Goal: Communication & Community: Answer question/provide support

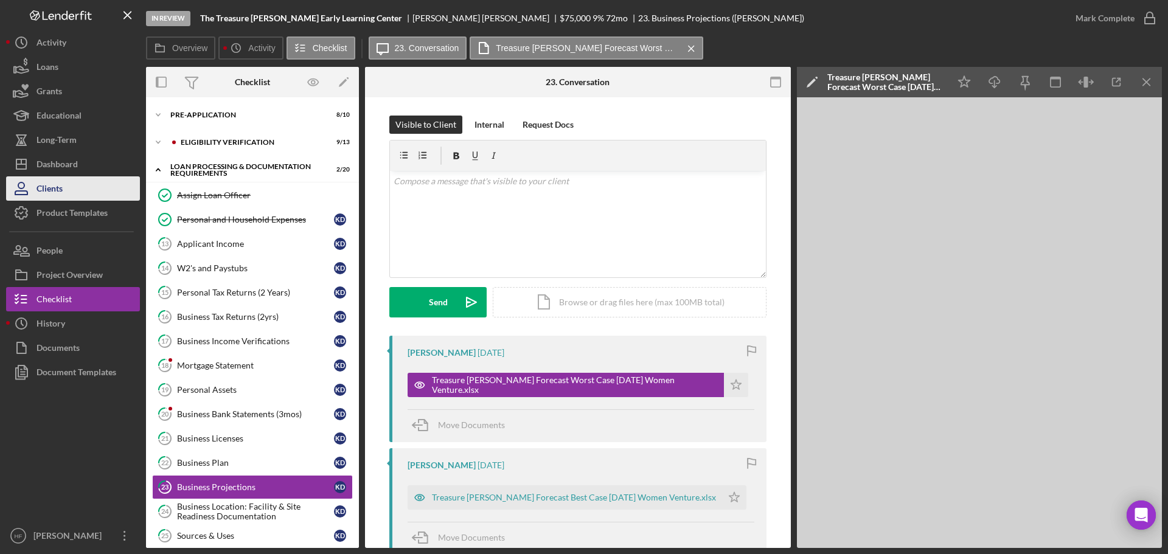
scroll to position [225, 0]
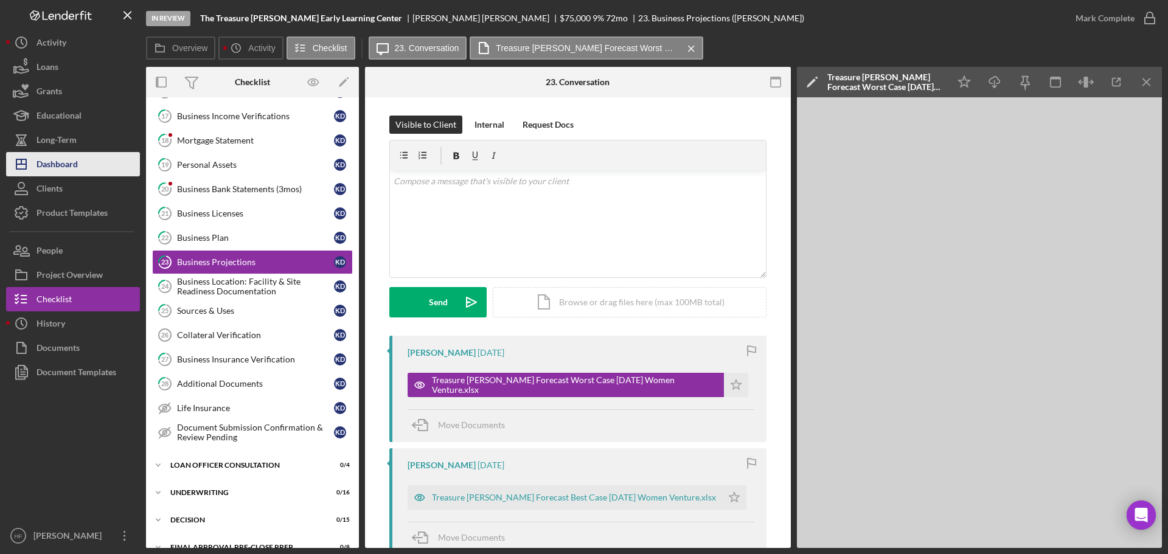
click at [38, 161] on div "Dashboard" at bounding box center [57, 165] width 41 height 27
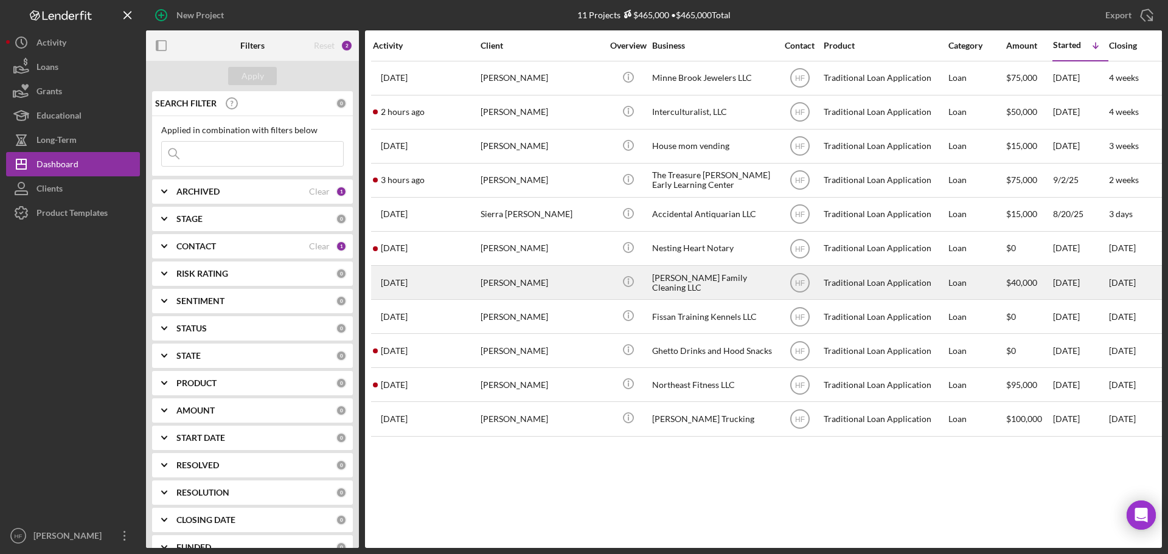
click at [528, 271] on div "[PERSON_NAME]" at bounding box center [542, 283] width 122 height 32
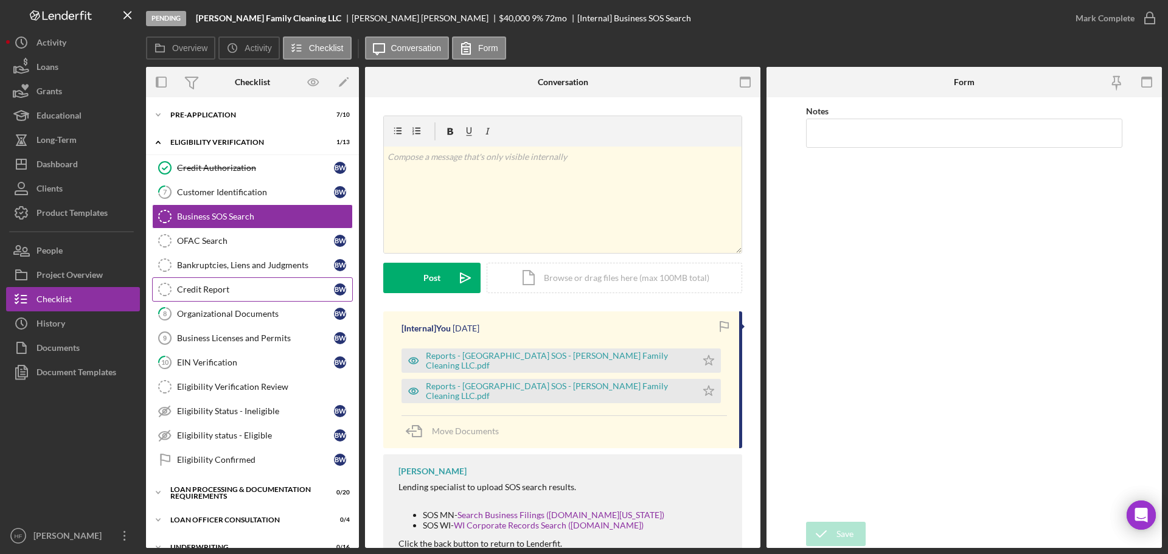
click at [192, 298] on link "Credit Report Credit Report B W" at bounding box center [252, 290] width 201 height 24
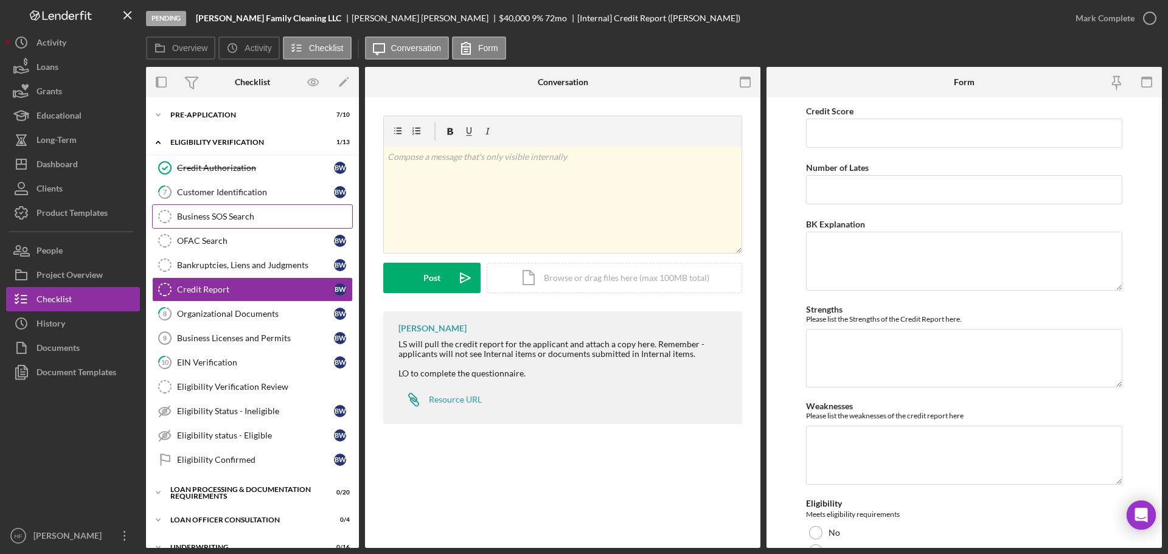
click at [257, 215] on div "Business SOS Search" at bounding box center [264, 217] width 175 height 10
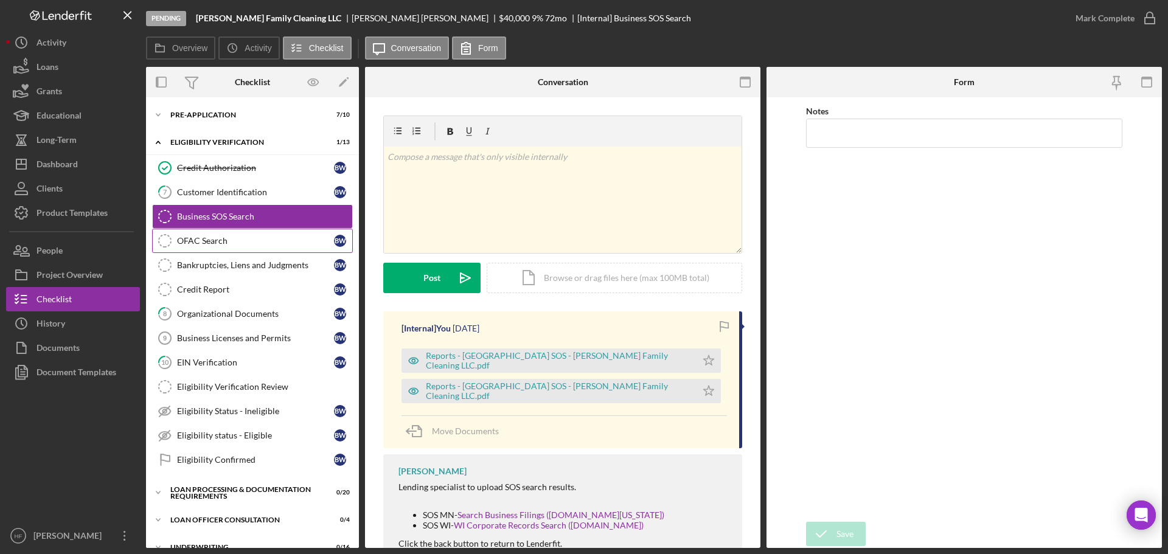
click at [254, 248] on link "OFAC Search OFAC Search B W" at bounding box center [252, 241] width 201 height 24
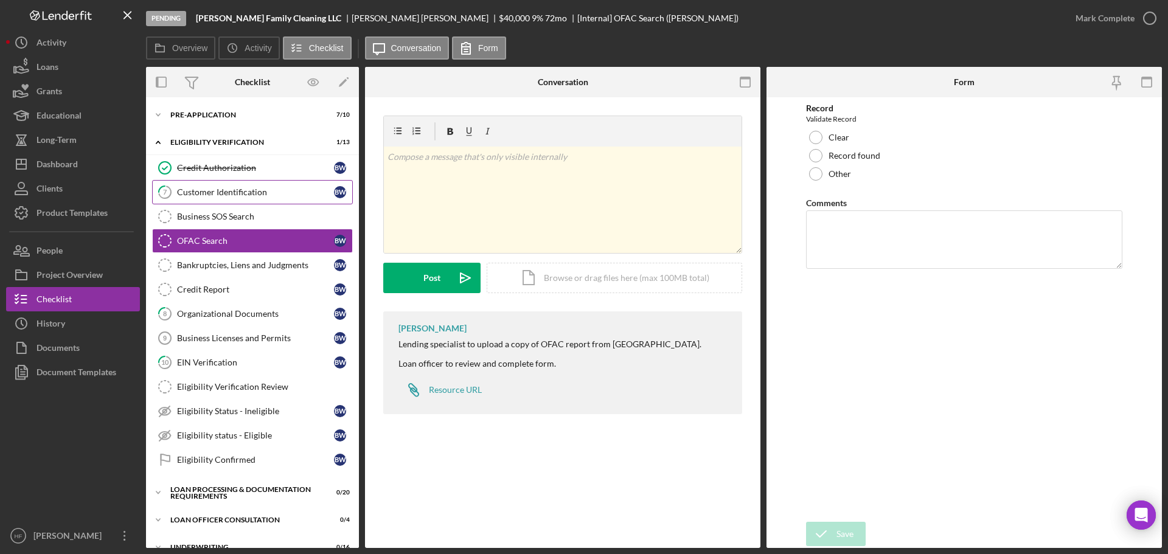
click at [257, 201] on link "7 Customer Identification B W" at bounding box center [252, 192] width 201 height 24
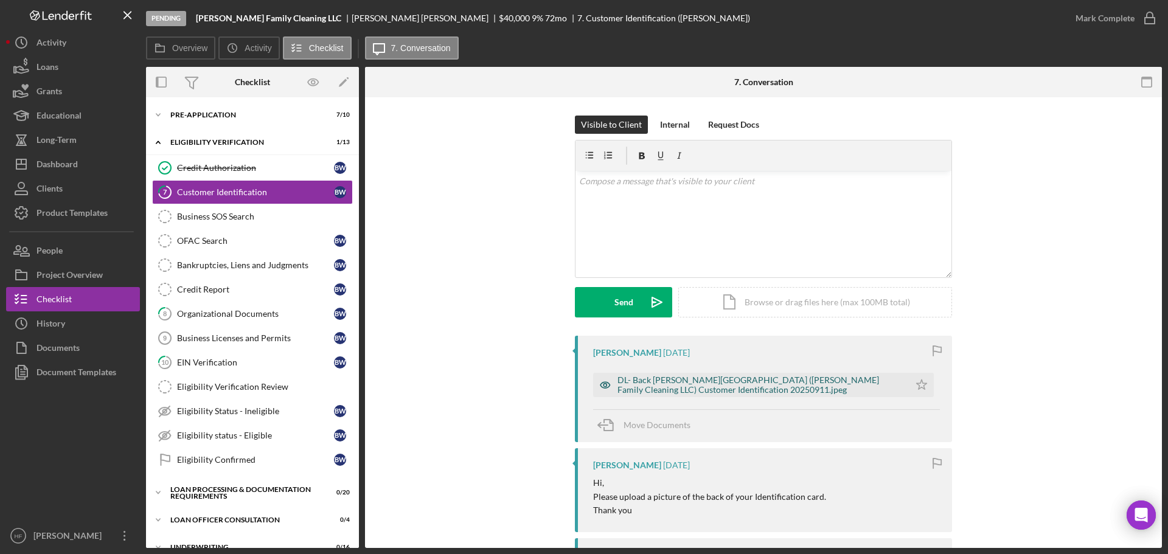
click at [643, 388] on div "DL- Back [PERSON_NAME][GEOGRAPHIC_DATA] ([PERSON_NAME] Family Cleaning LLC) Cus…" at bounding box center [761, 384] width 286 height 19
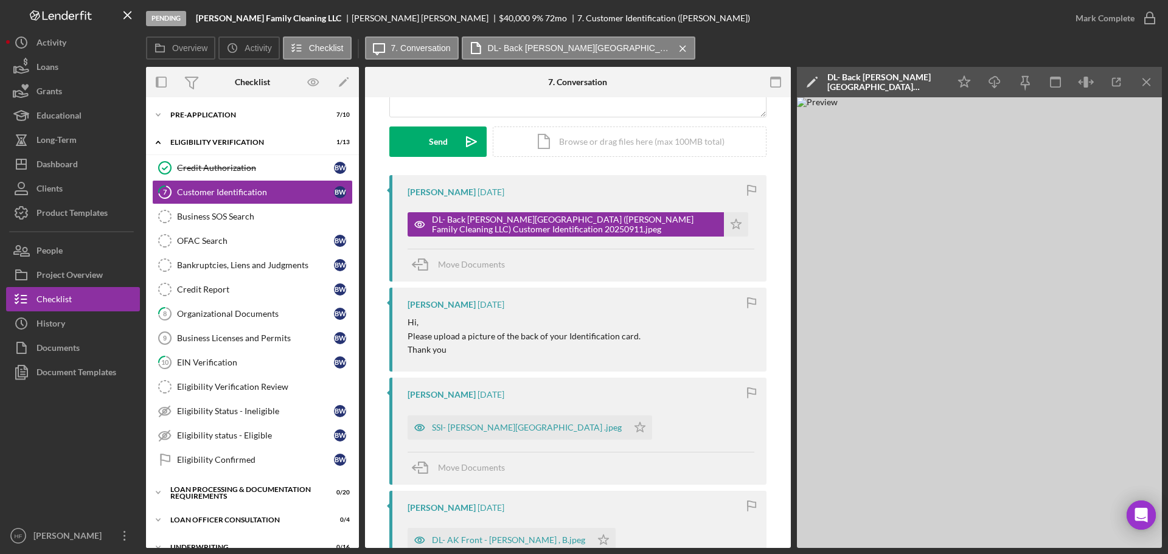
scroll to position [183, 0]
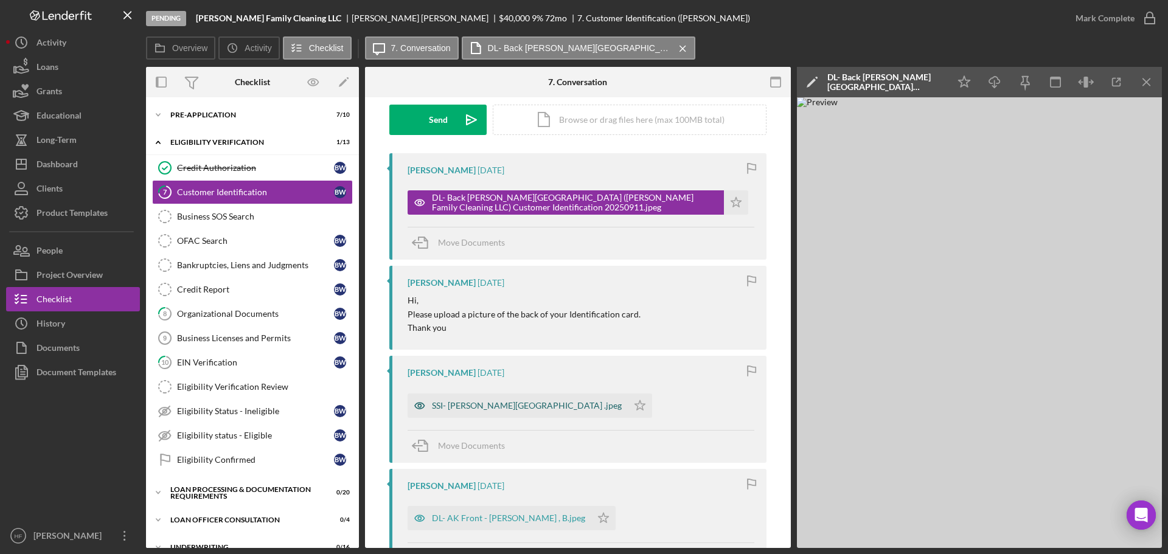
click at [492, 413] on div "SSI- [PERSON_NAME][GEOGRAPHIC_DATA] .jpeg" at bounding box center [518, 406] width 220 height 24
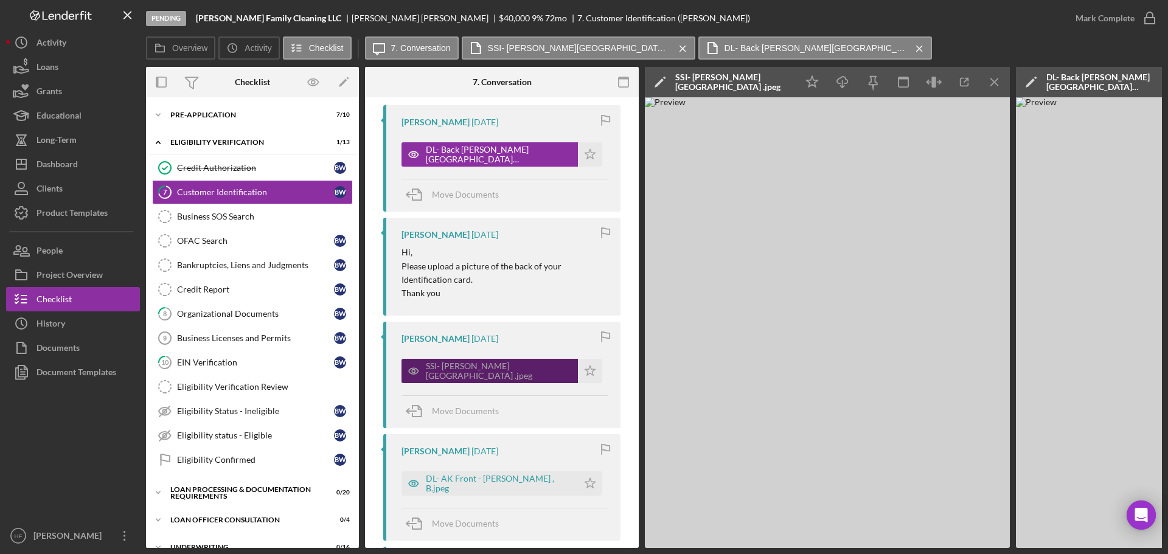
scroll to position [304, 0]
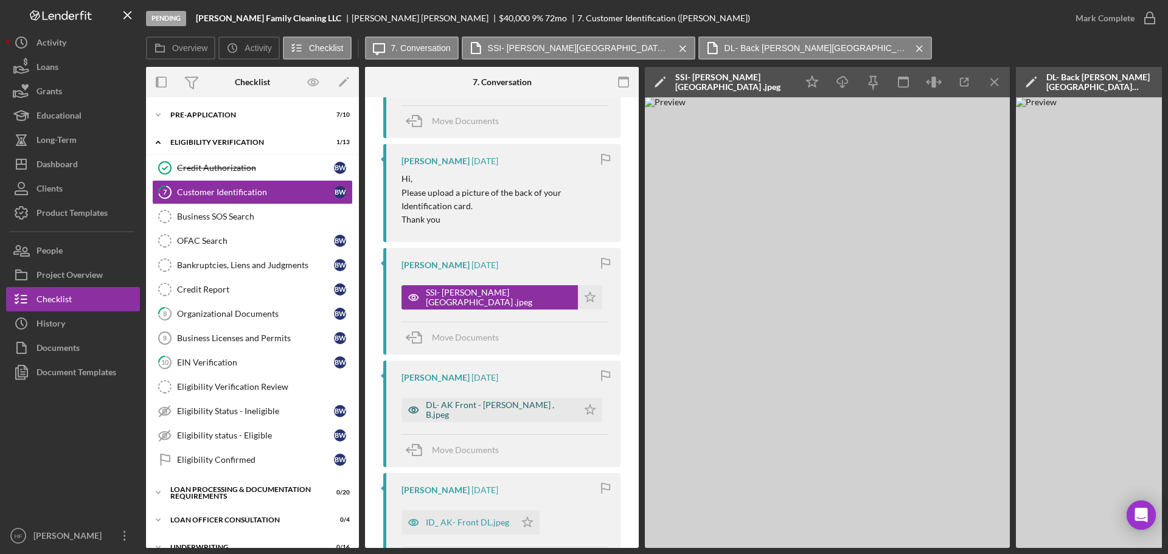
click at [489, 421] on div "DL- AK Front - [PERSON_NAME] , B.jpeg" at bounding box center [490, 410] width 176 height 24
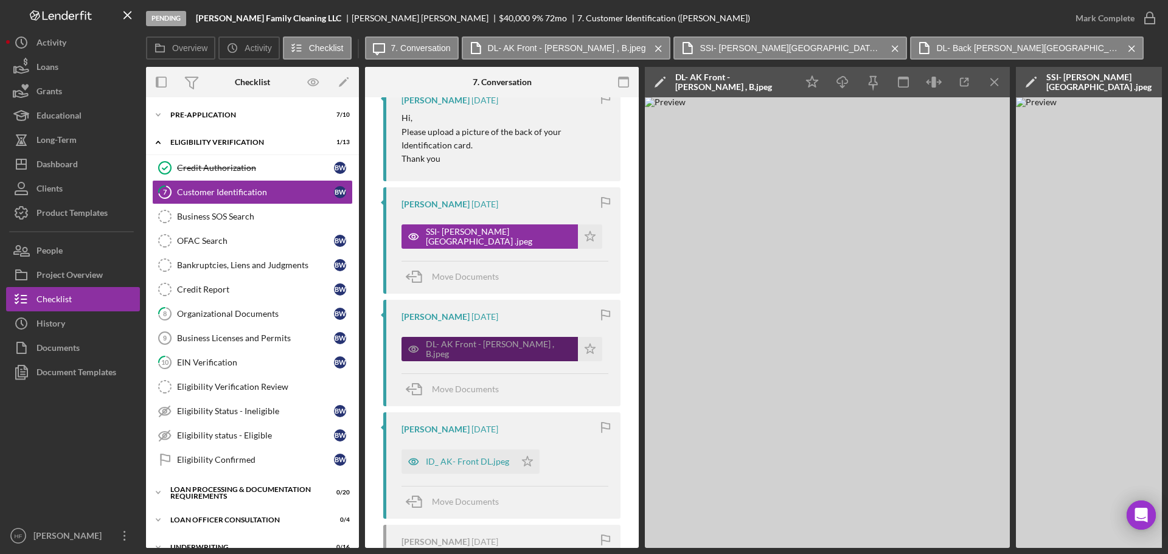
scroll to position [426, 0]
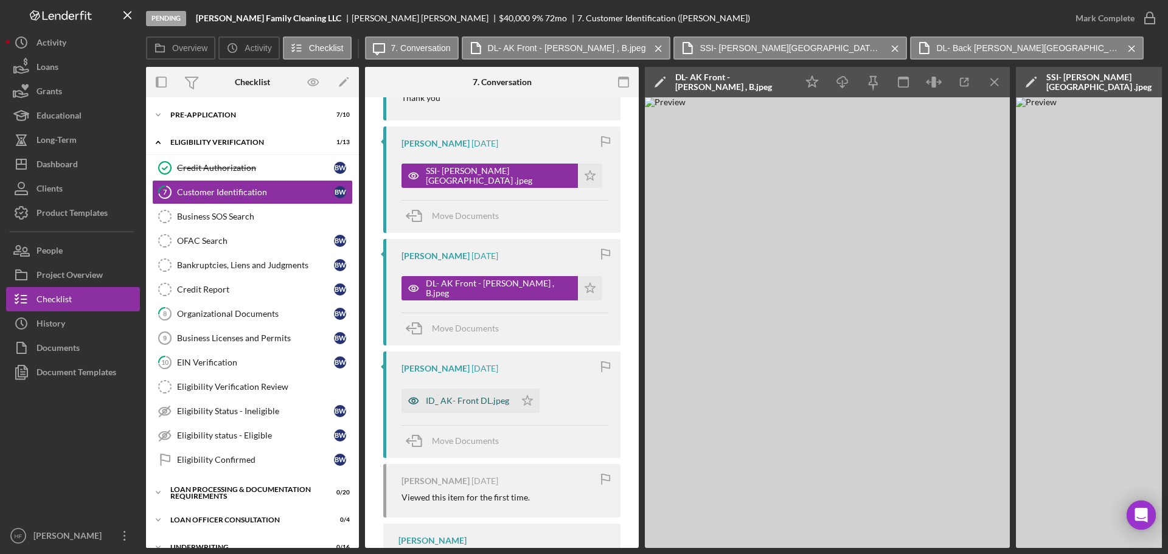
click at [490, 401] on div "ID_ AK- Front DL.jpeg" at bounding box center [467, 401] width 83 height 10
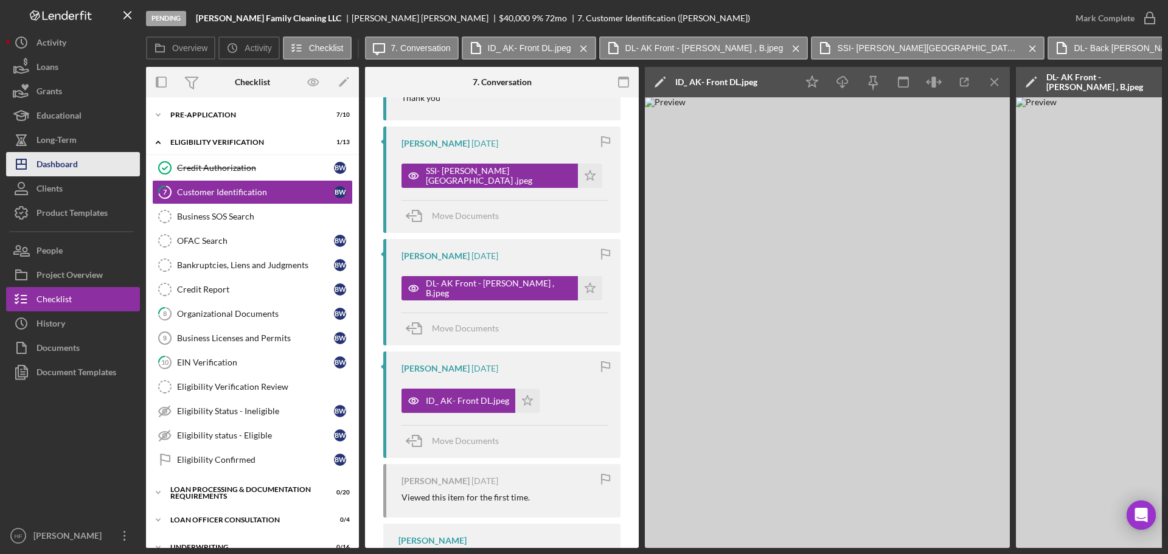
click at [70, 161] on div "Dashboard" at bounding box center [57, 165] width 41 height 27
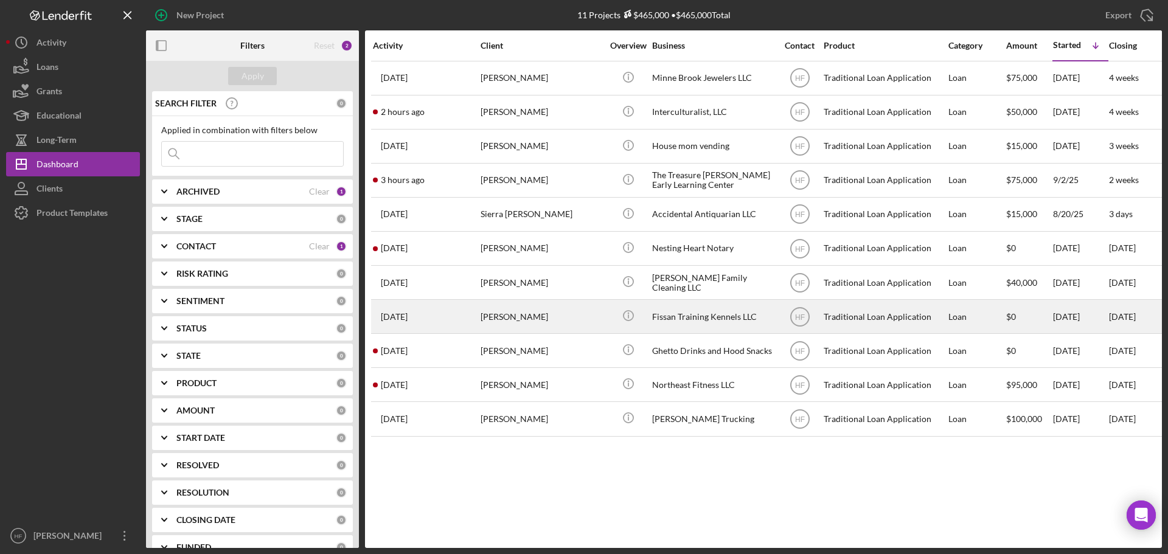
click at [474, 319] on div "[DATE] [PERSON_NAME]" at bounding box center [426, 317] width 107 height 32
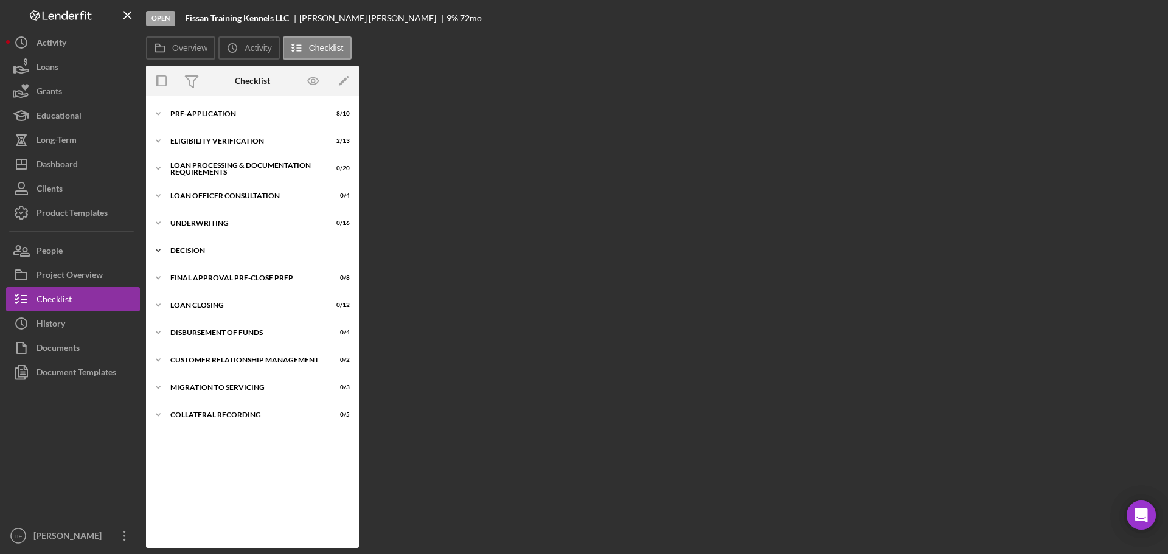
scroll to position [37, 0]
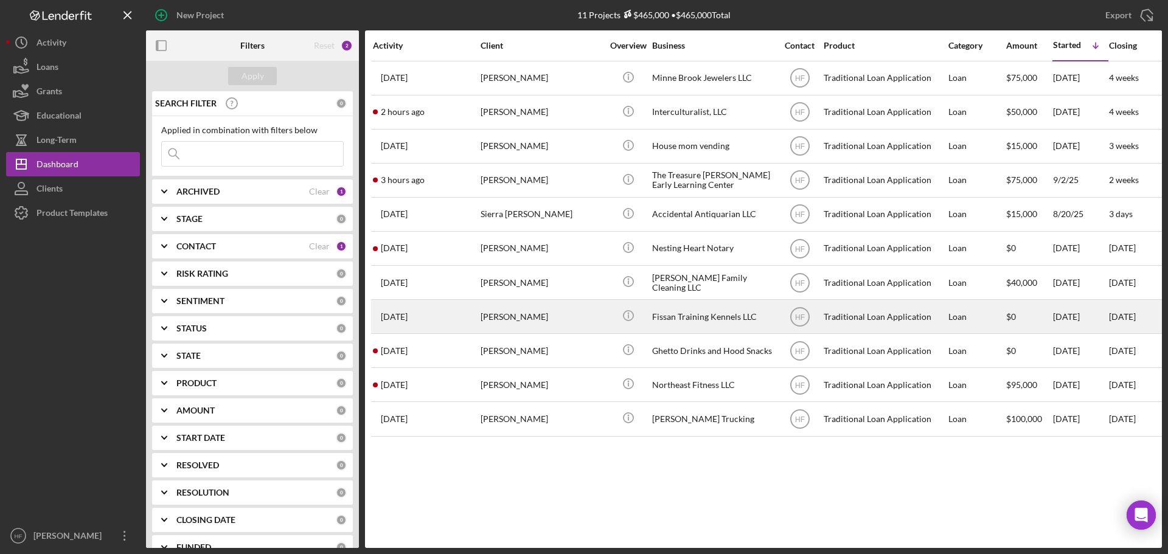
click at [579, 318] on div "[PERSON_NAME]" at bounding box center [542, 317] width 122 height 32
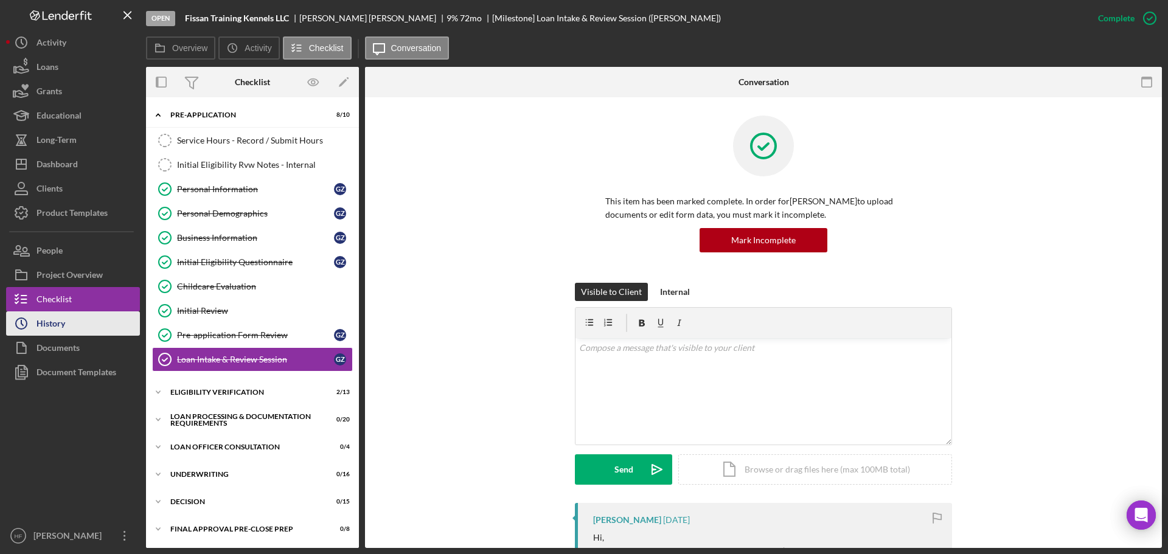
click at [91, 319] on button "Icon/History History" at bounding box center [73, 324] width 134 height 24
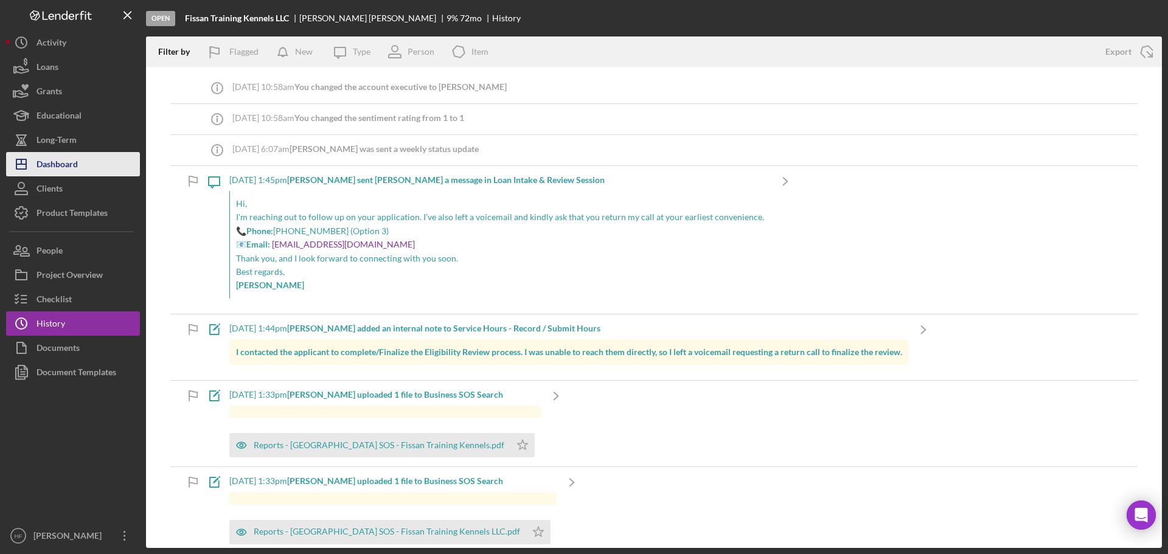
click at [101, 159] on button "Icon/Dashboard Dashboard" at bounding box center [73, 164] width 134 height 24
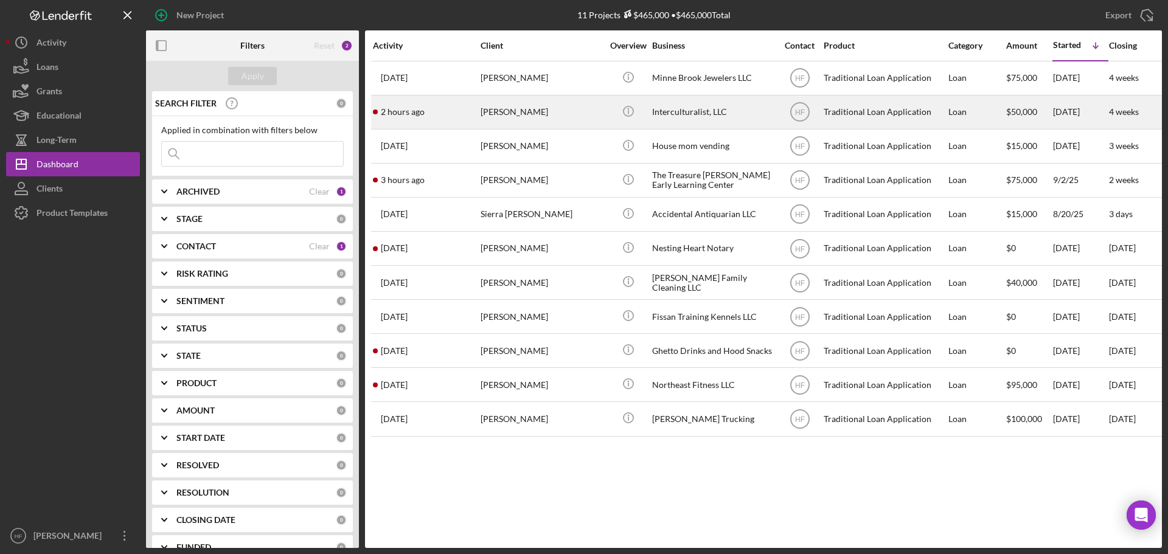
click at [541, 116] on div "[PERSON_NAME]" at bounding box center [542, 112] width 122 height 32
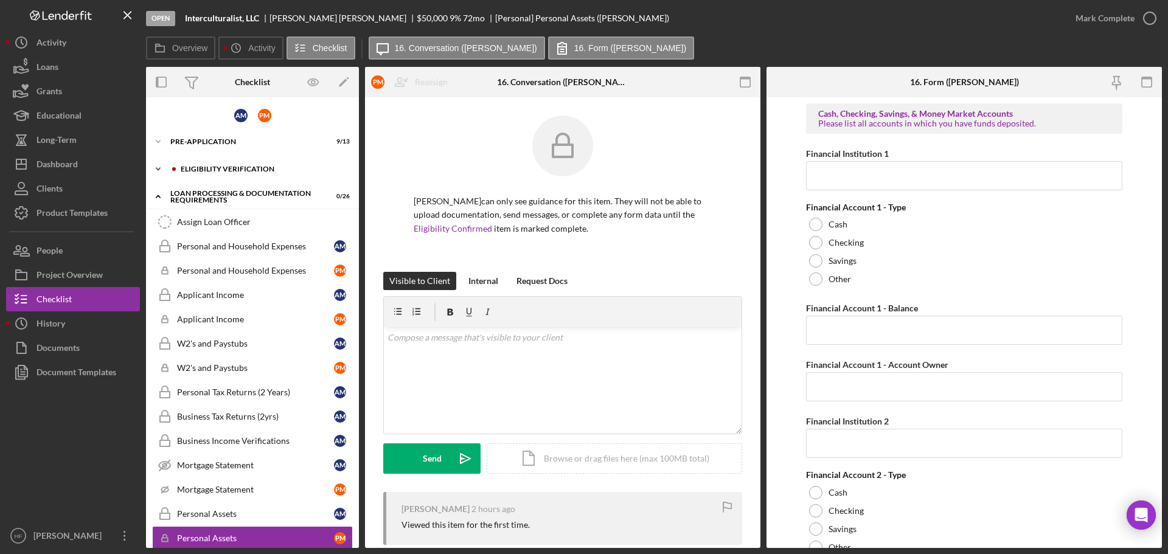
click at [258, 168] on div "Eligibility Verification" at bounding box center [262, 169] width 163 height 7
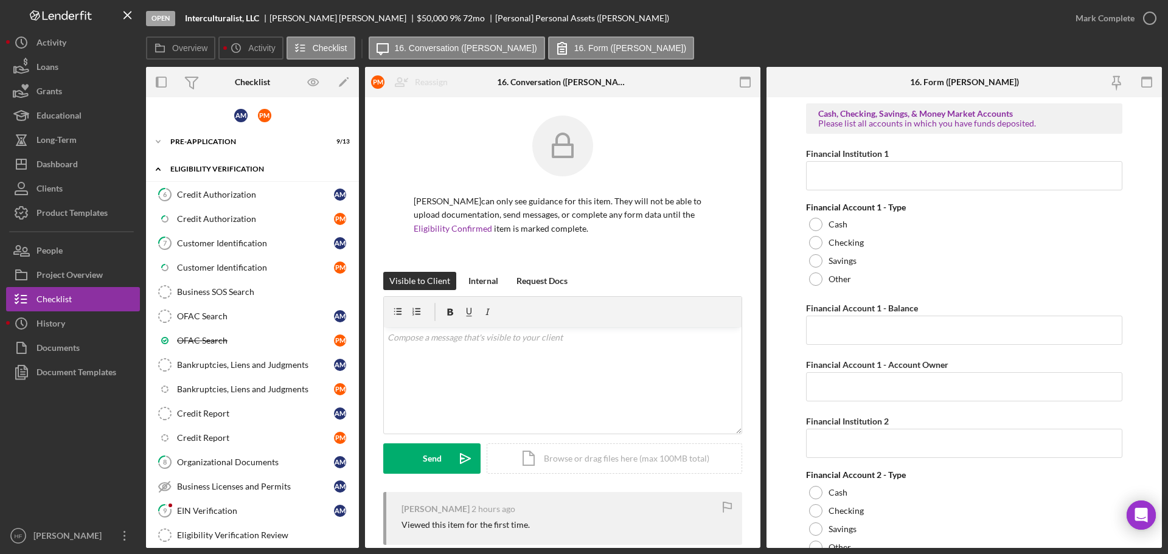
scroll to position [183, 0]
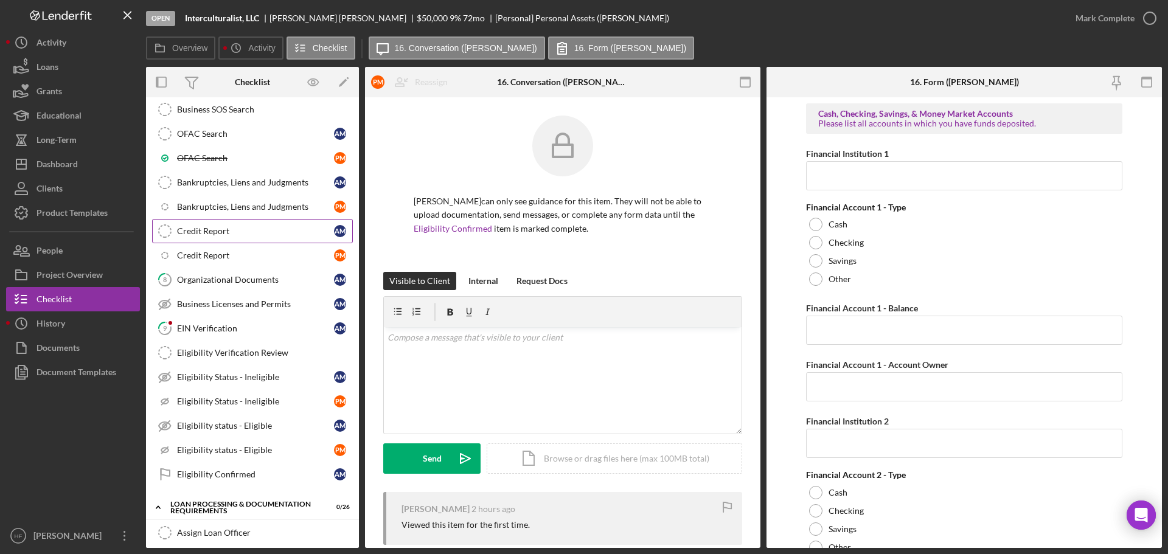
click at [252, 229] on div "Credit Report" at bounding box center [255, 231] width 157 height 10
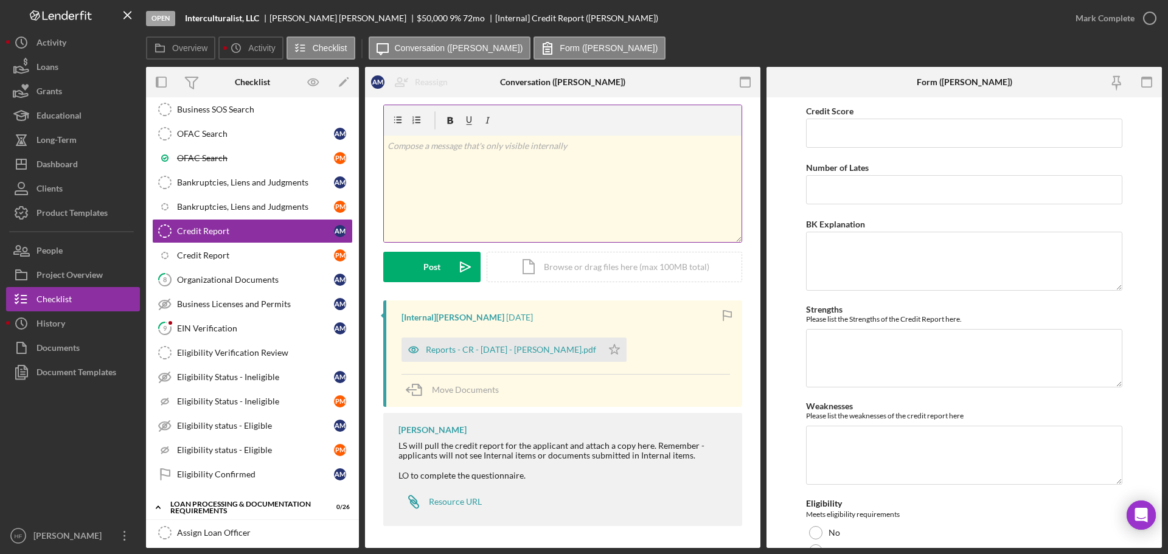
scroll to position [13, 0]
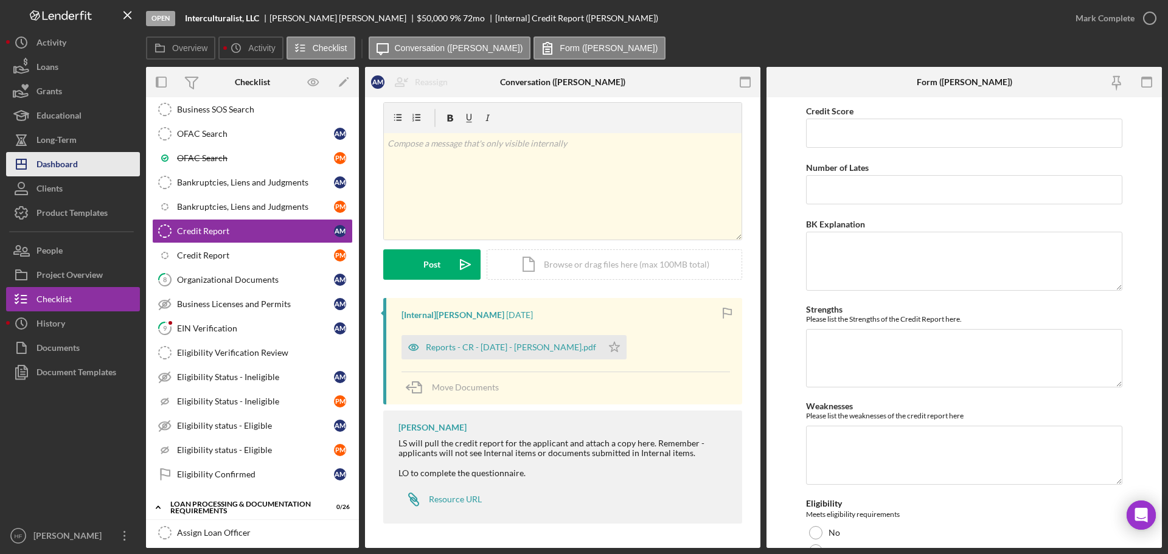
click at [67, 165] on div "Dashboard" at bounding box center [57, 165] width 41 height 27
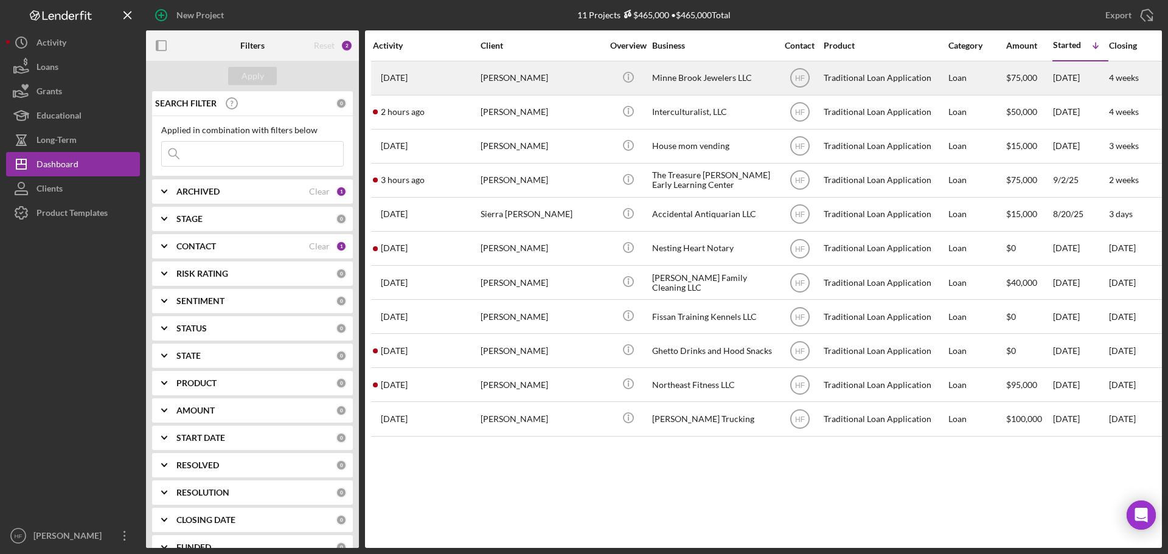
click at [435, 79] on div "[DATE] [PERSON_NAME]" at bounding box center [426, 78] width 107 height 32
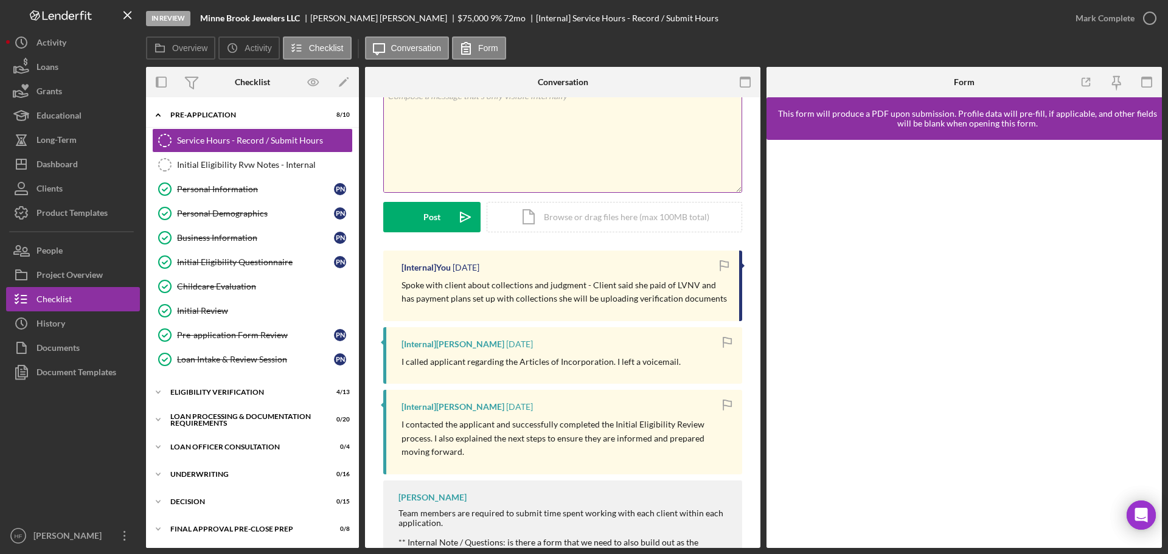
scroll to position [122, 0]
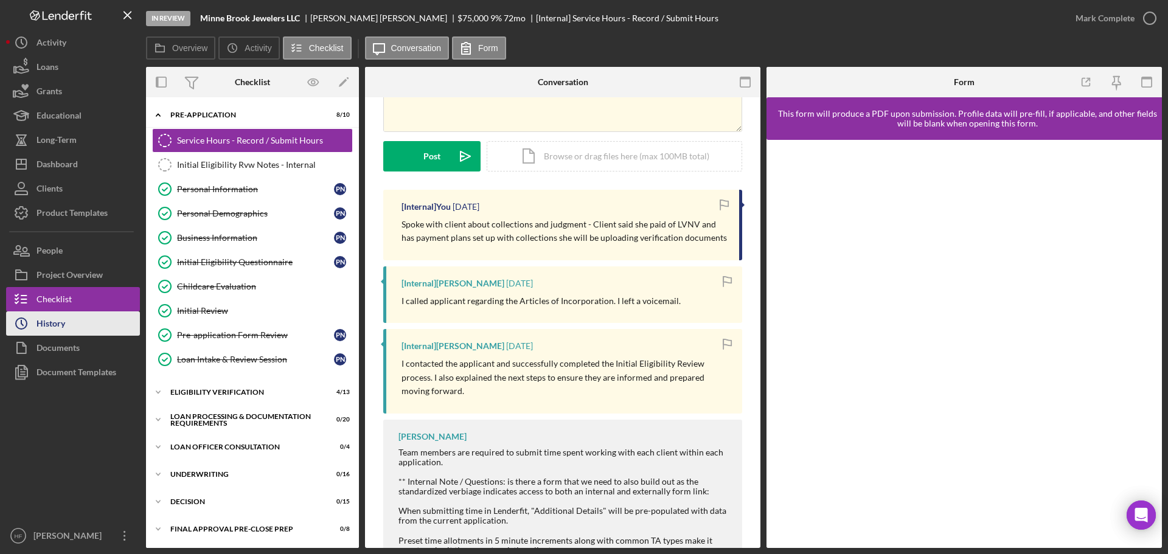
click at [88, 320] on button "Icon/History History" at bounding box center [73, 324] width 134 height 24
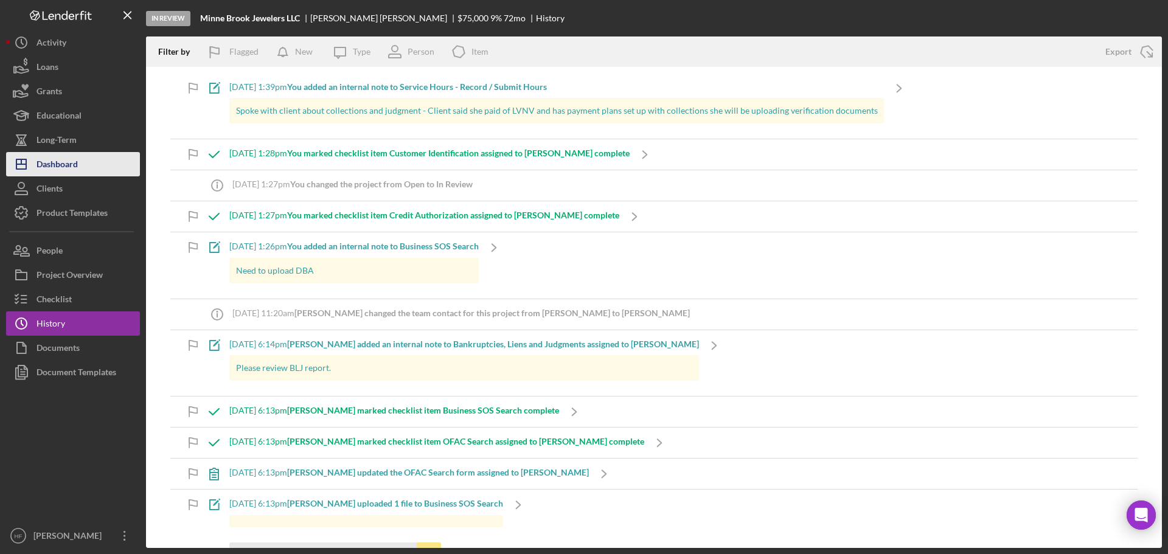
click at [84, 158] on button "Icon/Dashboard Dashboard" at bounding box center [73, 164] width 134 height 24
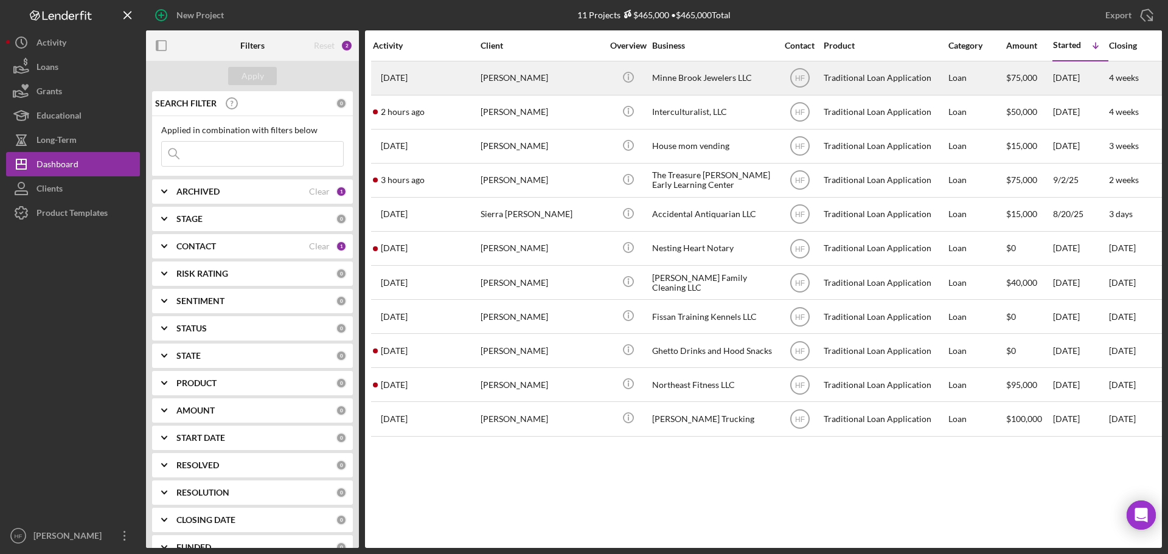
click at [557, 79] on div "[PERSON_NAME]" at bounding box center [542, 78] width 122 height 32
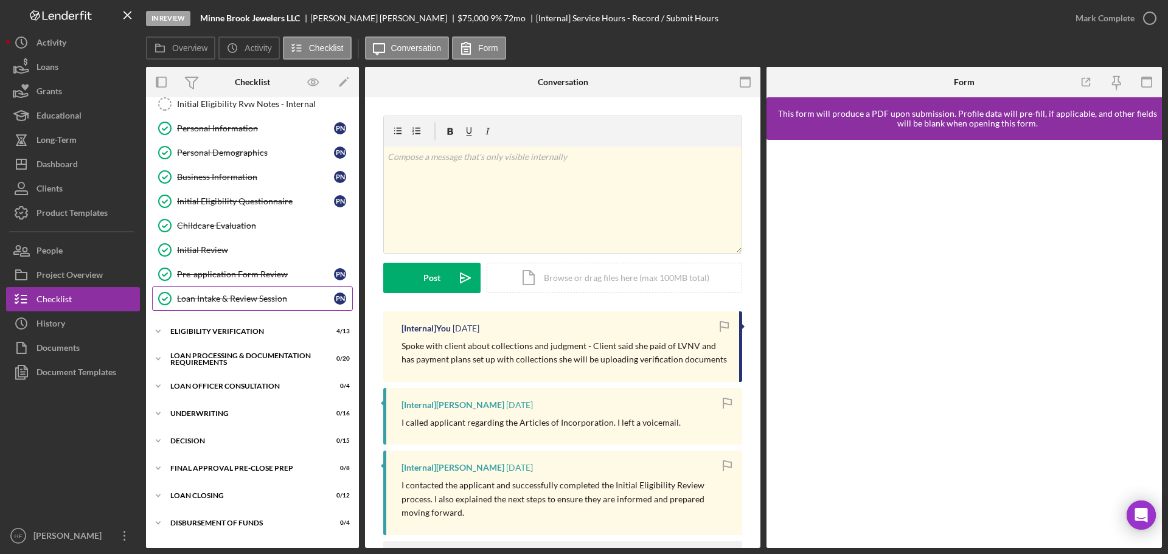
scroll to position [122, 0]
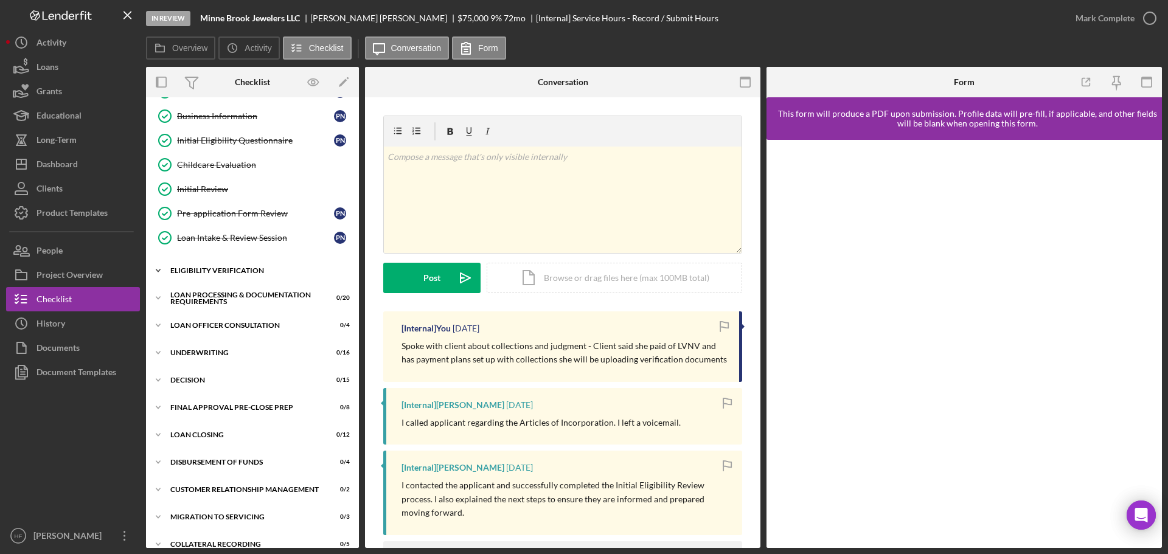
click at [235, 273] on div "Eligibility Verification" at bounding box center [256, 270] width 173 height 7
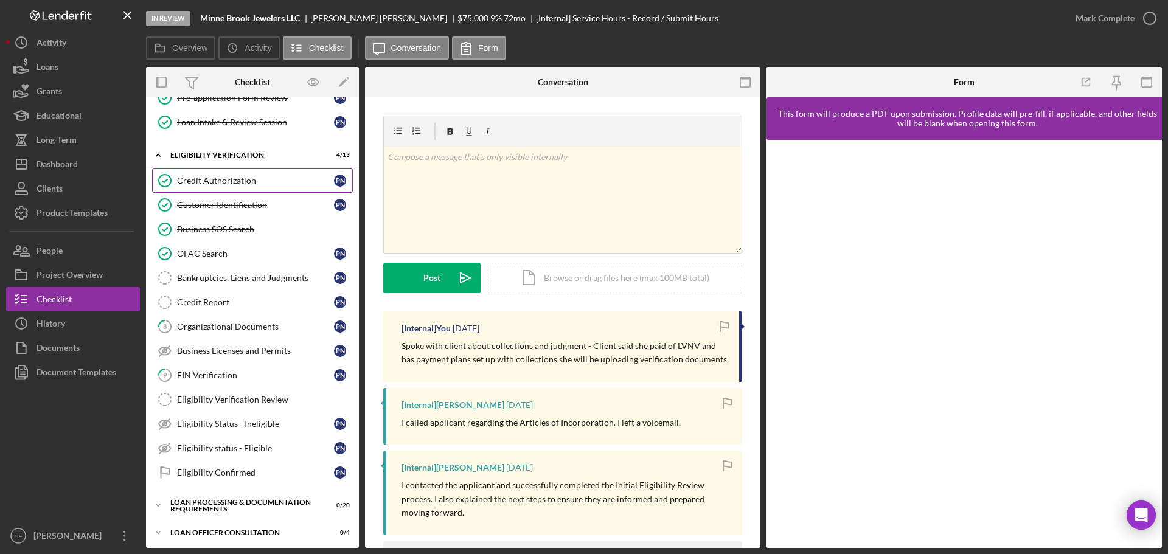
scroll to position [243, 0]
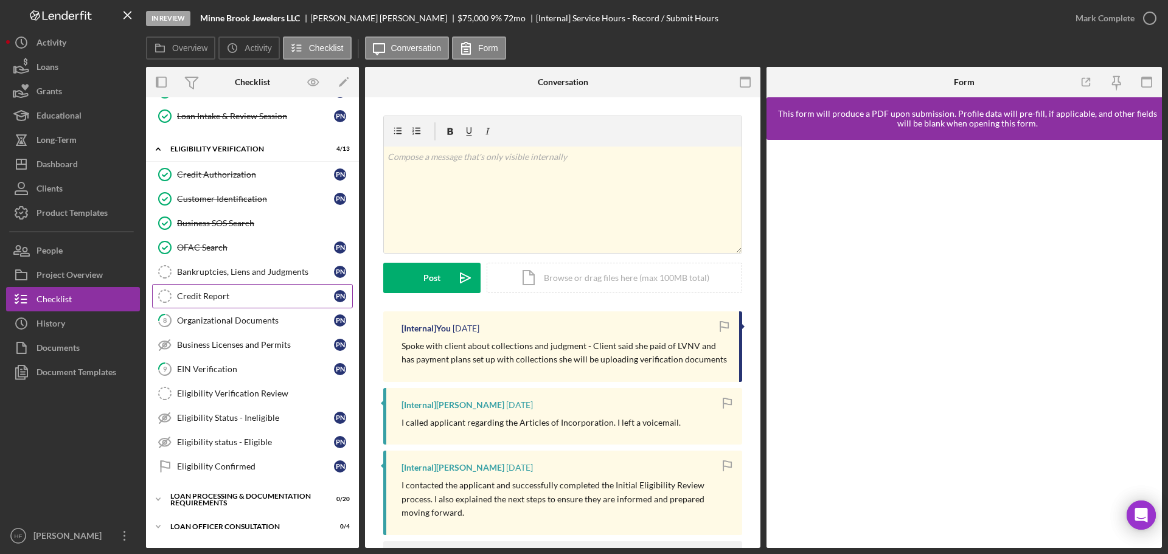
click at [258, 301] on div "Credit Report" at bounding box center [255, 297] width 157 height 10
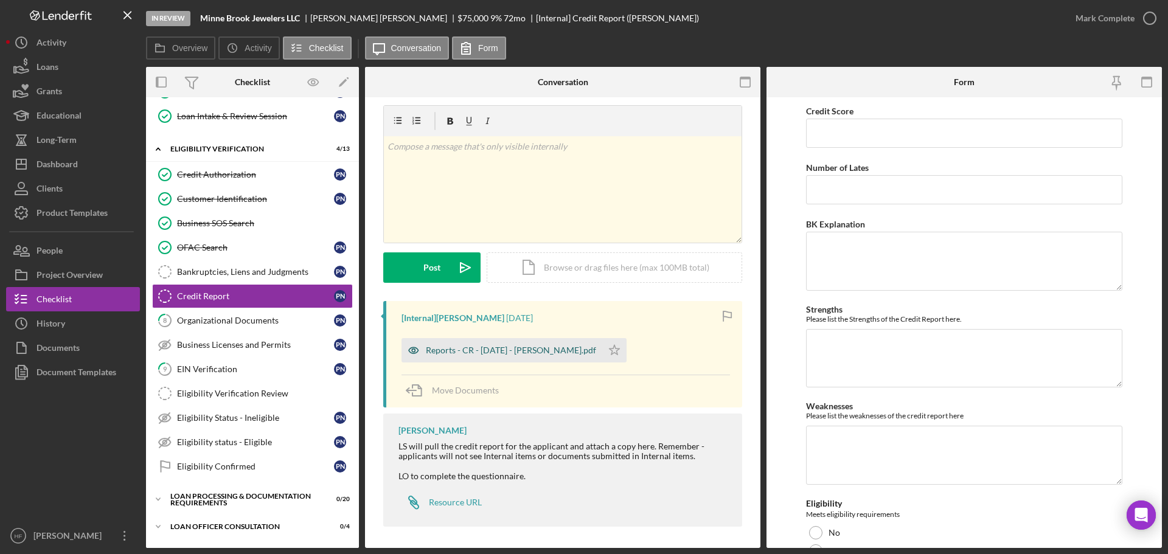
scroll to position [13, 0]
click at [456, 344] on div "Reports - CR - [DATE] - [PERSON_NAME].pdf" at bounding box center [511, 348] width 170 height 10
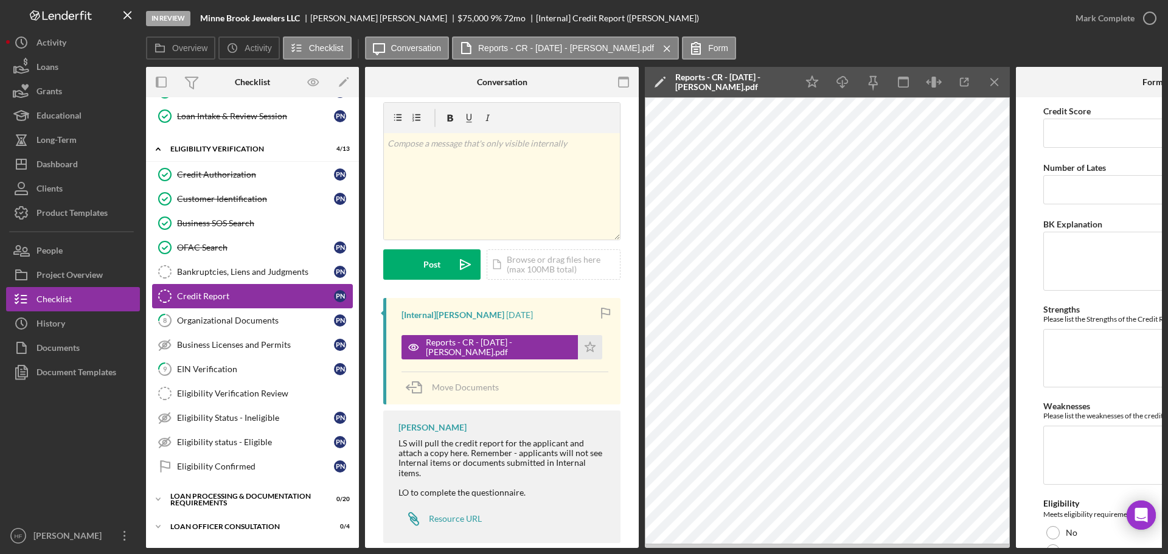
click at [271, 287] on link "Credit Report Credit Report P N" at bounding box center [252, 296] width 201 height 24
click at [272, 279] on link "Bankruptcies, Liens and Judgments Bankruptcies, Liens and Judgments P N" at bounding box center [252, 272] width 201 height 24
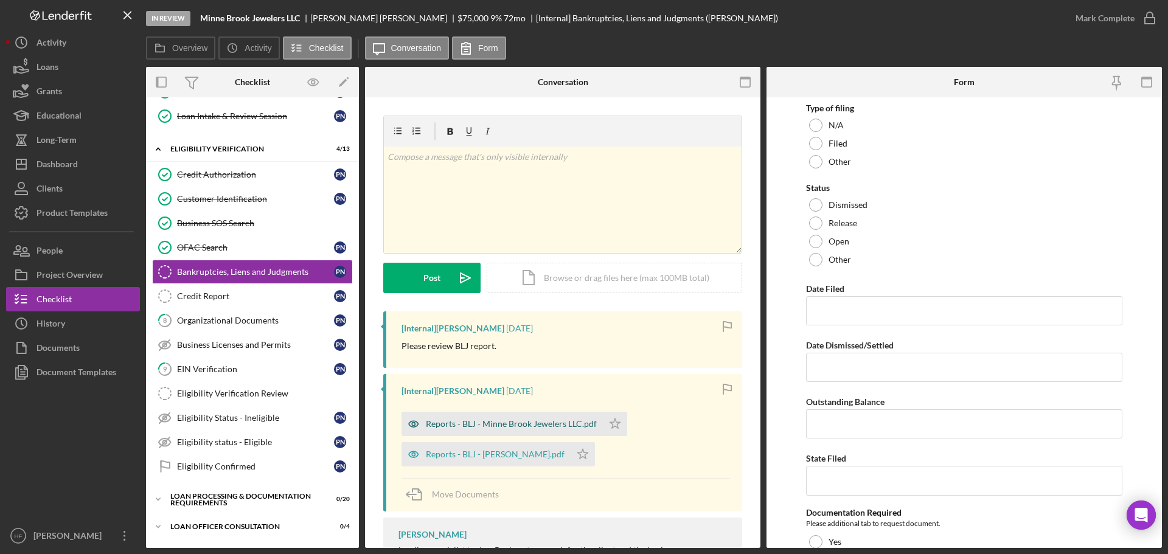
click at [484, 422] on div "Reports - BLJ - Minne Brook Jewelers LLC.pdf" at bounding box center [511, 424] width 171 height 10
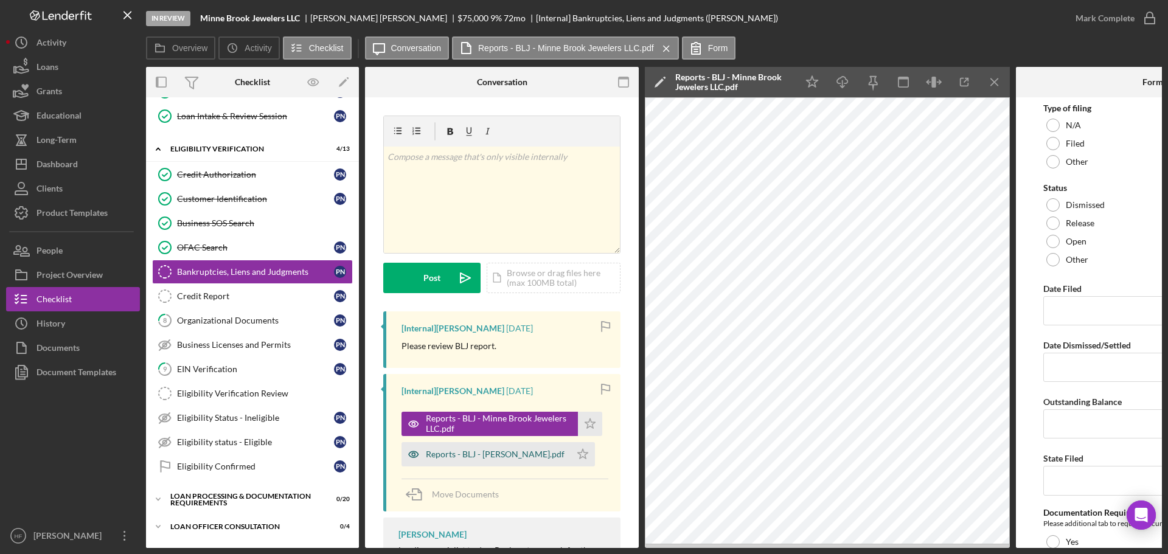
click at [477, 449] on div "Reports - BLJ - [PERSON_NAME].pdf" at bounding box center [486, 454] width 169 height 24
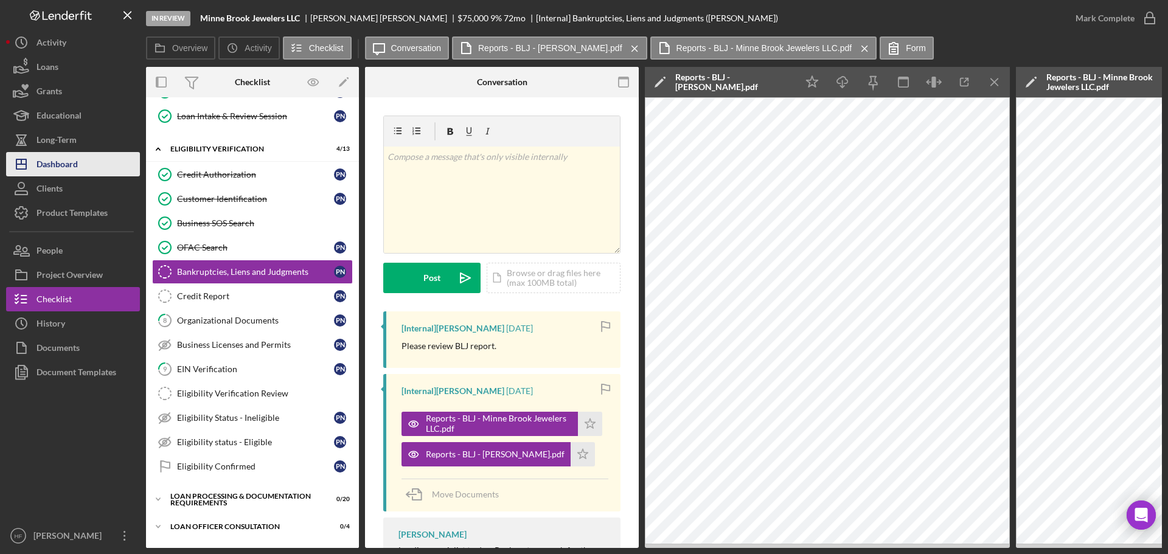
click at [72, 172] on div "Dashboard" at bounding box center [57, 165] width 41 height 27
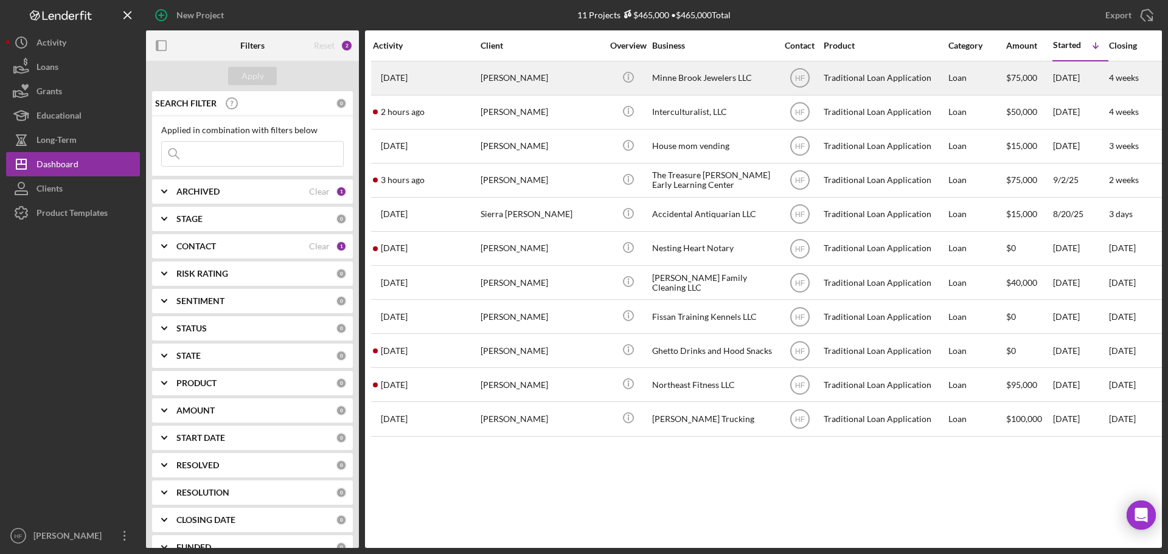
click at [582, 86] on div "[PERSON_NAME]" at bounding box center [542, 78] width 122 height 32
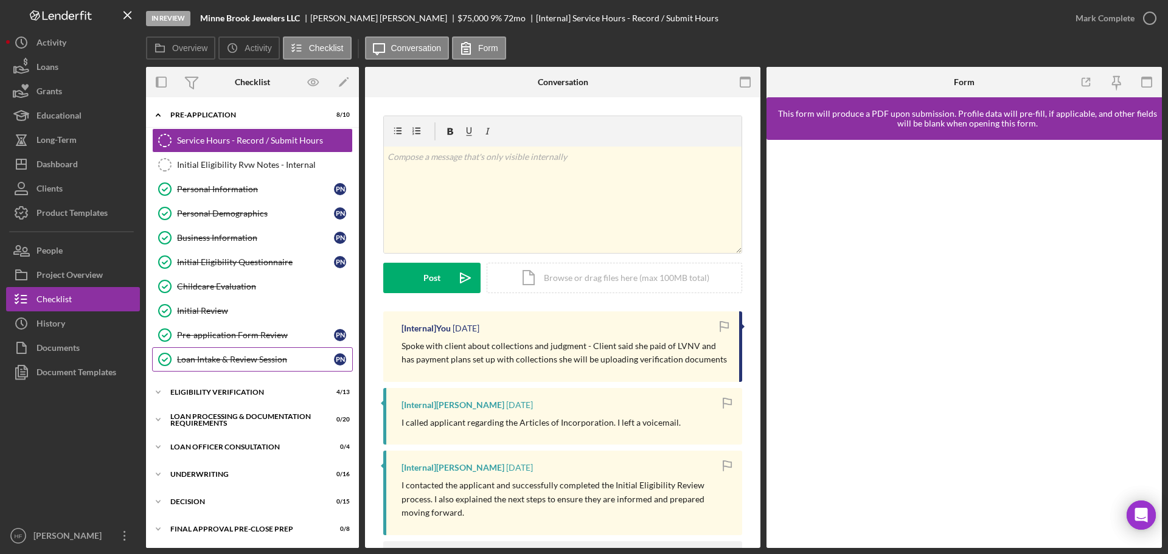
scroll to position [61, 0]
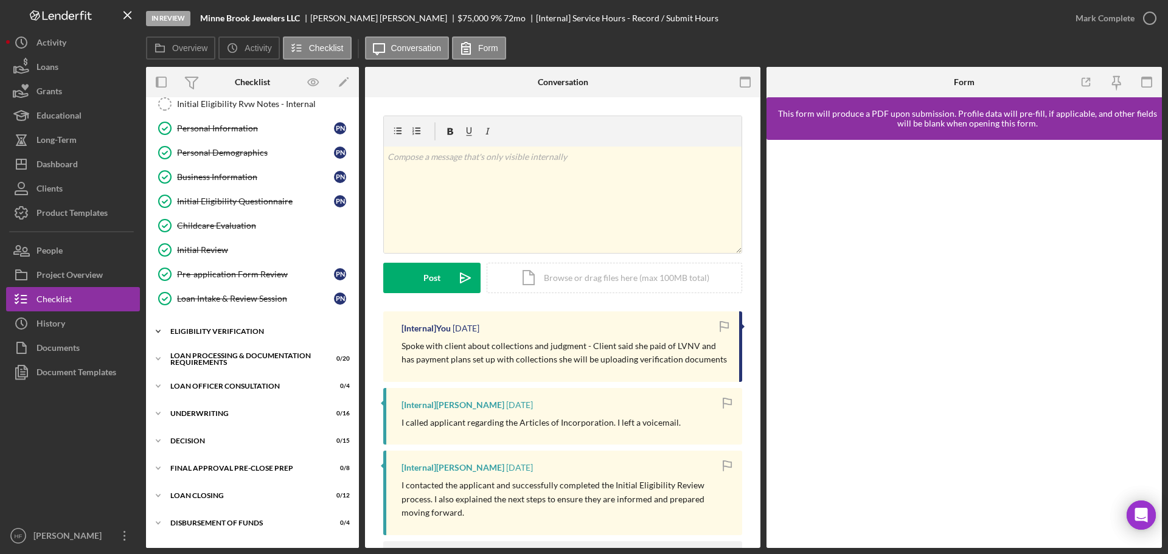
click at [247, 338] on div "Icon/Expander Eligibility Verification 4 / 13" at bounding box center [252, 332] width 213 height 24
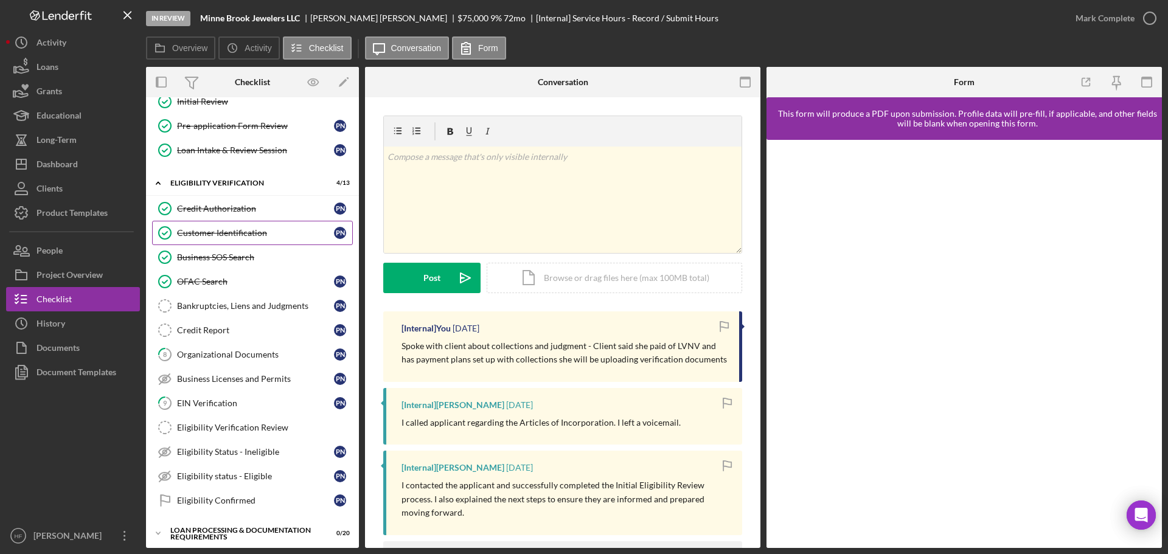
scroll to position [243, 0]
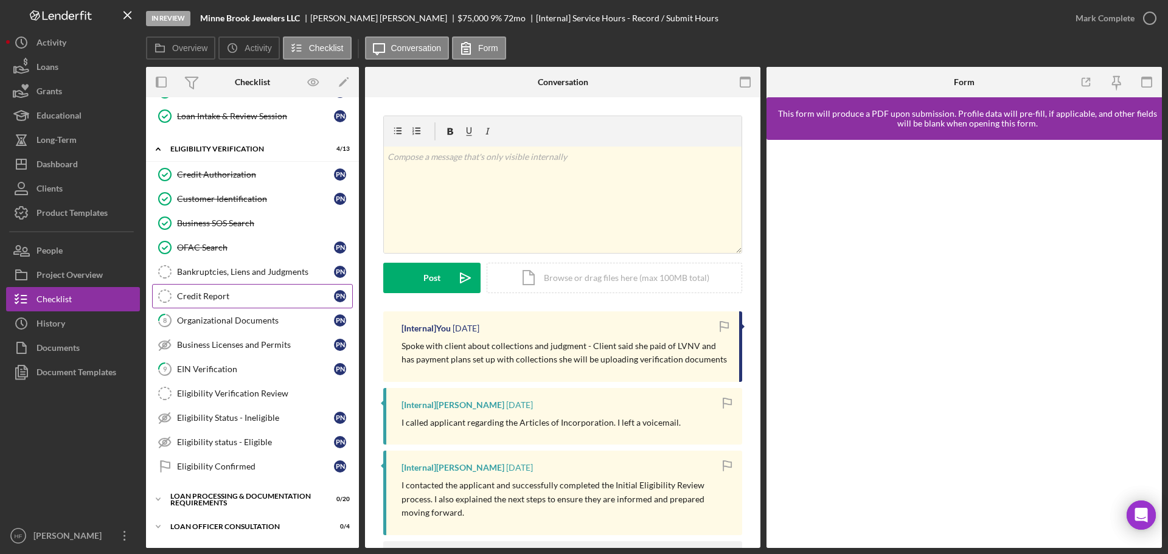
click at [245, 294] on div "Credit Report" at bounding box center [255, 297] width 157 height 10
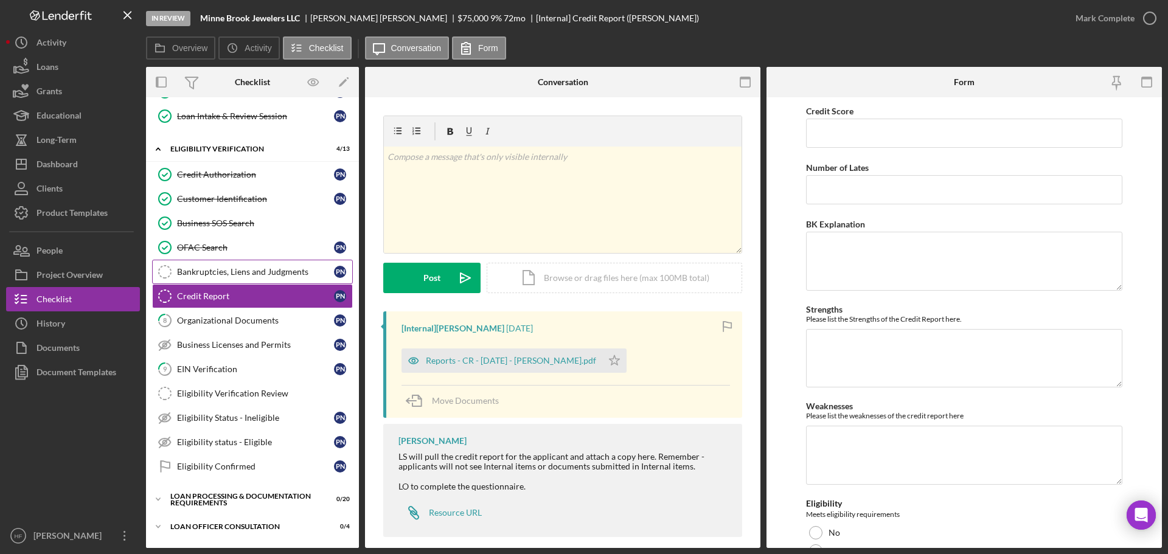
click at [295, 274] on div "Bankruptcies, Liens and Judgments" at bounding box center [255, 272] width 157 height 10
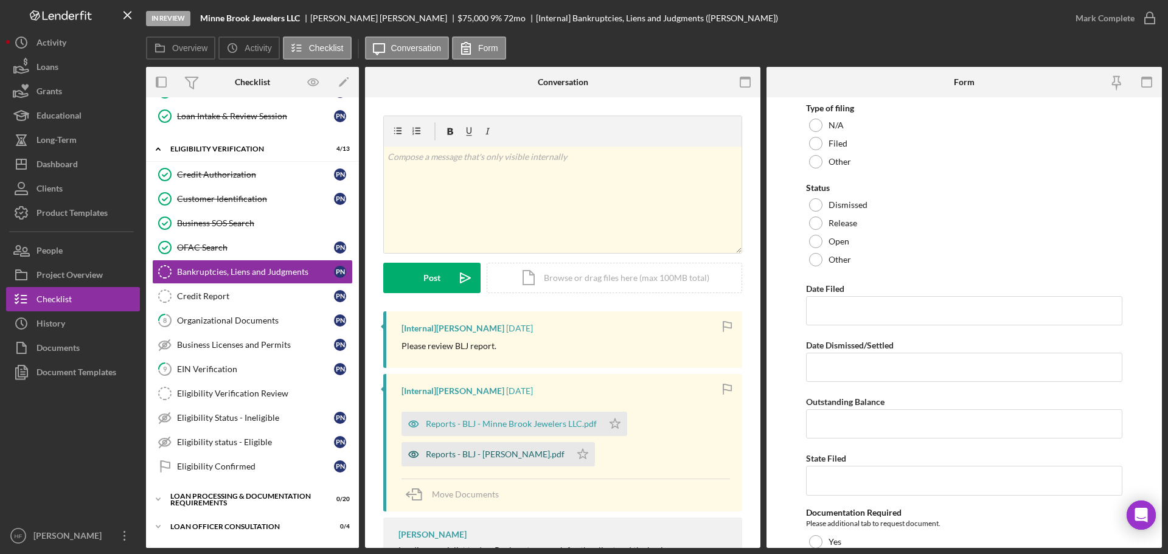
click at [478, 456] on div "Reports - BLJ - [PERSON_NAME].pdf" at bounding box center [495, 455] width 139 height 10
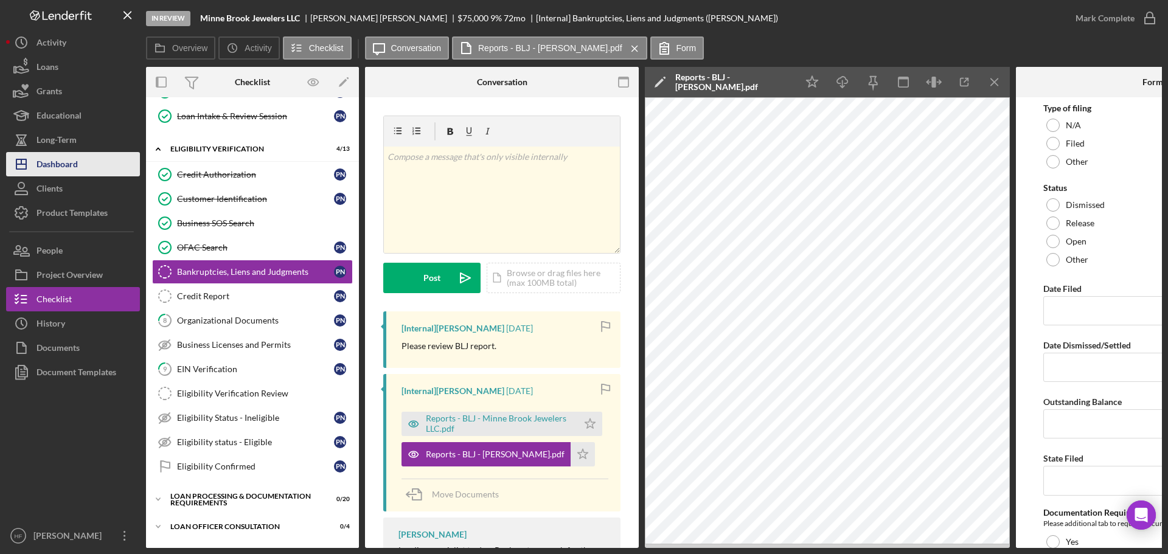
click at [88, 173] on button "Icon/Dashboard Dashboard" at bounding box center [73, 164] width 134 height 24
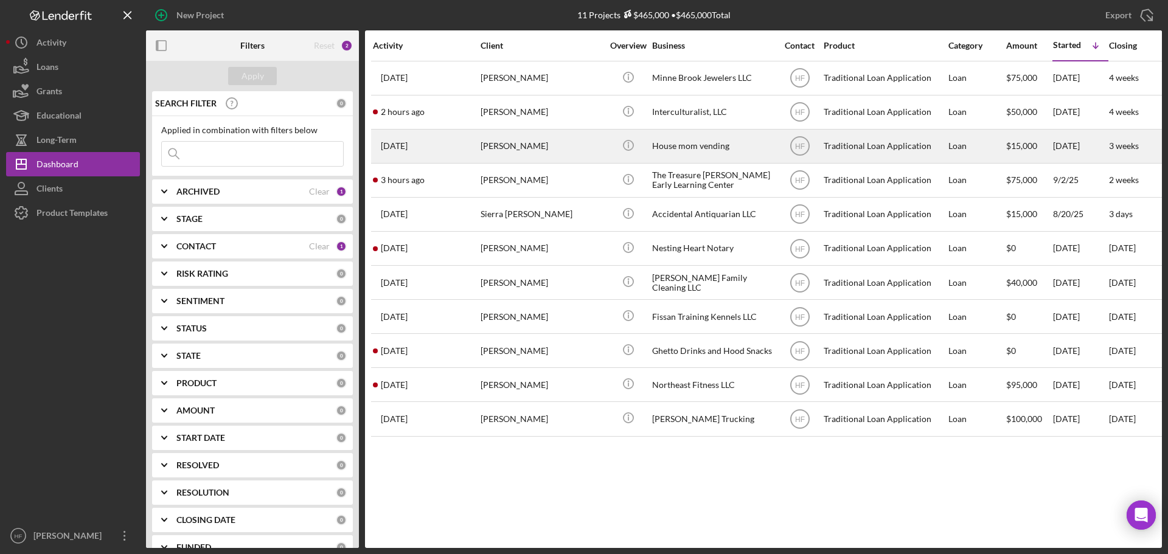
click at [567, 150] on div "[PERSON_NAME]" at bounding box center [542, 146] width 122 height 32
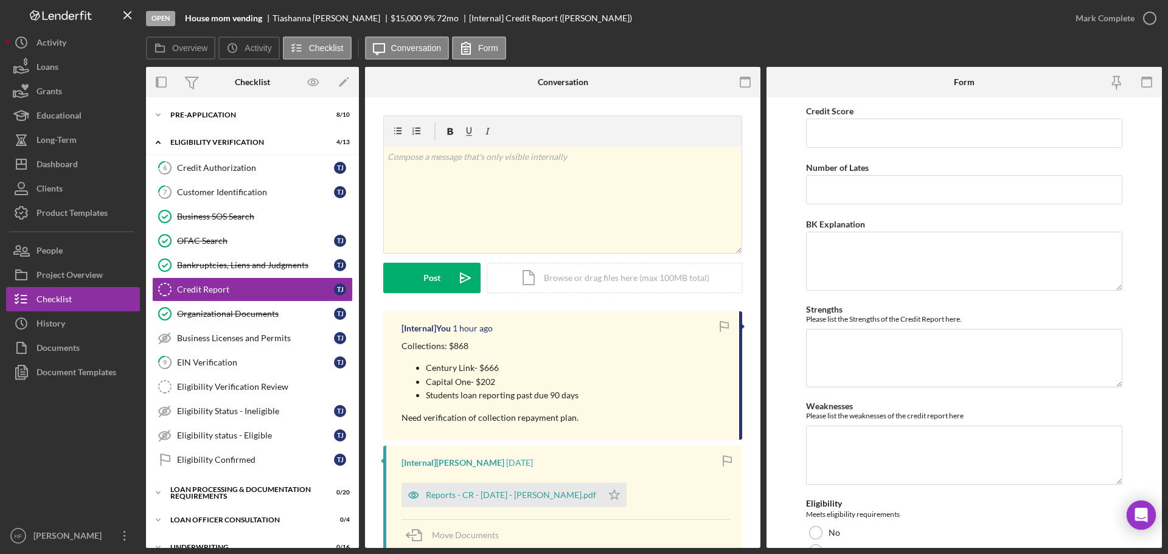
drag, startPoint x: 399, startPoint y: 342, endPoint x: 610, endPoint y: 420, distance: 224.5
click at [610, 420] on div "[Internal] You 1 hour ago Collections: $868 Century Link- $666 Capital One- $20…" at bounding box center [562, 376] width 359 height 128
click at [543, 379] on p "Capital One- $202" at bounding box center [502, 381] width 153 height 13
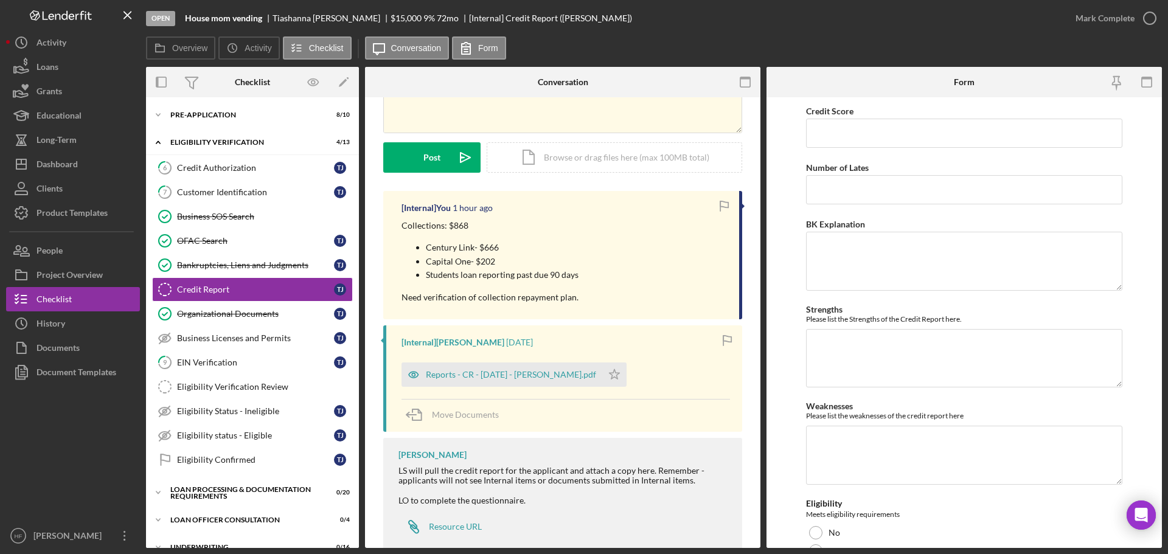
scroll to position [122, 0]
drag, startPoint x: 419, startPoint y: 278, endPoint x: 589, endPoint y: 281, distance: 170.4
click at [589, 281] on div "Collections: $868 Century Link- $666 Capital One- $202 Students loan reporting …" at bounding box center [565, 260] width 326 height 85
click at [514, 379] on div "Reports - CR - [DATE] - [PERSON_NAME].pdf" at bounding box center [511, 374] width 170 height 10
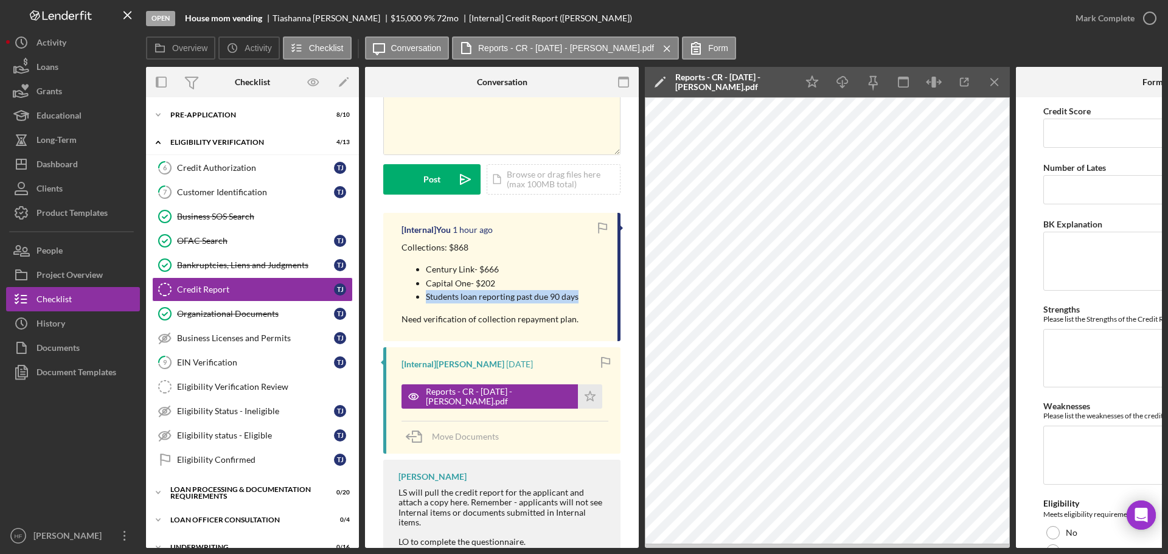
scroll to position [100, 0]
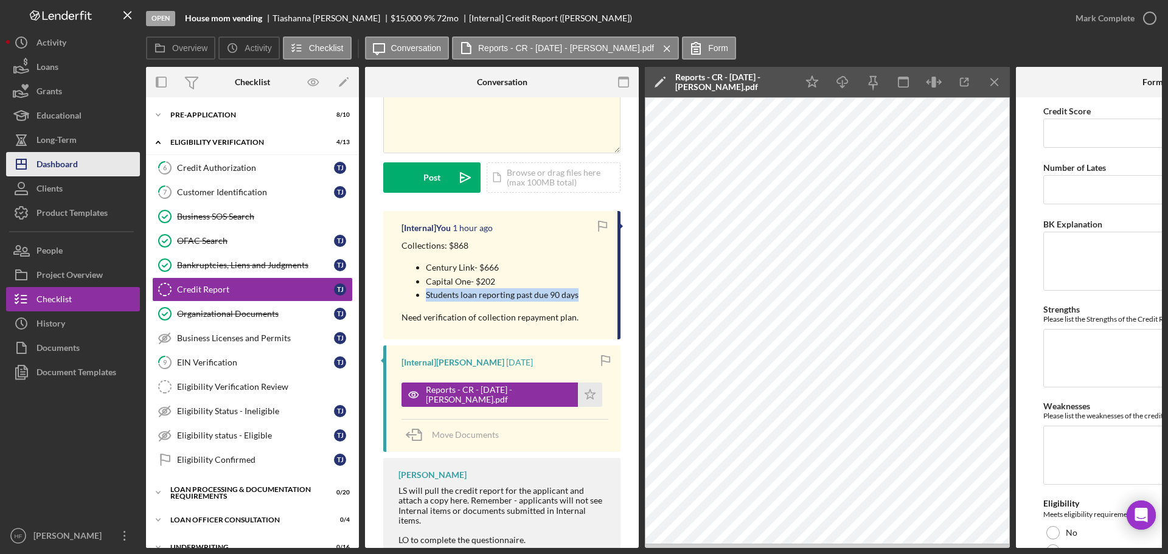
drag, startPoint x: 86, startPoint y: 158, endPoint x: 106, endPoint y: 162, distance: 20.1
click at [86, 158] on button "Icon/Dashboard Dashboard" at bounding box center [73, 164] width 134 height 24
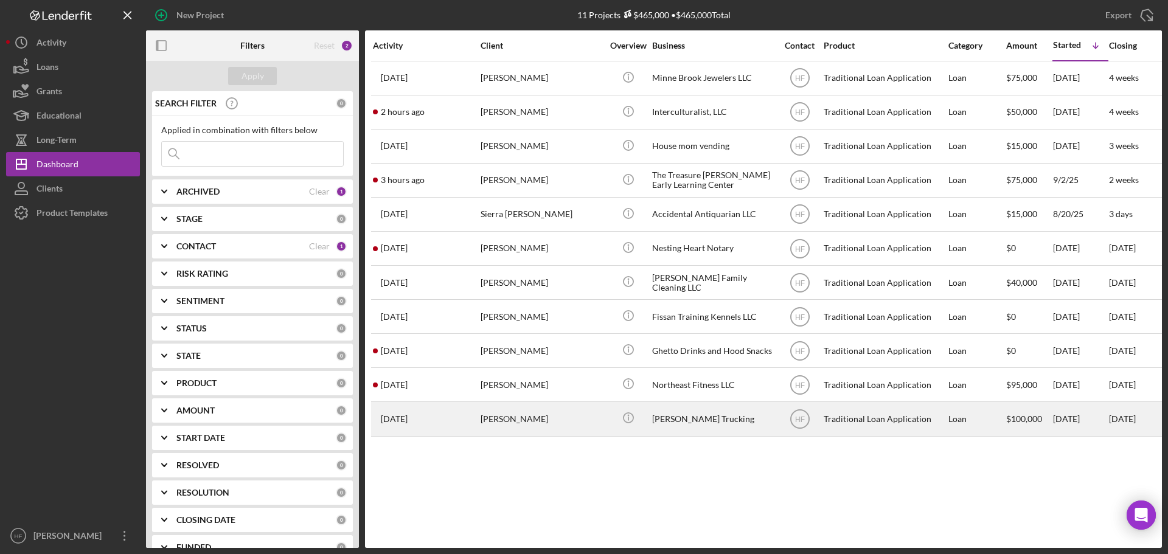
click at [577, 425] on div "[PERSON_NAME]" at bounding box center [542, 419] width 122 height 32
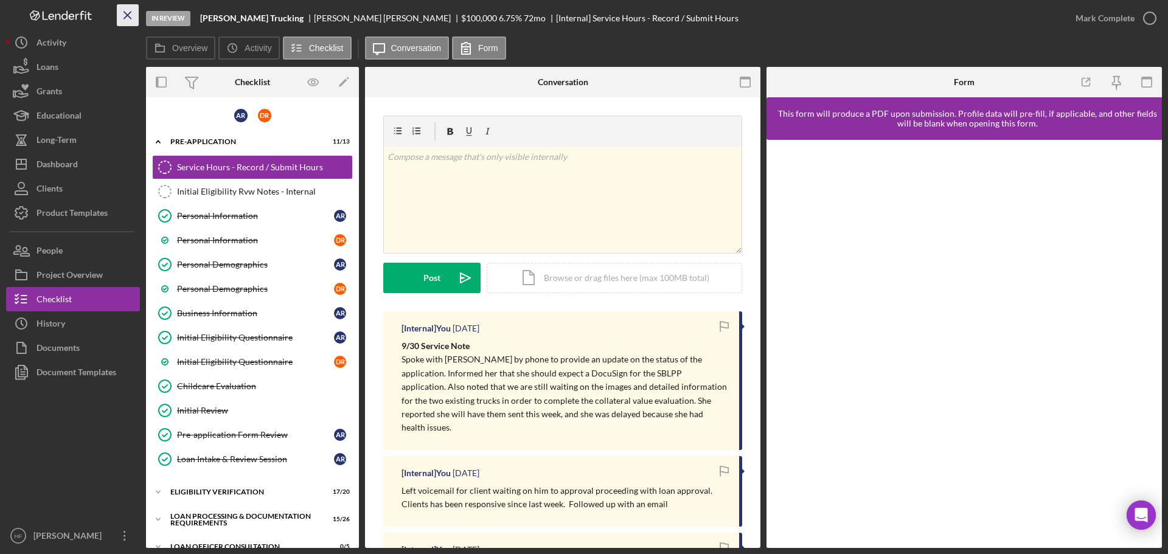
click at [120, 14] on icon "Icon/Menu Close" at bounding box center [127, 15] width 27 height 27
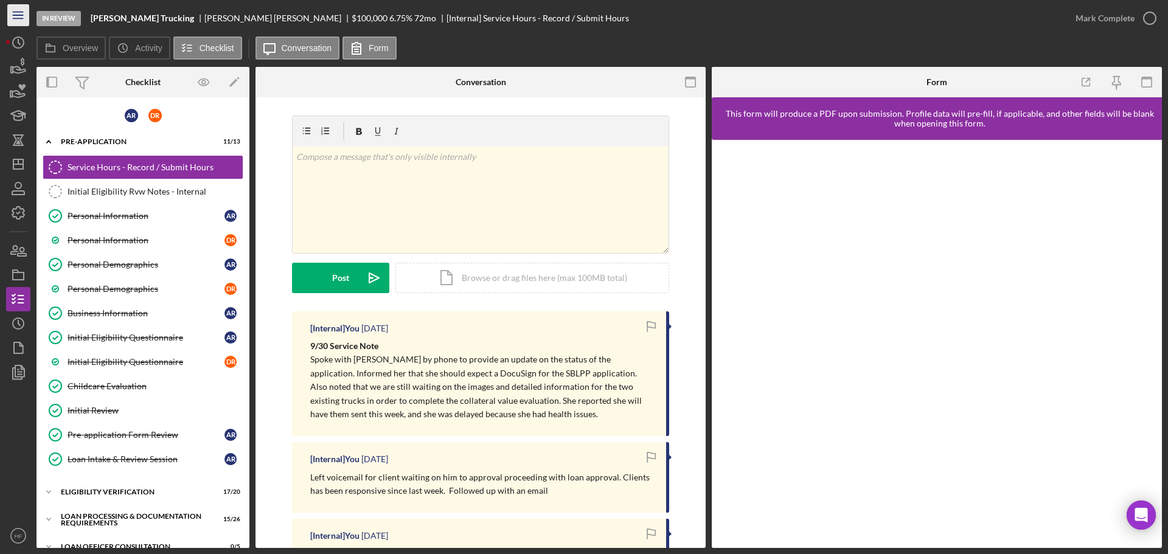
click at [25, 17] on icon "Icon/Menu" at bounding box center [18, 15] width 27 height 27
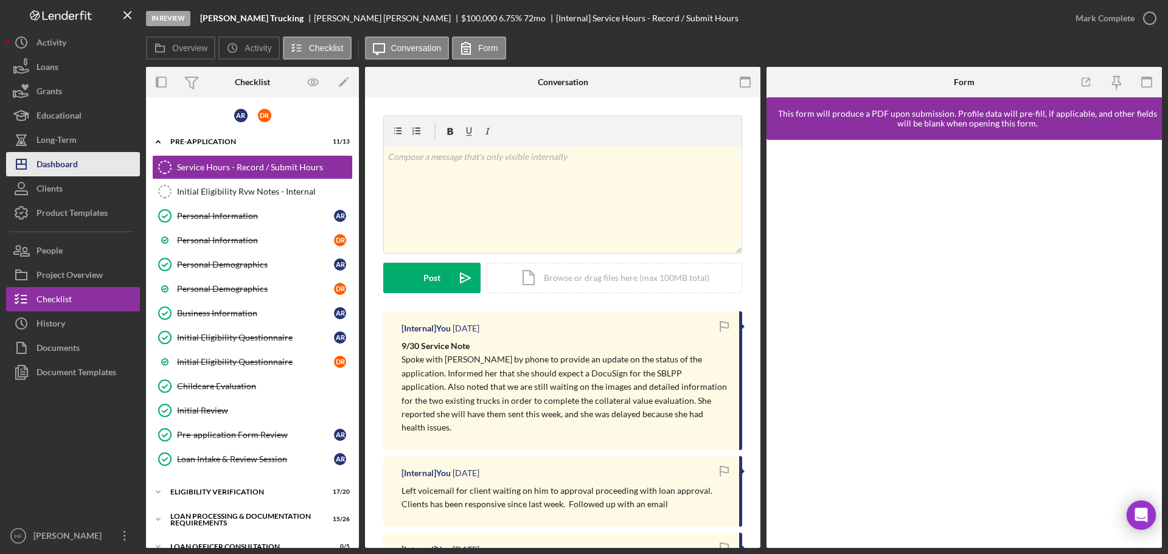
click at [85, 169] on button "Icon/Dashboard Dashboard" at bounding box center [73, 164] width 134 height 24
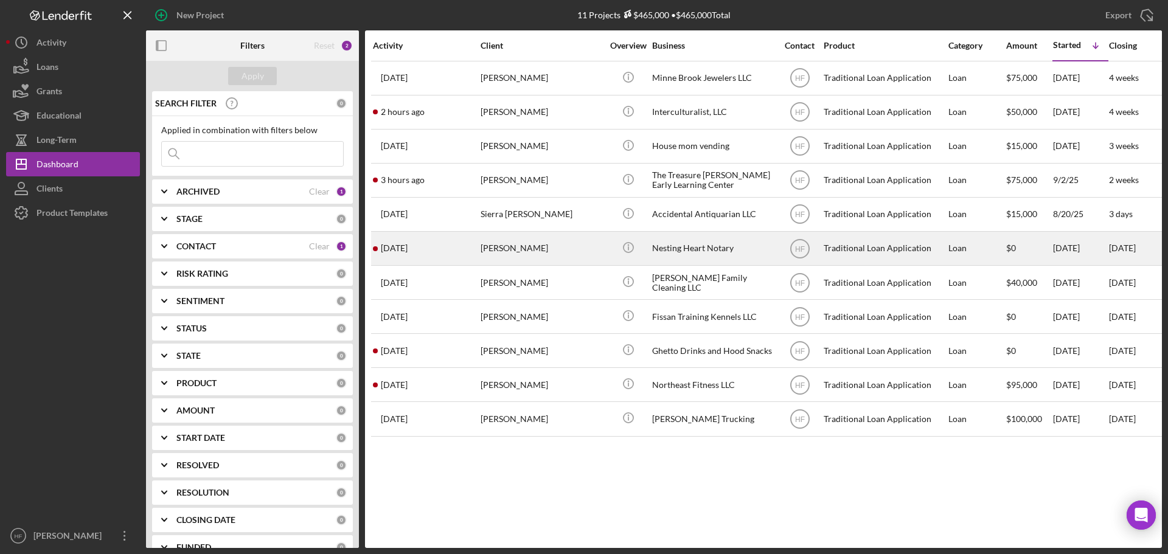
click at [570, 243] on div "[PERSON_NAME]" at bounding box center [542, 248] width 122 height 32
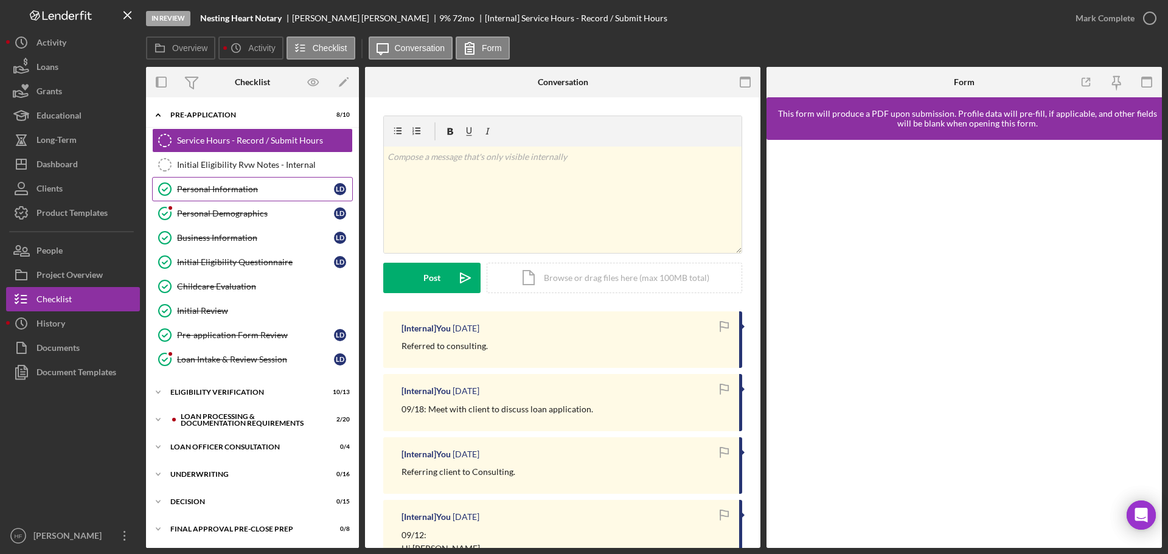
click at [231, 188] on div "Personal Information" at bounding box center [255, 189] width 157 height 10
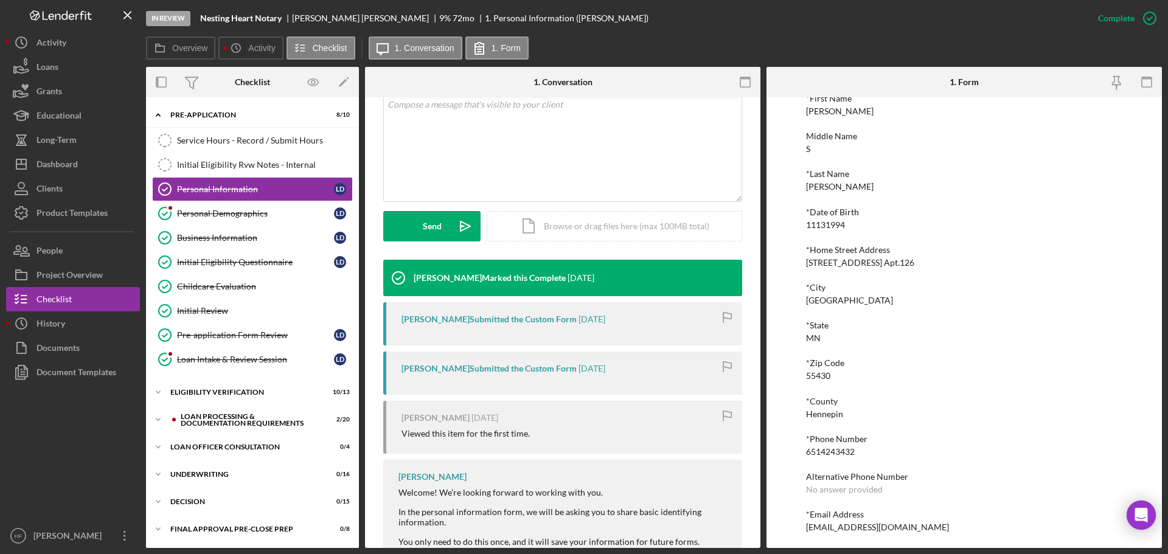
scroll to position [67, 0]
drag, startPoint x: 939, startPoint y: 525, endPoint x: 796, endPoint y: 522, distance: 143.0
click at [796, 522] on div "To edit this form you must mark this item incomplete *First Name [PERSON_NAME] …" at bounding box center [965, 322] width 396 height 451
copy div "[EMAIL_ADDRESS][DOMAIN_NAME]"
drag, startPoint x: 203, startPoint y: 17, endPoint x: 343, endPoint y: 19, distance: 140.6
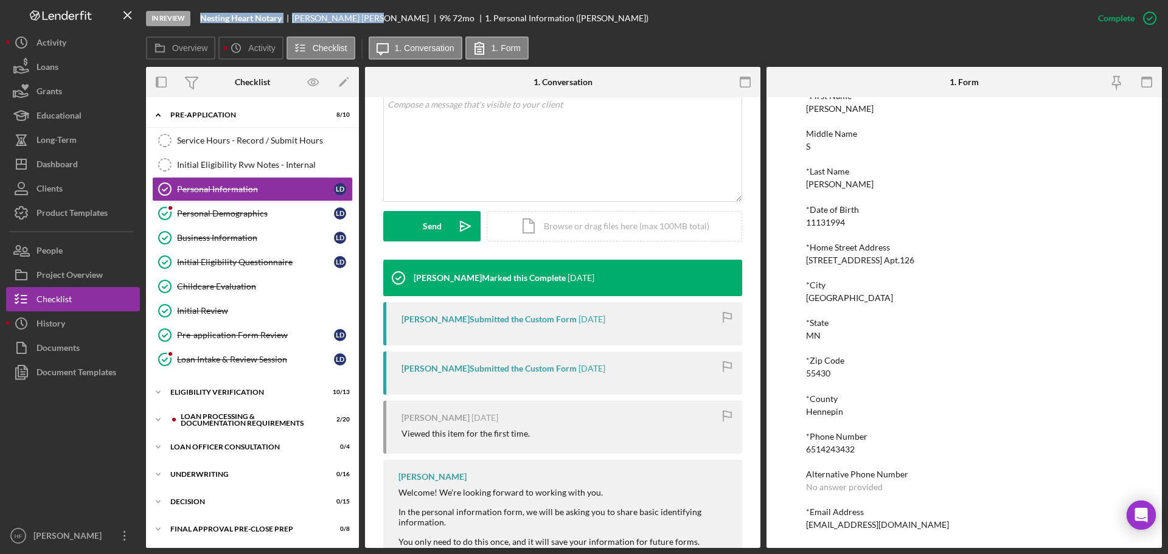
click at [343, 19] on div "Nesting Heart Notary [PERSON_NAME] 9 % 72 mo 1. Personal Information ([PERSON_N…" at bounding box center [424, 18] width 449 height 10
copy div "Nesting Heart Notary [PERSON_NAME]"
drag, startPoint x: 930, startPoint y: 529, endPoint x: 788, endPoint y: 531, distance: 142.4
click at [787, 531] on div "To edit this form you must mark this item incomplete *First Name [PERSON_NAME] …" at bounding box center [965, 322] width 396 height 451
copy div "[EMAIL_ADDRESS][DOMAIN_NAME]"
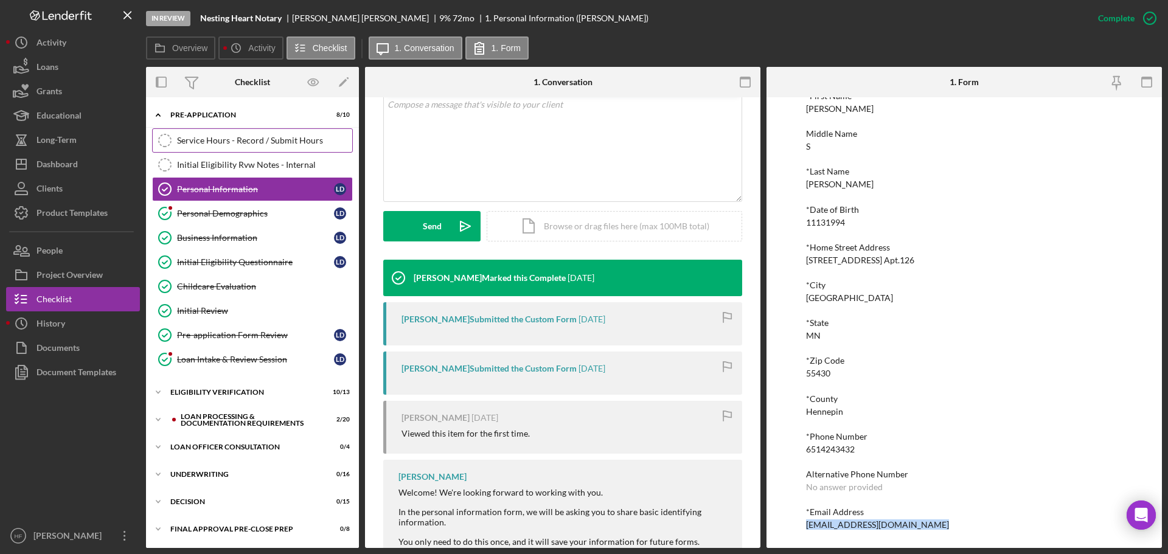
click at [269, 136] on div "Service Hours - Record / Submit Hours" at bounding box center [264, 141] width 175 height 10
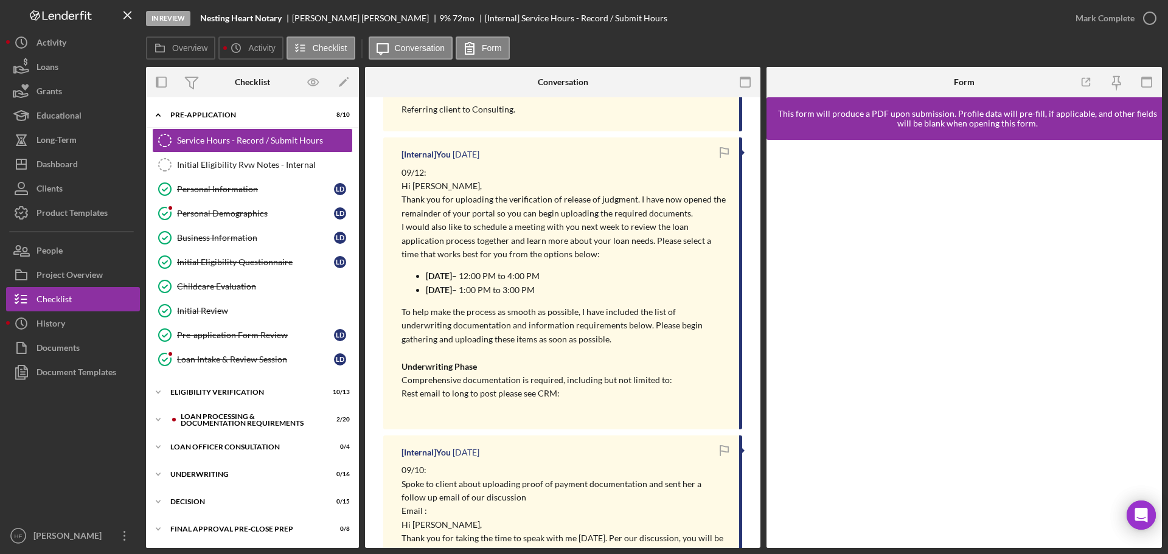
scroll to position [365, 0]
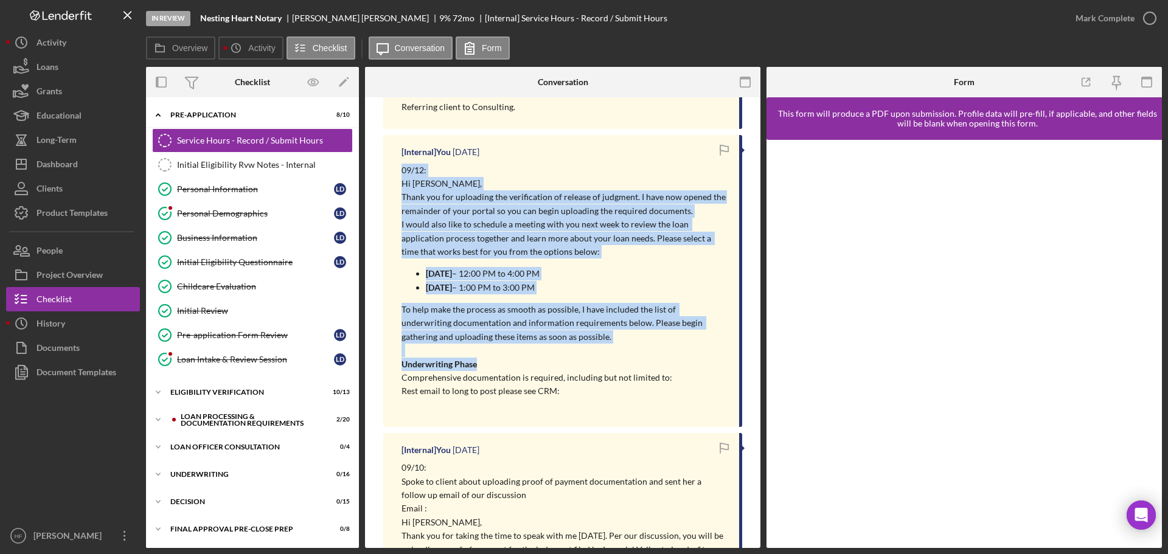
drag, startPoint x: 394, startPoint y: 170, endPoint x: 599, endPoint y: 368, distance: 284.5
click at [599, 368] on div "[Internal] You [DATE] 09/12: Hi [PERSON_NAME], Thank you for uploading the veri…" at bounding box center [562, 281] width 359 height 292
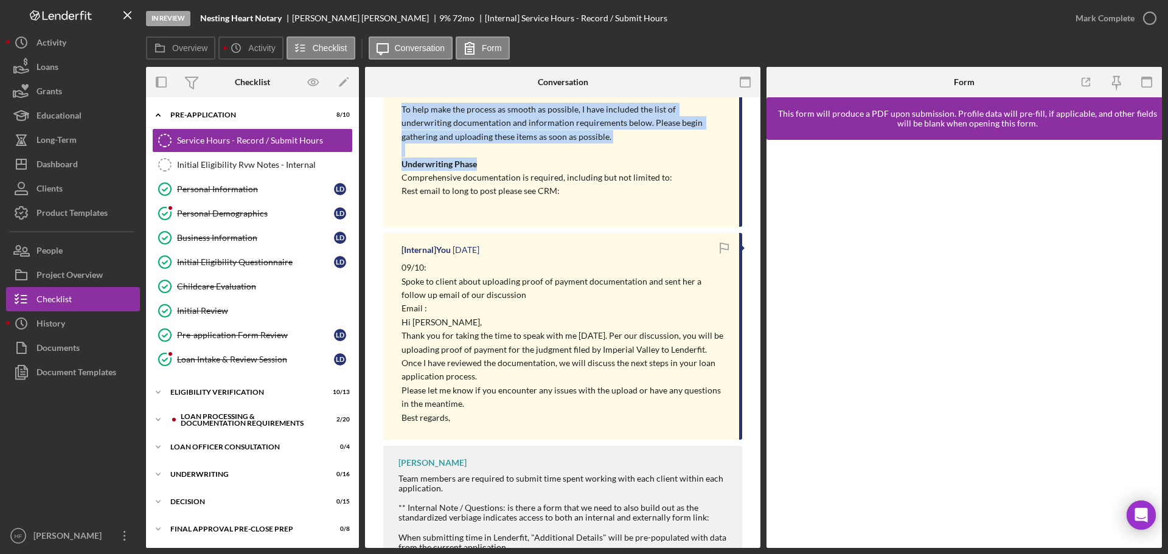
scroll to position [609, 0]
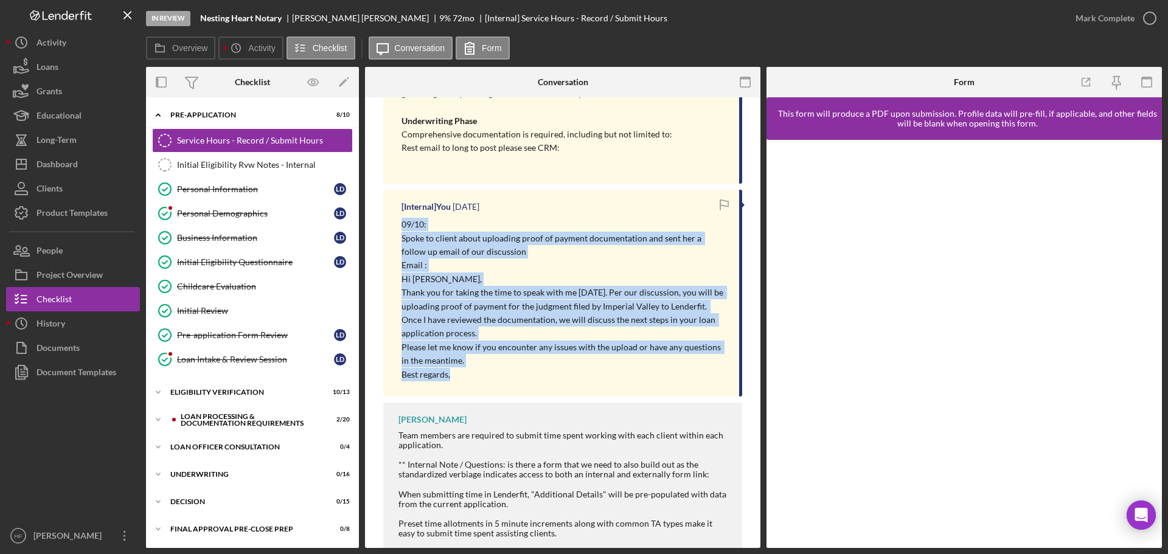
drag, startPoint x: 400, startPoint y: 221, endPoint x: 517, endPoint y: 377, distance: 195.6
click at [517, 377] on div "[Internal] You [DATE] 09/10: Spoke to client about uploading proof of payment d…" at bounding box center [562, 293] width 359 height 207
copy div "09/10: Spoke to client about uploading proof of payment documentation and sent …"
click at [44, 321] on div "History" at bounding box center [51, 325] width 29 height 27
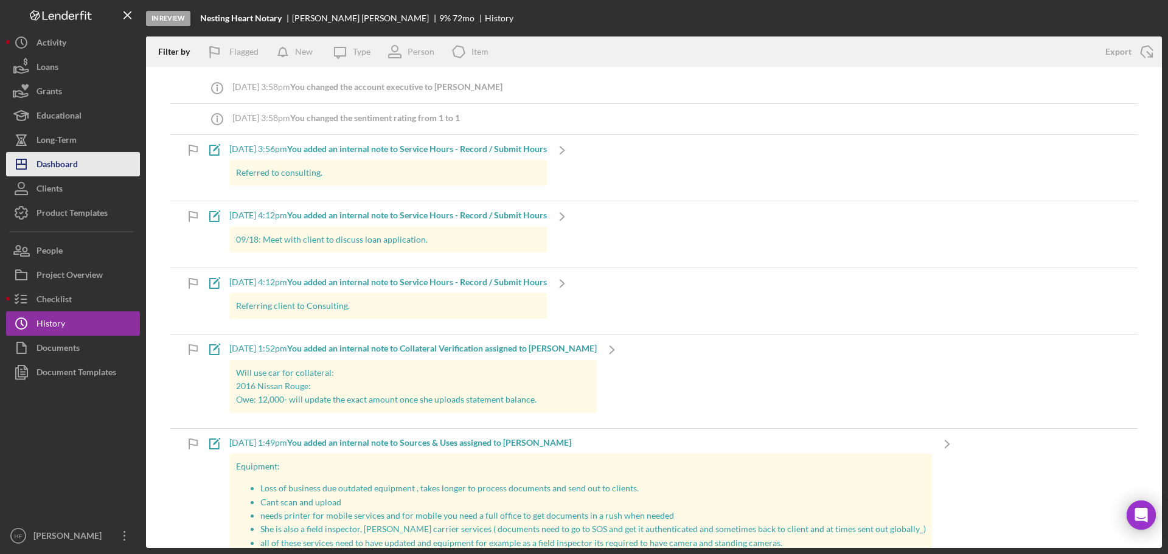
click at [83, 164] on button "Icon/Dashboard Dashboard" at bounding box center [73, 164] width 134 height 24
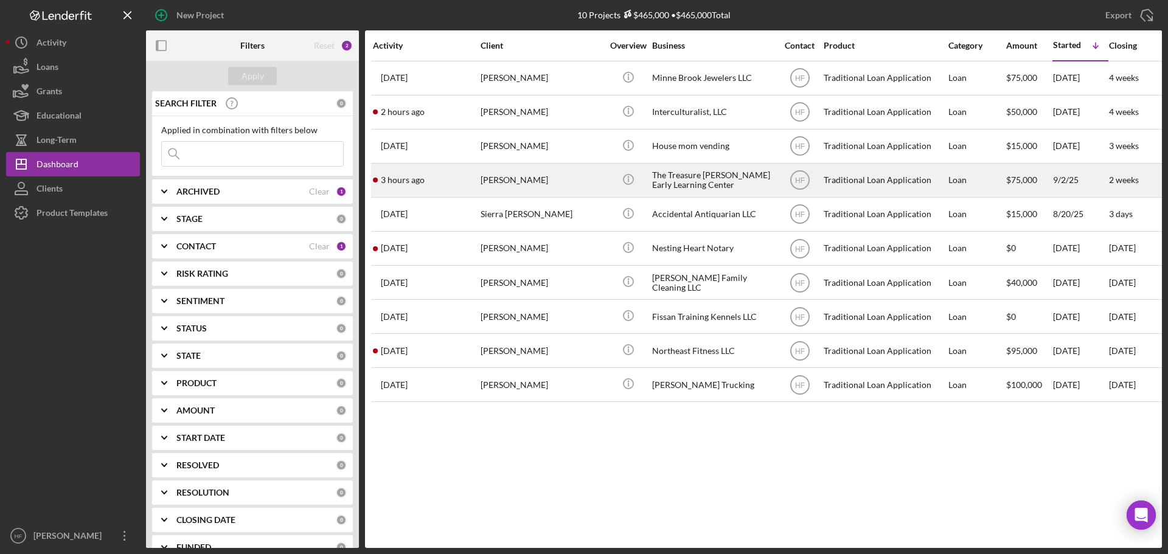
click at [610, 172] on div "Icon/Info" at bounding box center [629, 180] width 46 height 32
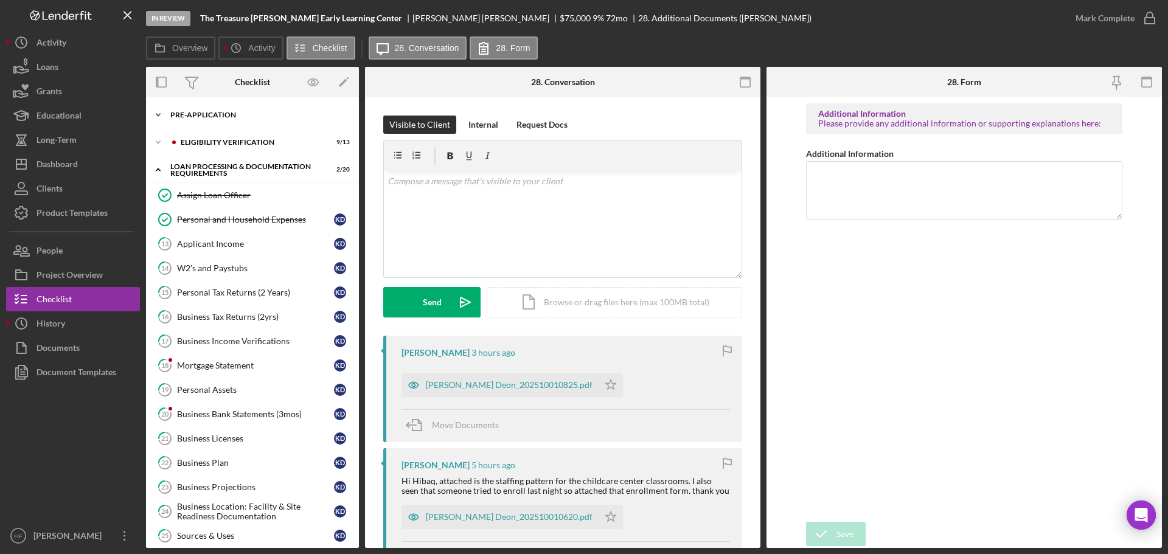
click at [241, 122] on div "Icon/Expander Pre-Application 8 / 10" at bounding box center [252, 115] width 213 height 24
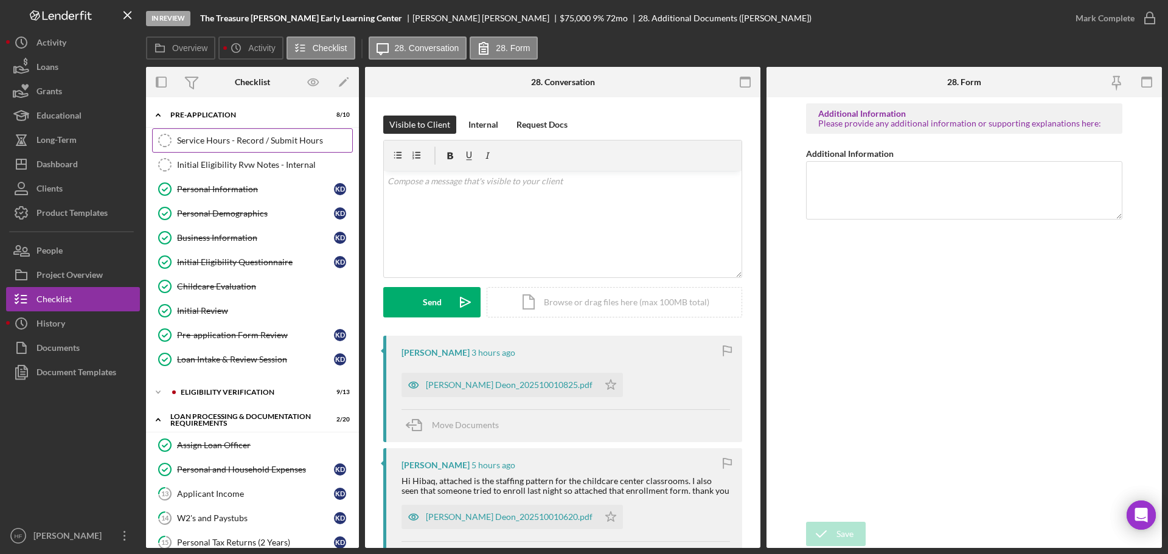
click at [243, 139] on div "Service Hours - Record / Submit Hours" at bounding box center [264, 141] width 175 height 10
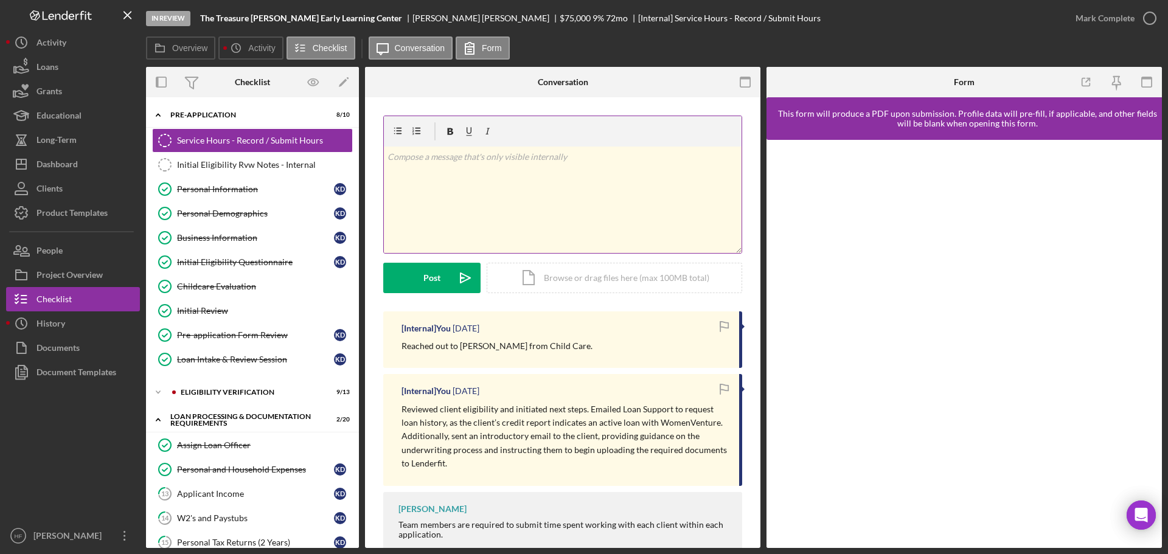
click at [498, 171] on div "v Color teal Color pink Remove color Add row above Add row below Add column bef…" at bounding box center [563, 200] width 358 height 107
click at [420, 281] on button "Post Icon/icon-invite-send" at bounding box center [431, 278] width 97 height 30
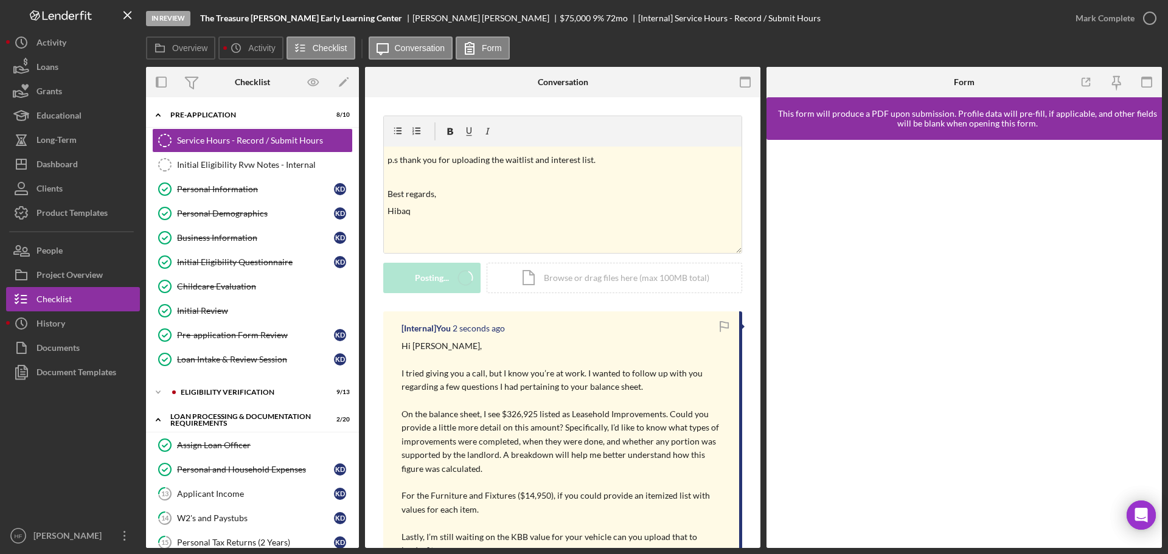
scroll to position [0, 0]
click at [85, 154] on button "Icon/Dashboard Dashboard" at bounding box center [73, 164] width 134 height 24
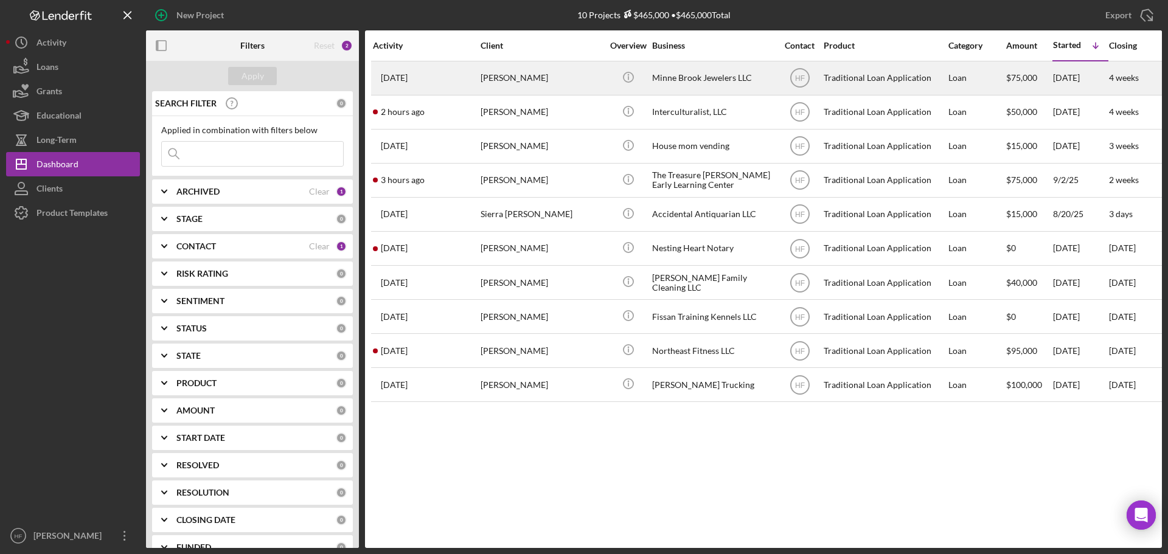
click at [408, 75] on time "[DATE]" at bounding box center [394, 78] width 27 height 10
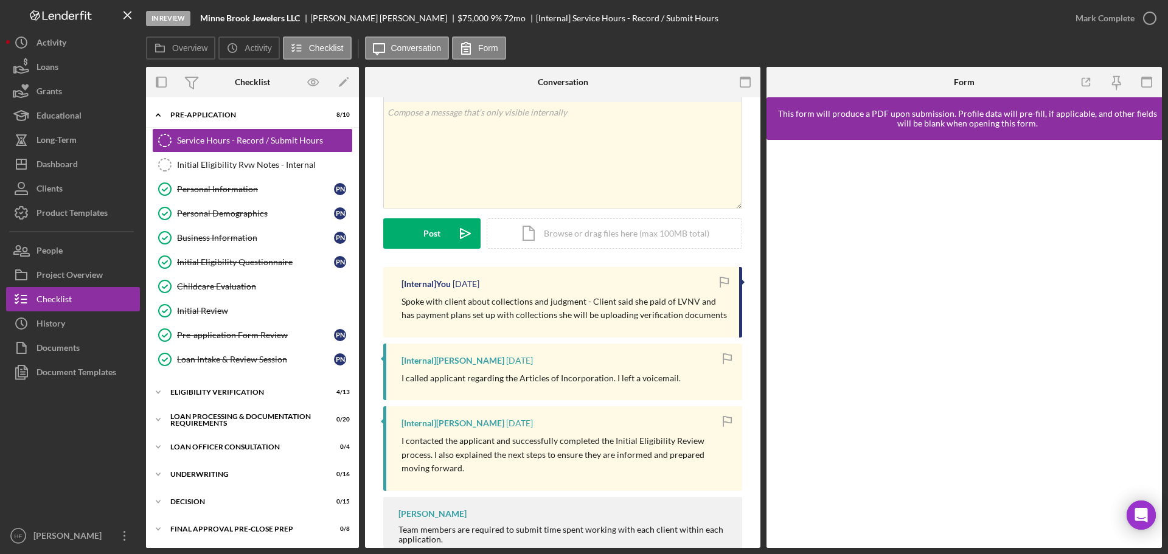
scroll to position [122, 0]
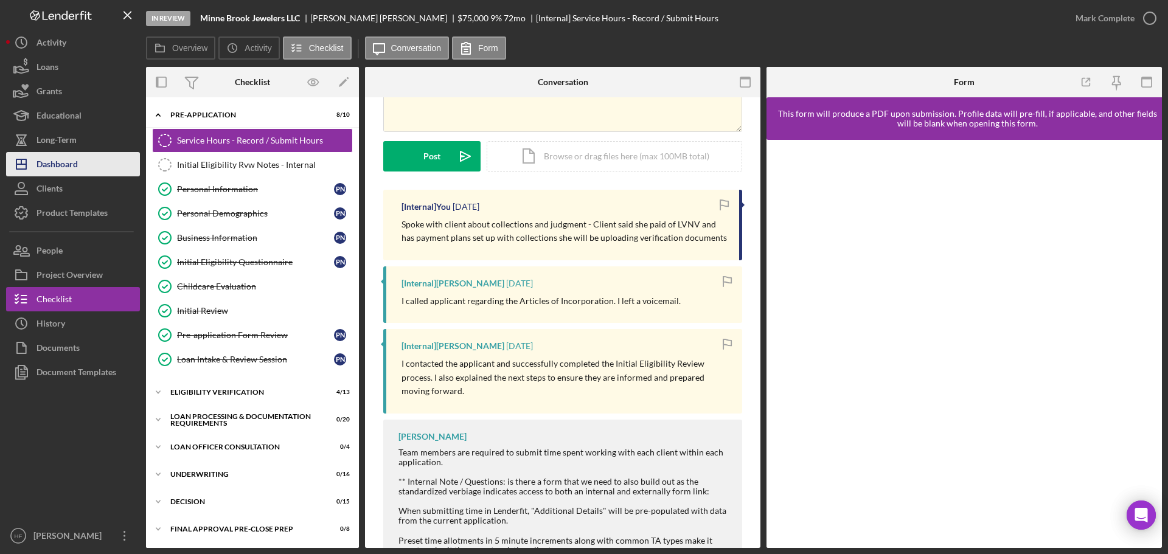
click at [81, 172] on button "Icon/Dashboard Dashboard" at bounding box center [73, 164] width 134 height 24
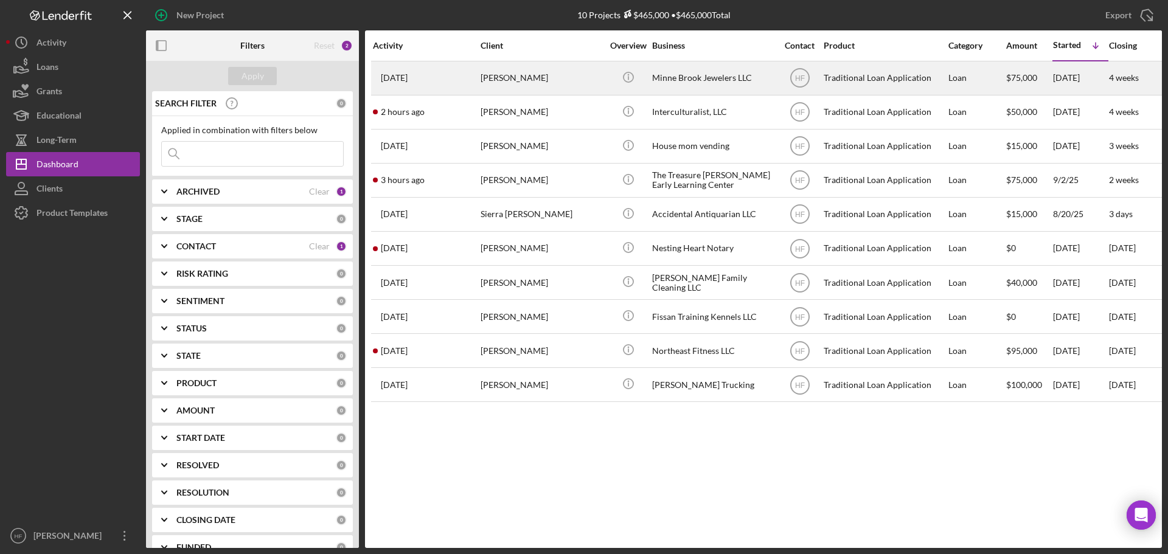
click at [528, 76] on div "[PERSON_NAME]" at bounding box center [542, 78] width 122 height 32
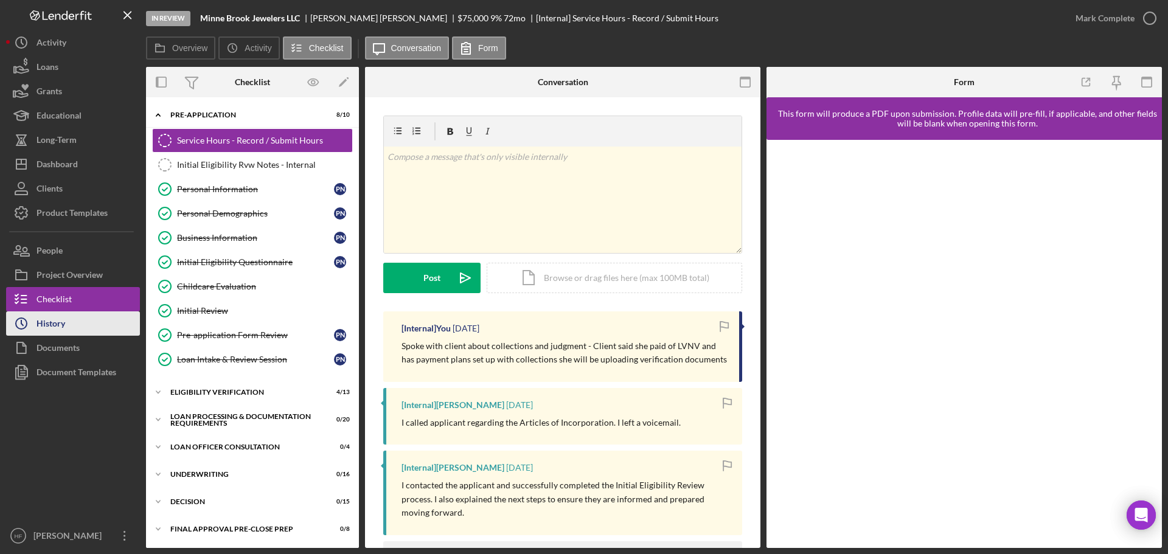
click at [106, 322] on button "Icon/History History" at bounding box center [73, 324] width 134 height 24
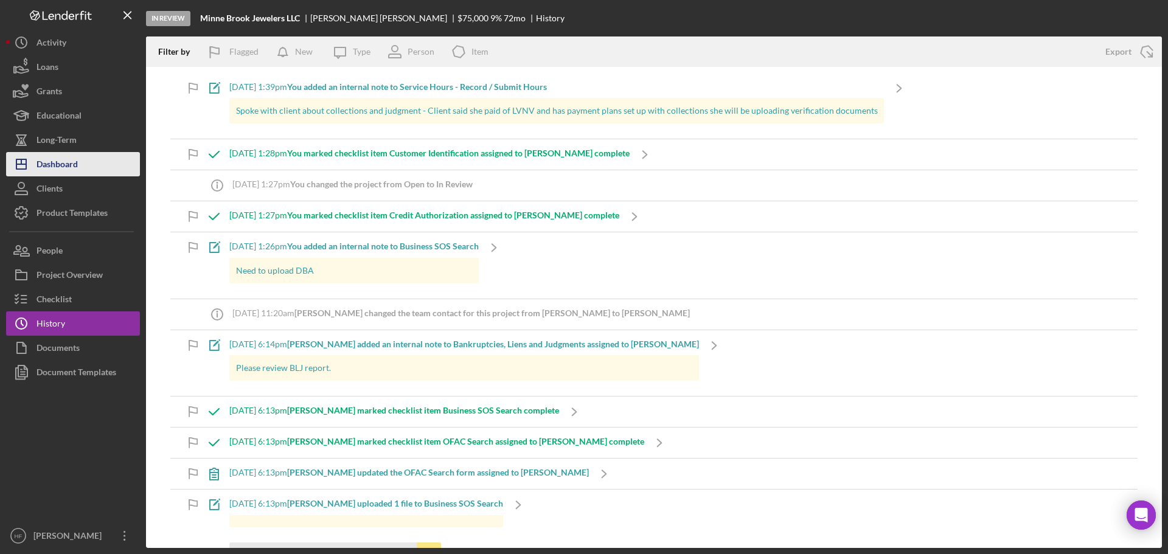
click at [93, 169] on button "Icon/Dashboard Dashboard" at bounding box center [73, 164] width 134 height 24
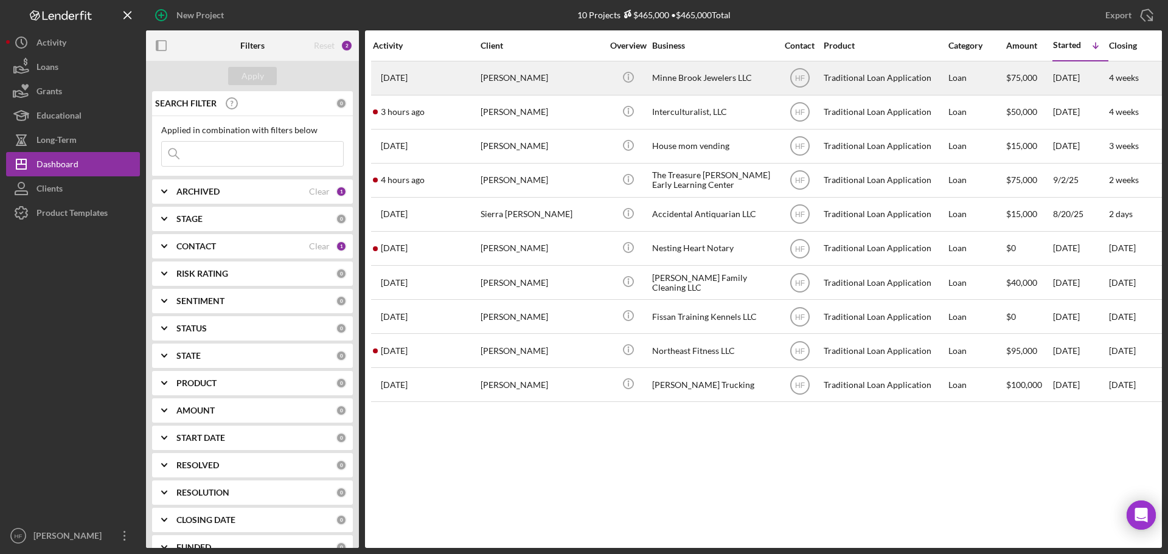
click at [482, 86] on div "[PERSON_NAME]" at bounding box center [542, 78] width 122 height 32
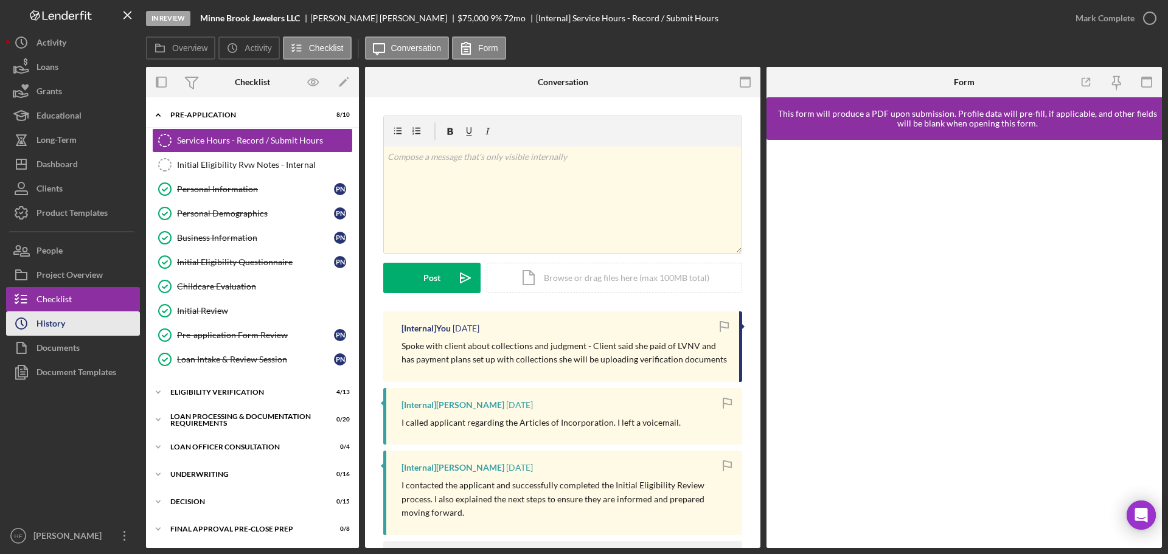
click at [103, 317] on button "Icon/History History" at bounding box center [73, 324] width 134 height 24
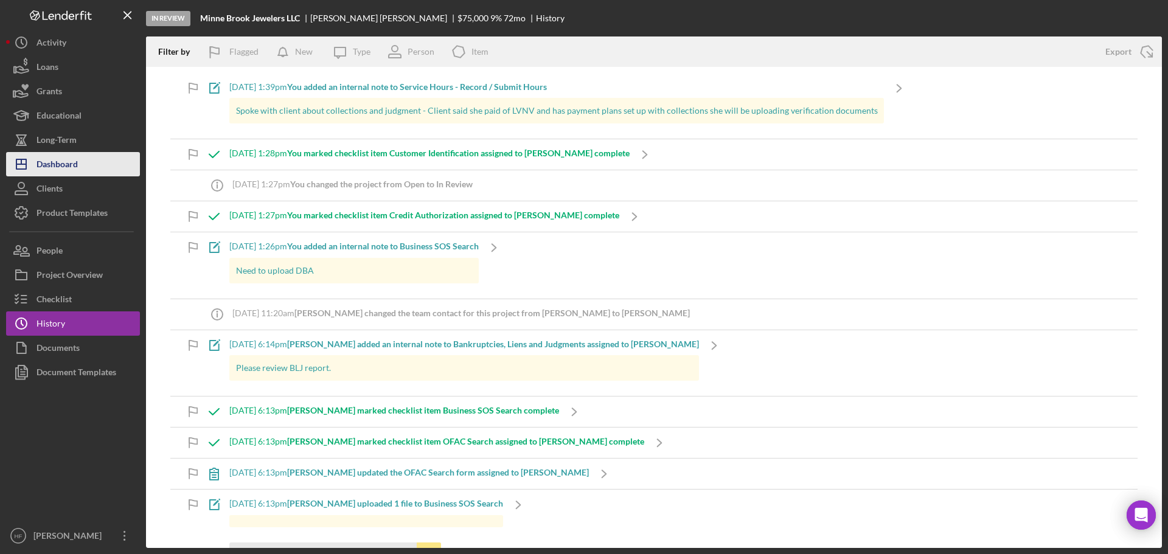
click at [71, 166] on div "Dashboard" at bounding box center [57, 165] width 41 height 27
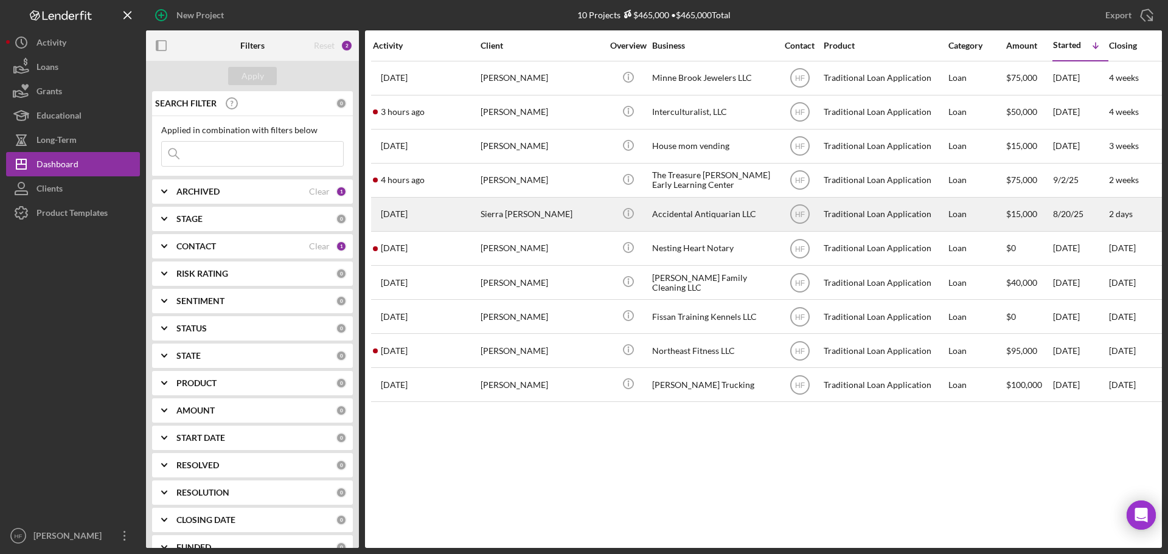
click at [459, 215] on div "[DATE] Sierra [PERSON_NAME]" at bounding box center [426, 214] width 107 height 32
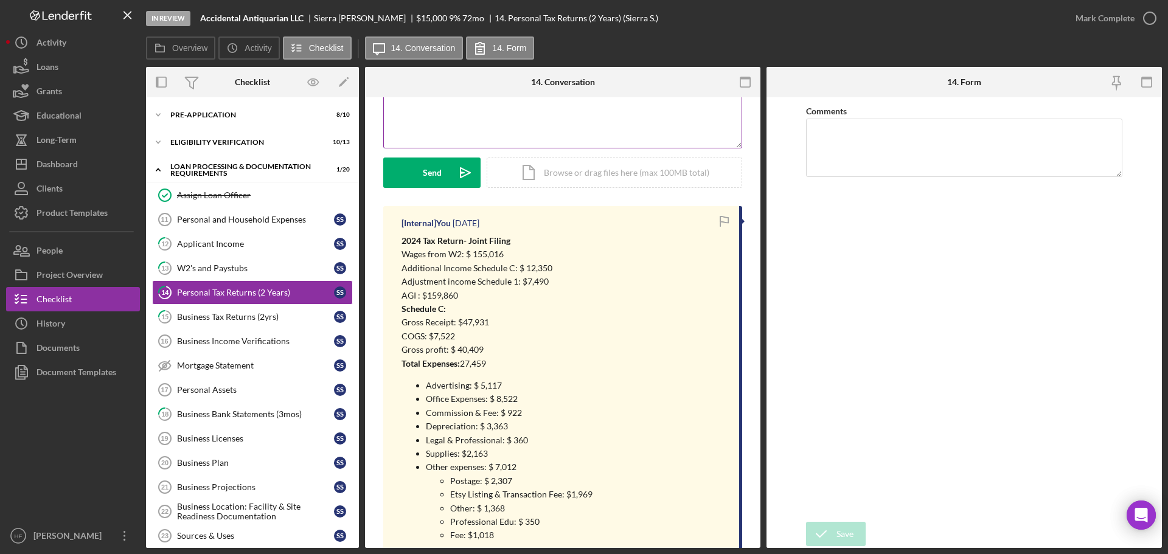
scroll to position [183, 0]
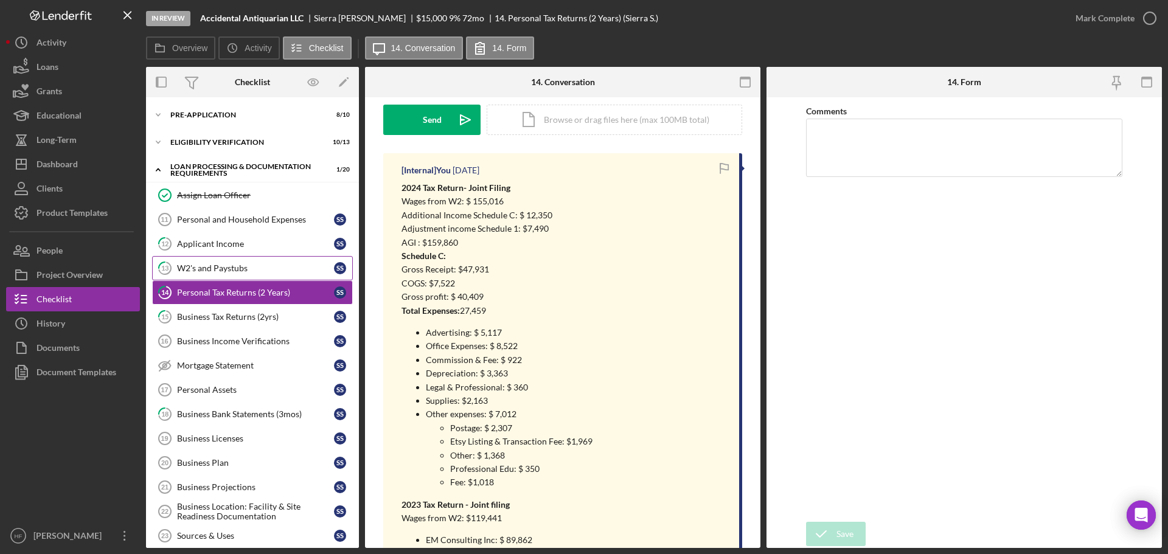
click at [247, 275] on link "13 W2's and Paystubs S S" at bounding box center [252, 268] width 201 height 24
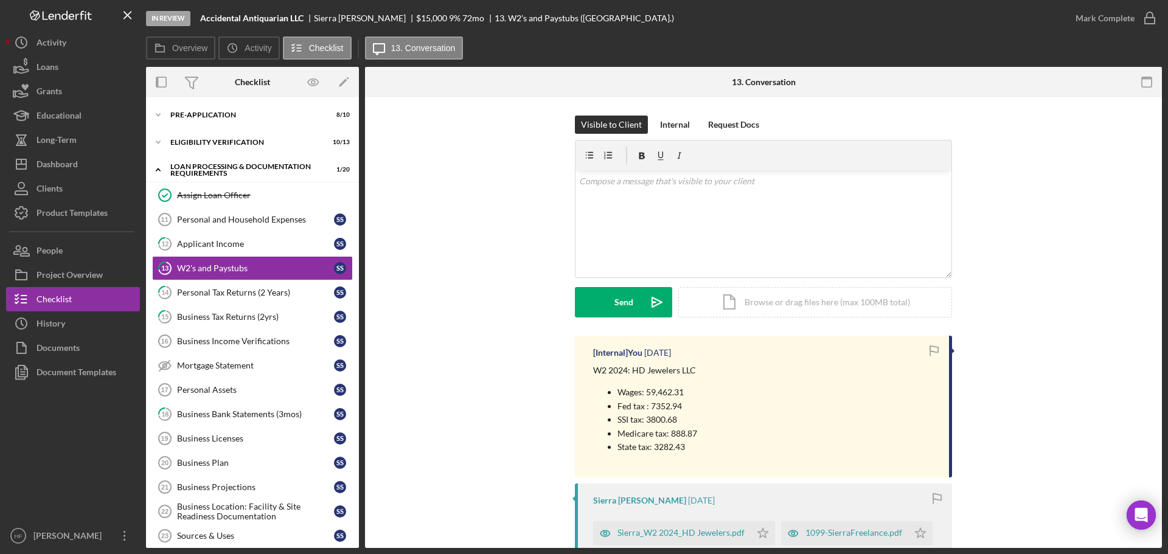
scroll to position [61, 0]
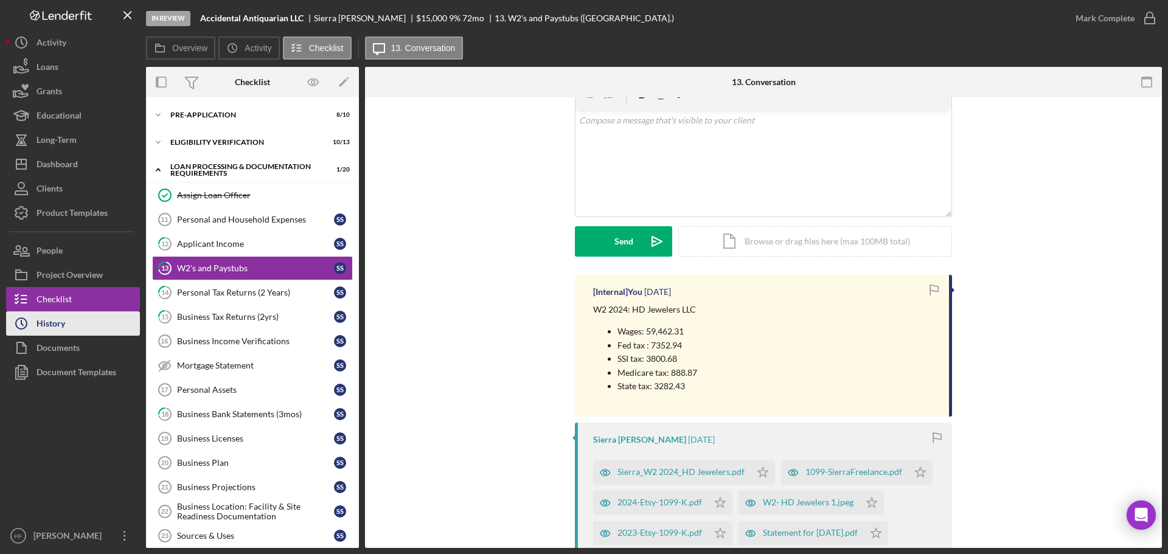
click at [91, 328] on button "Icon/History History" at bounding box center [73, 324] width 134 height 24
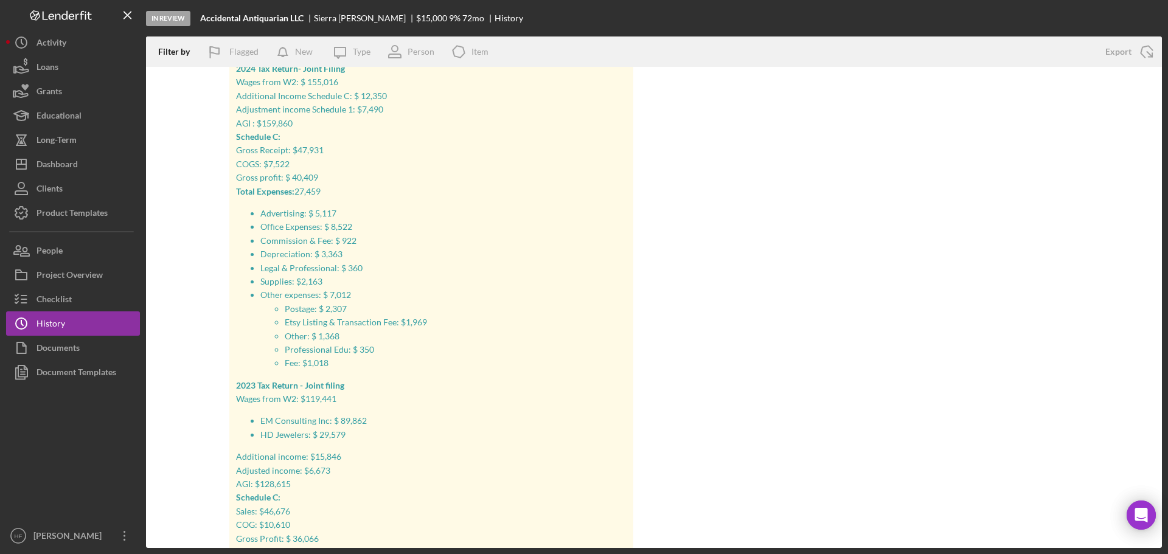
scroll to position [61, 0]
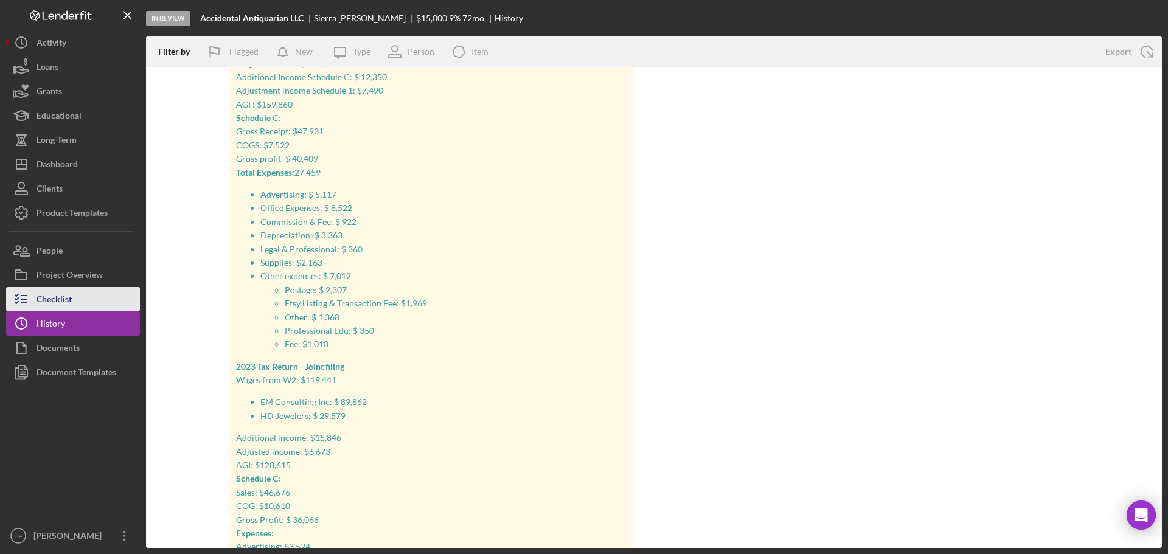
click at [96, 292] on button "Checklist" at bounding box center [73, 299] width 134 height 24
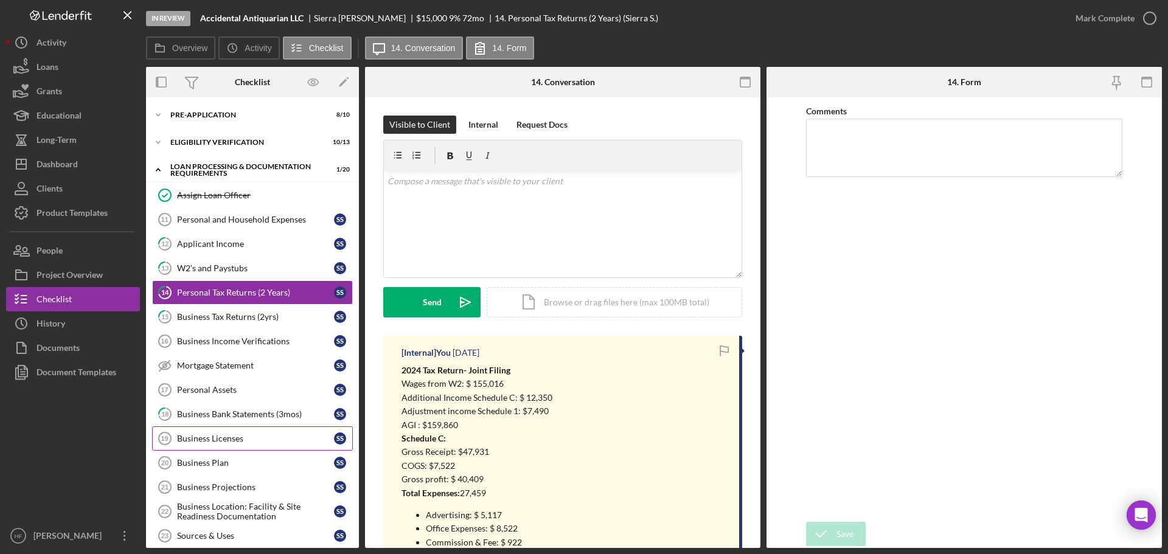
click at [277, 437] on div "Business Licenses" at bounding box center [255, 439] width 157 height 10
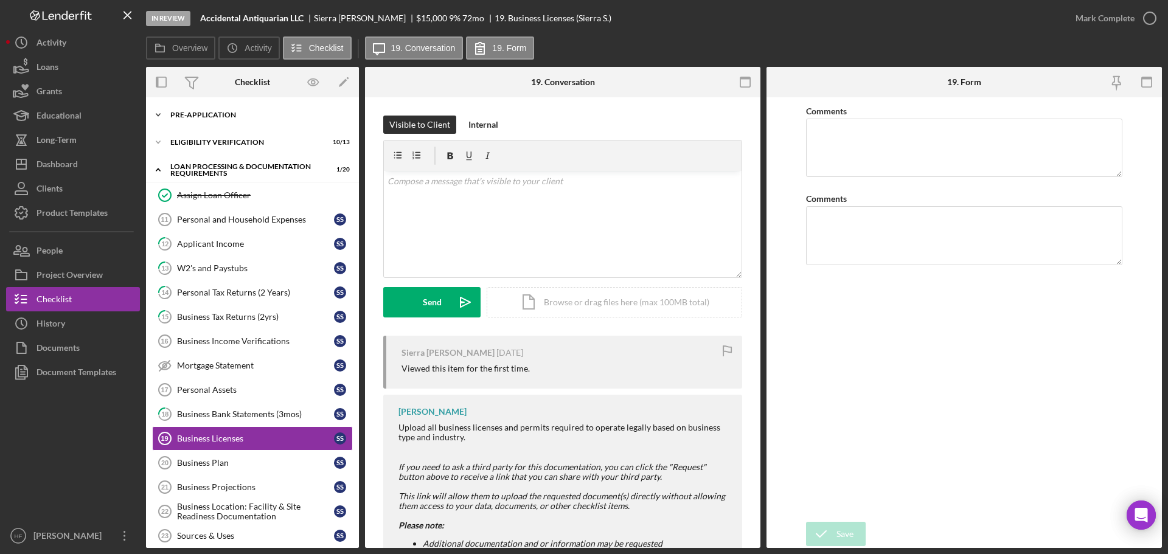
click at [222, 115] on div "Pre-Application" at bounding box center [256, 114] width 173 height 7
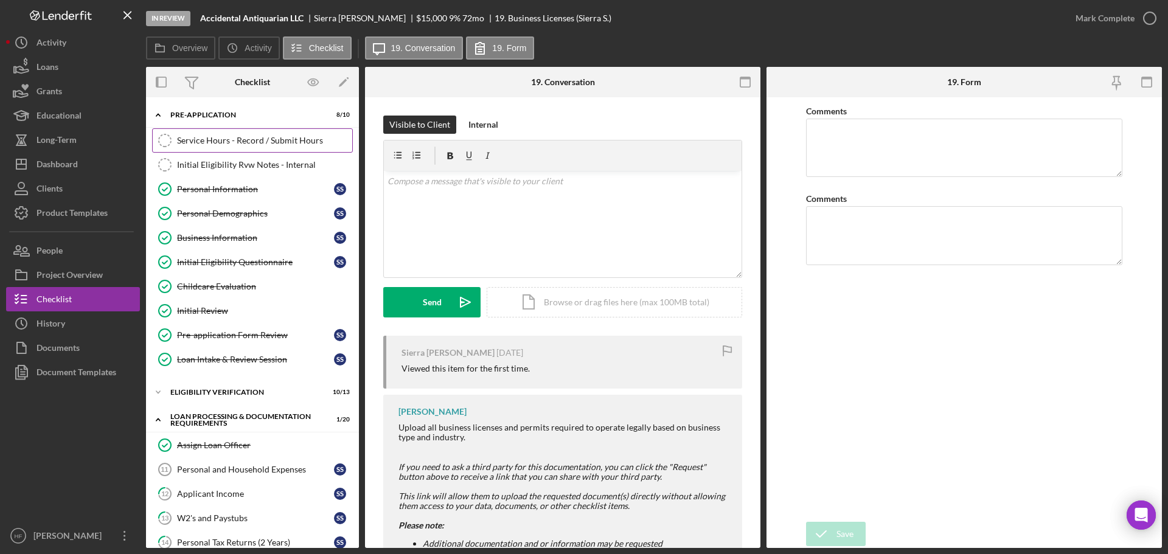
click at [229, 141] on div "Service Hours - Record / Submit Hours" at bounding box center [264, 141] width 175 height 10
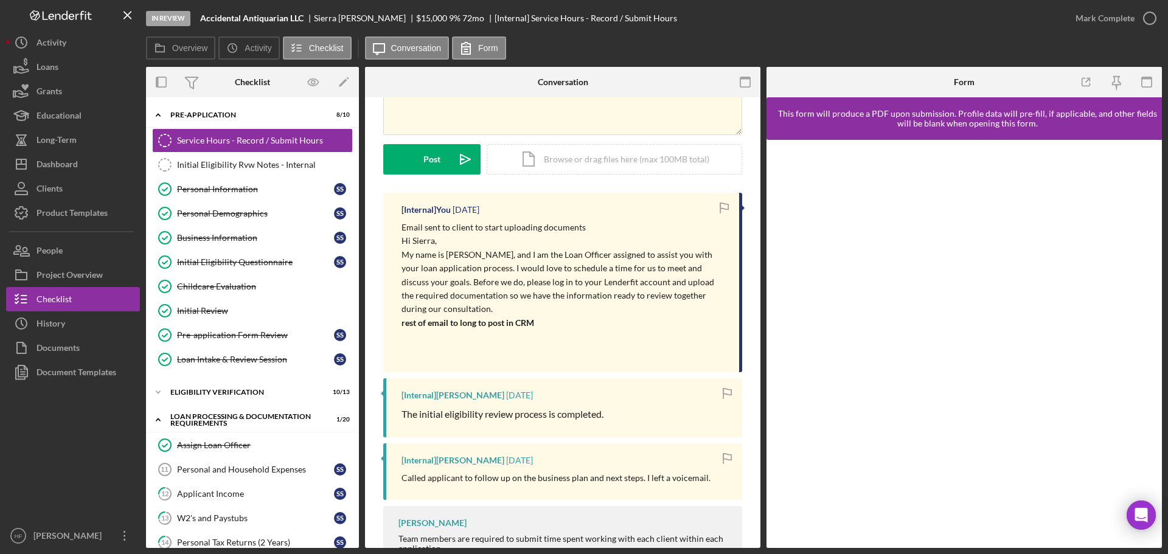
scroll to position [122, 0]
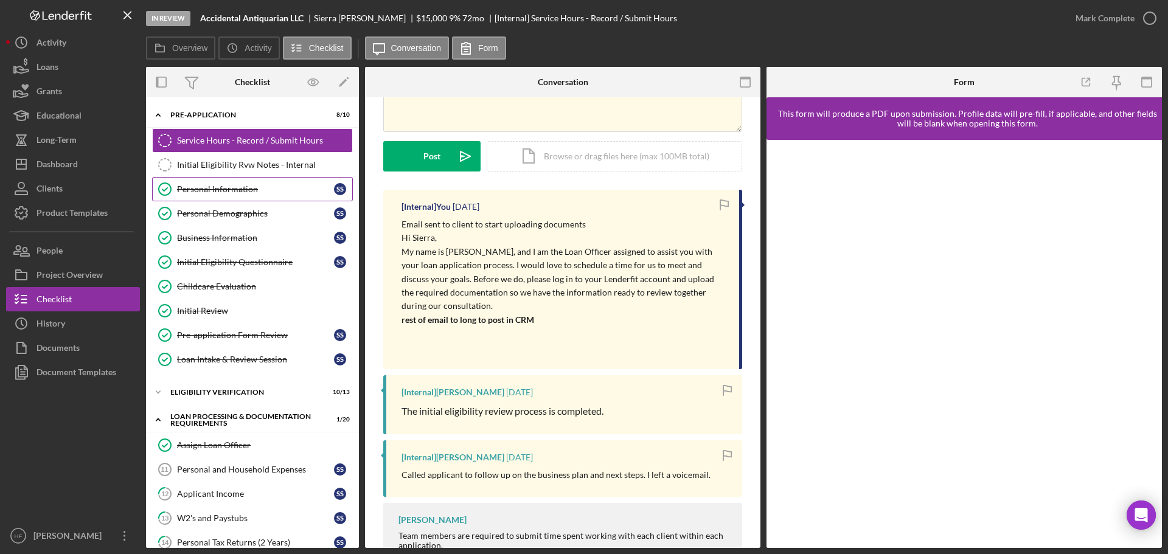
click at [291, 179] on link "Personal Information Personal Information S S" at bounding box center [252, 189] width 201 height 24
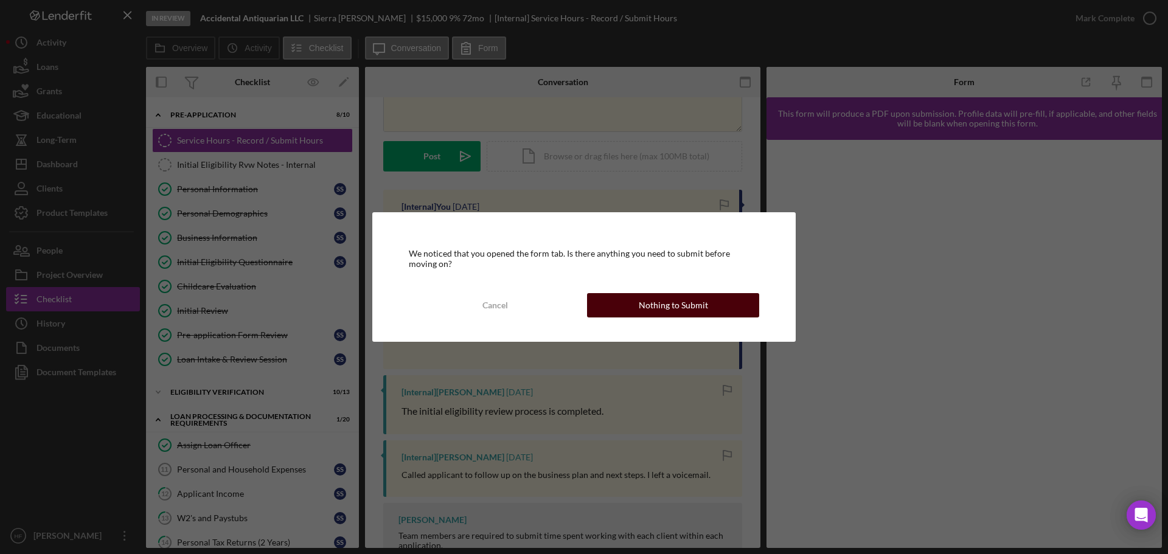
click at [690, 298] on div "Nothing to Submit" at bounding box center [673, 305] width 69 height 24
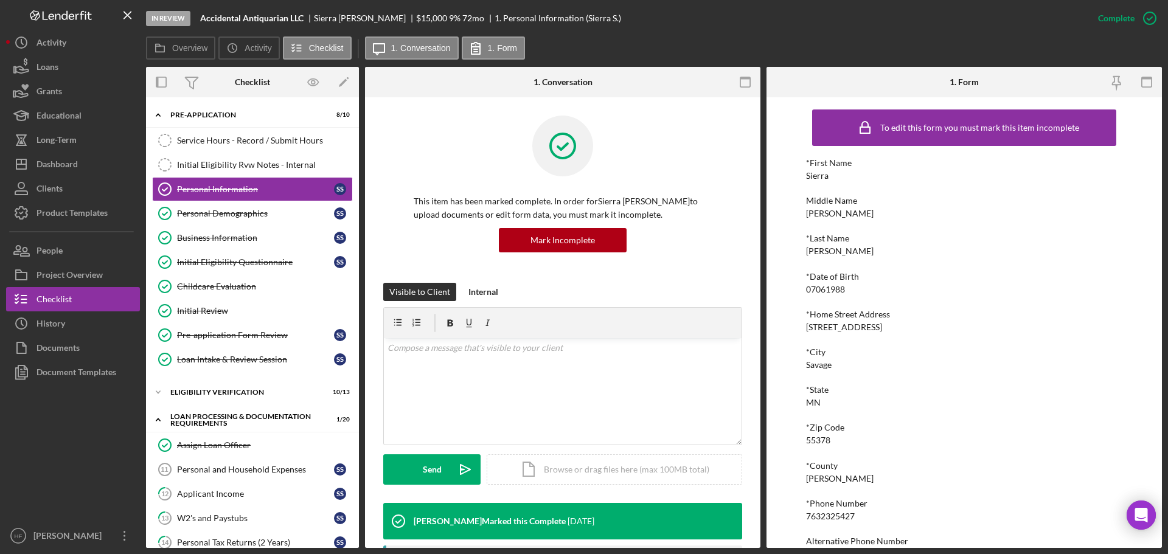
scroll to position [67, 0]
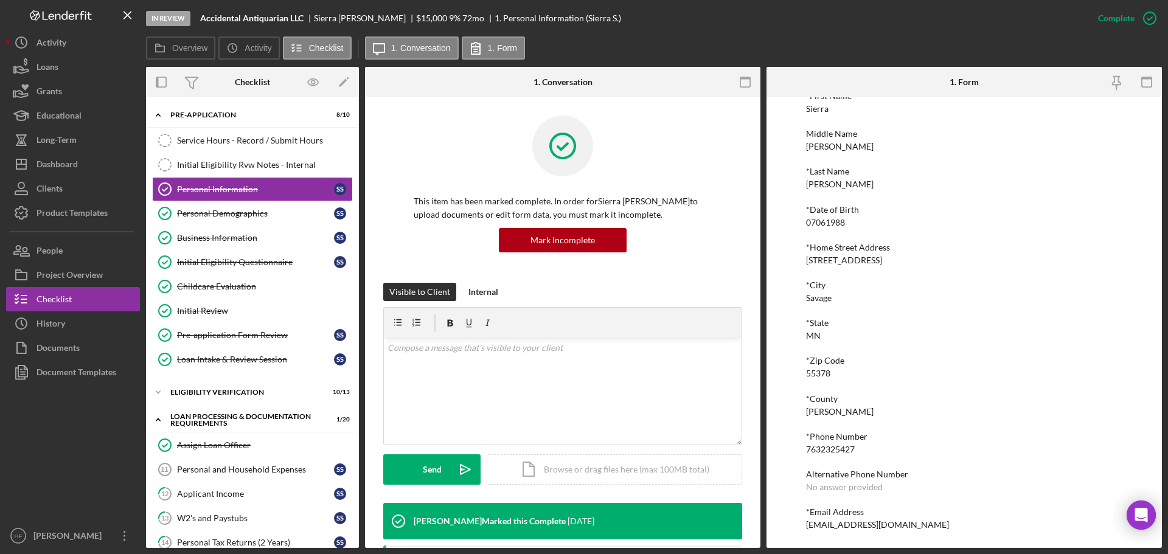
drag, startPoint x: 940, startPoint y: 526, endPoint x: 799, endPoint y: 529, distance: 140.6
click at [799, 529] on div "To edit this form you must mark this item incomplete *First Name Sierra Middle …" at bounding box center [965, 322] width 396 height 451
copy div "[EMAIL_ADDRESS][DOMAIN_NAME]"
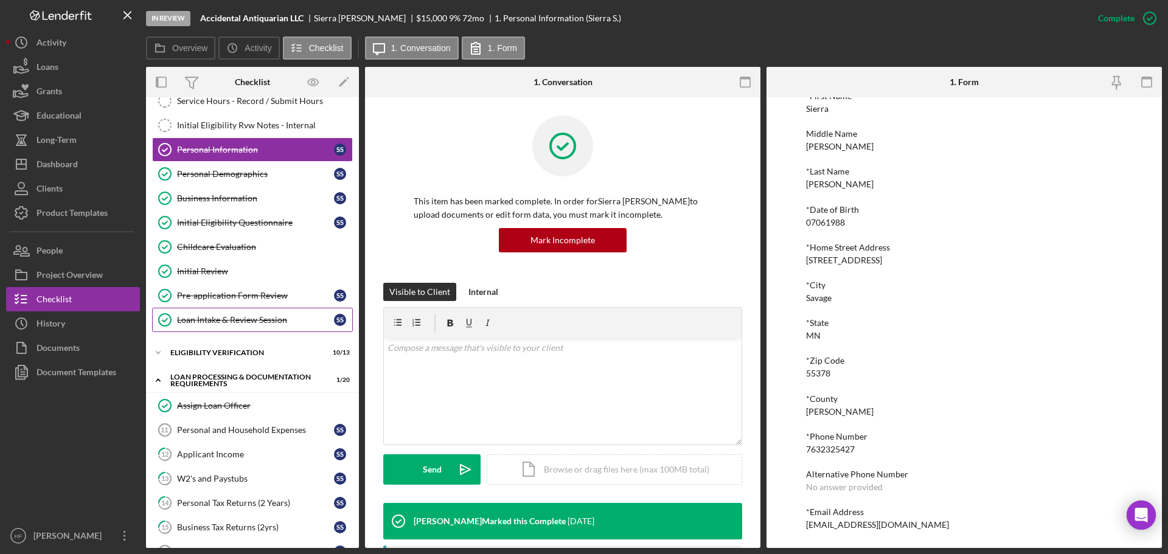
scroll to position [122, 0]
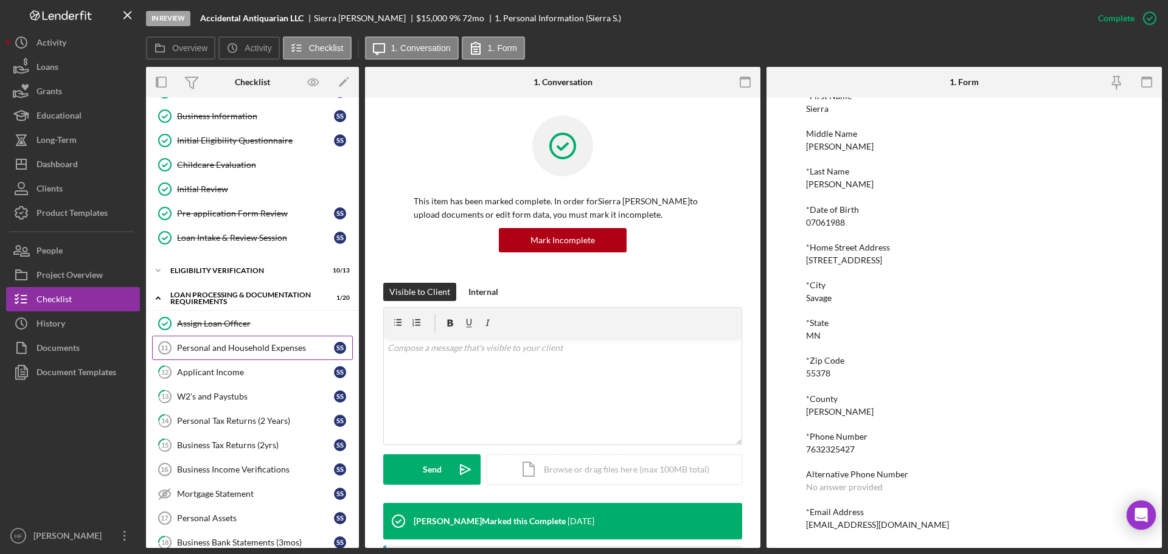
click at [237, 351] on div "Personal and Household Expenses" at bounding box center [255, 348] width 157 height 10
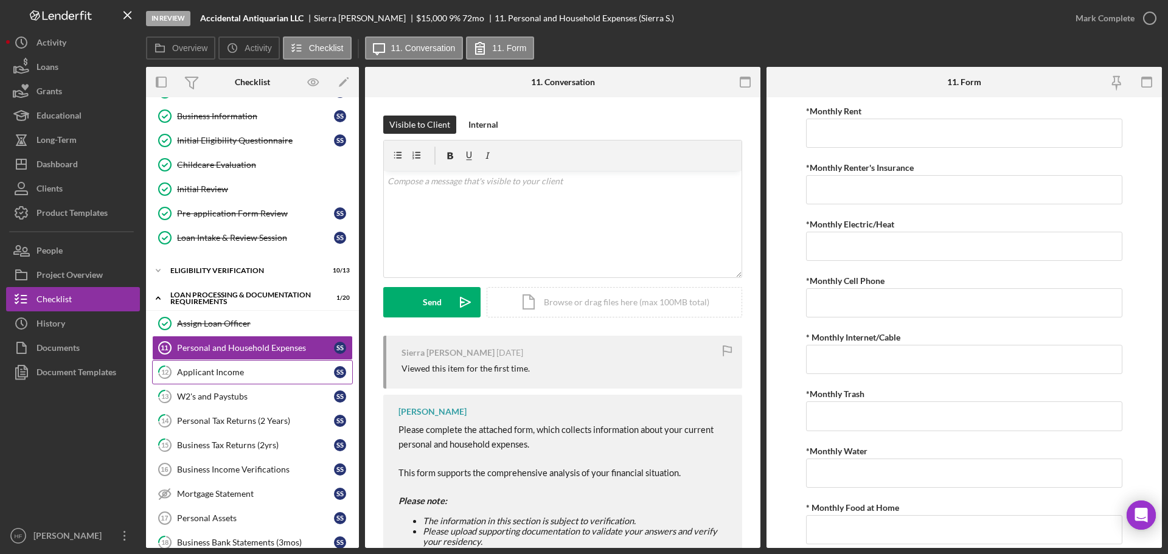
click at [248, 371] on div "Applicant Income" at bounding box center [255, 373] width 157 height 10
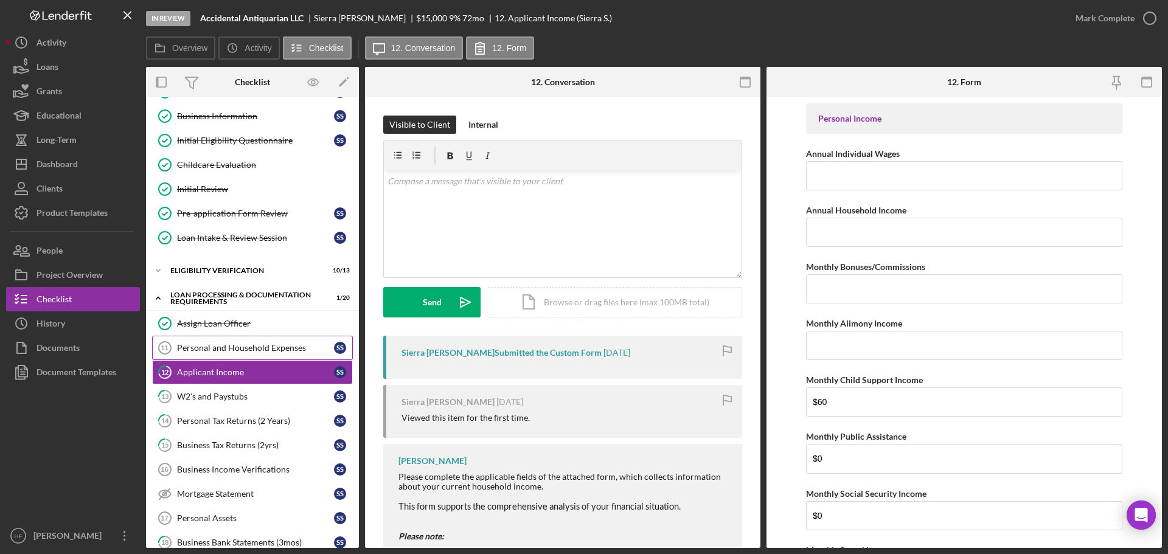
click at [256, 355] on link "Personal and Household Expenses 11 Personal and Household Expenses S S" at bounding box center [252, 348] width 201 height 24
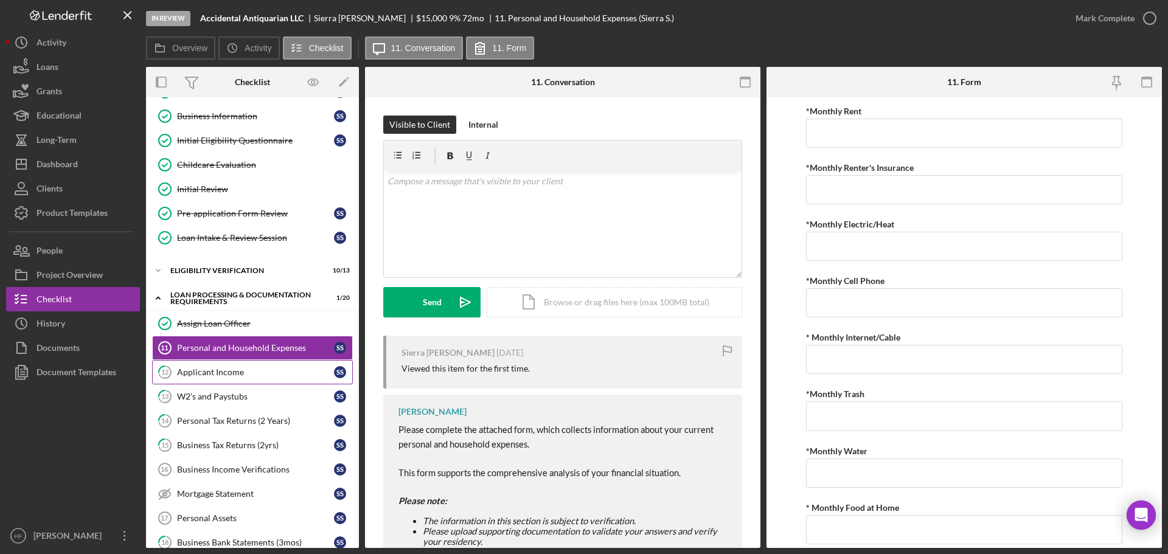
click at [190, 372] on div "Applicant Income" at bounding box center [255, 373] width 157 height 10
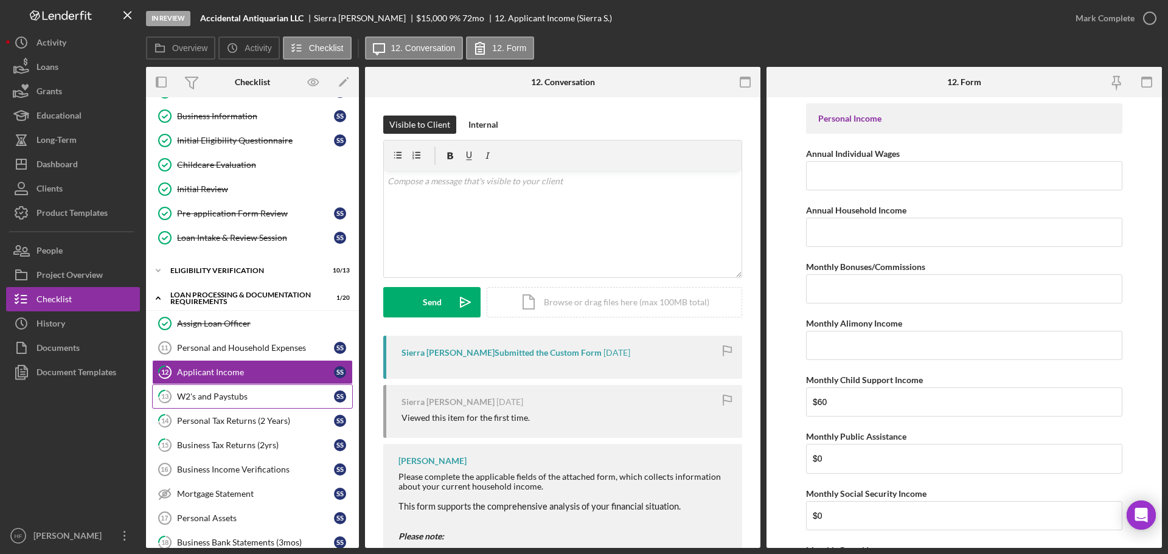
click at [237, 404] on link "13 W2's and Paystubs S S" at bounding box center [252, 397] width 201 height 24
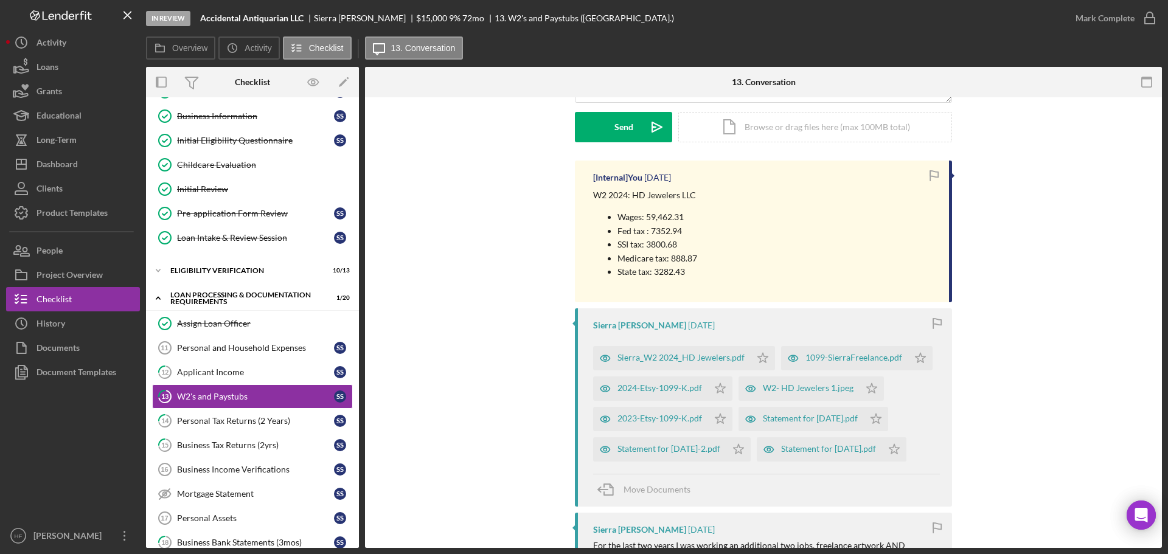
scroll to position [183, 0]
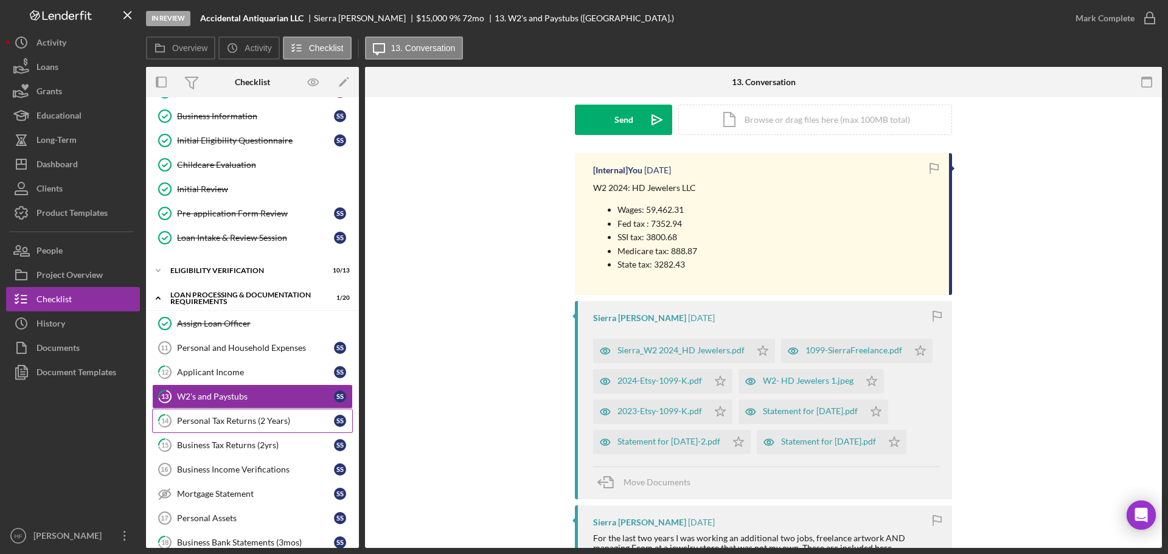
click at [239, 414] on link "14 Personal Tax Returns (2 Years) S S" at bounding box center [252, 421] width 201 height 24
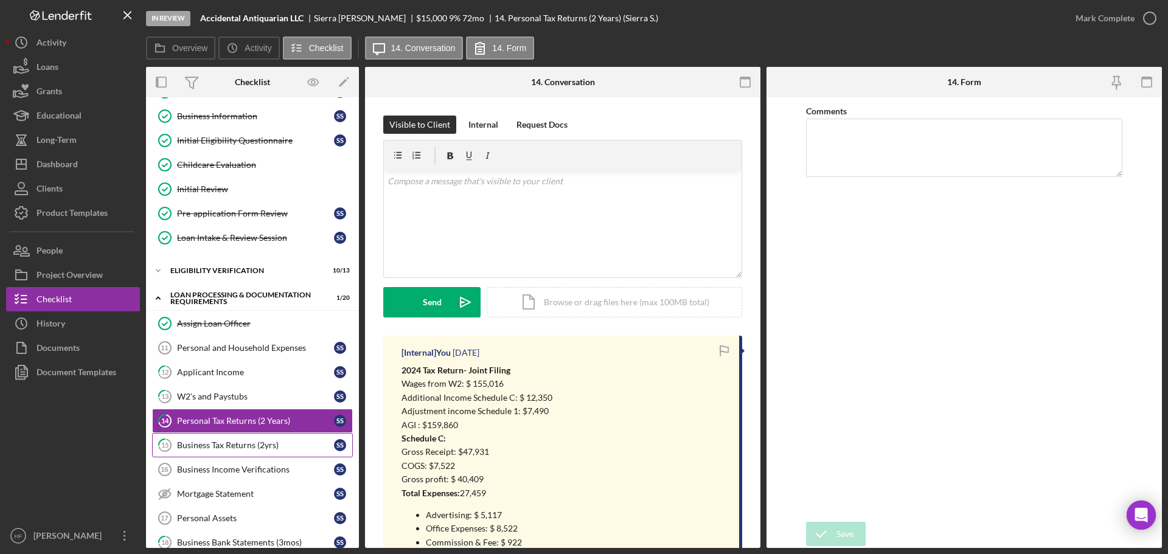
click at [211, 449] on div "Business Tax Returns (2yrs)" at bounding box center [255, 446] width 157 height 10
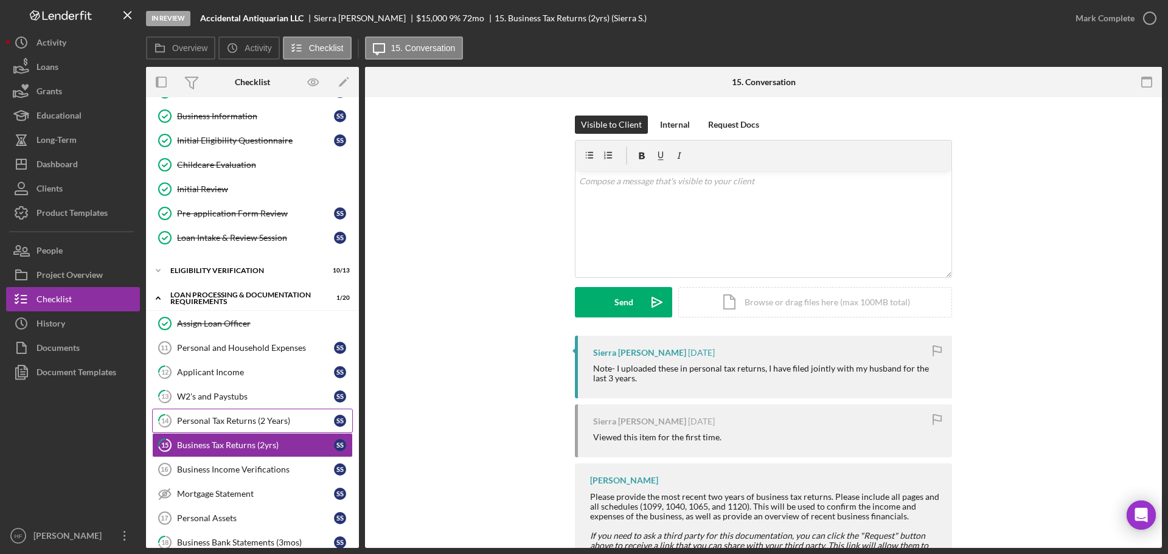
click at [223, 431] on link "14 Personal Tax Returns (2 Years) S S" at bounding box center [252, 421] width 201 height 24
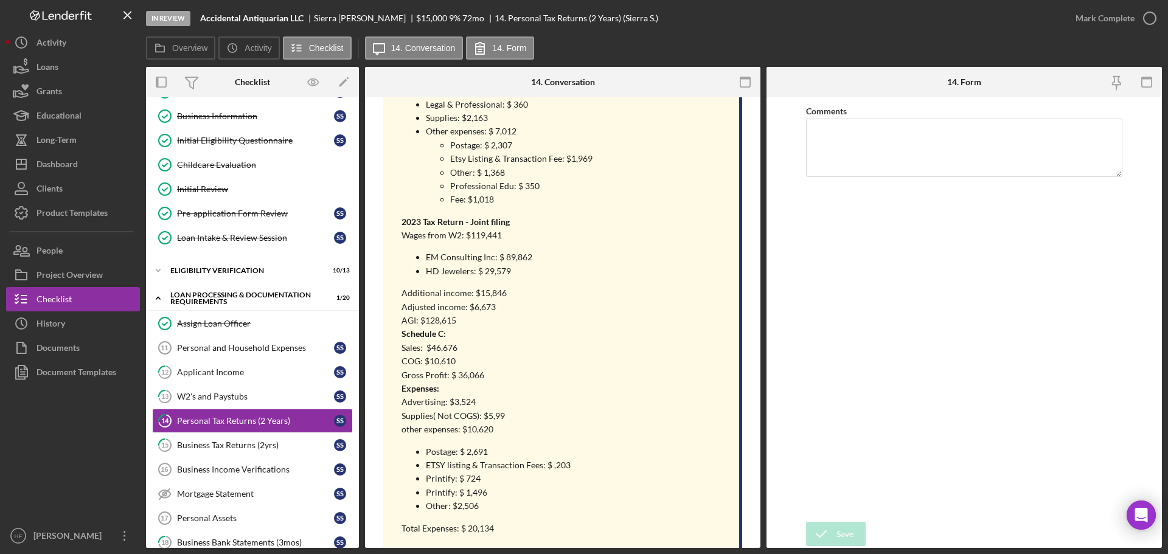
scroll to position [487, 0]
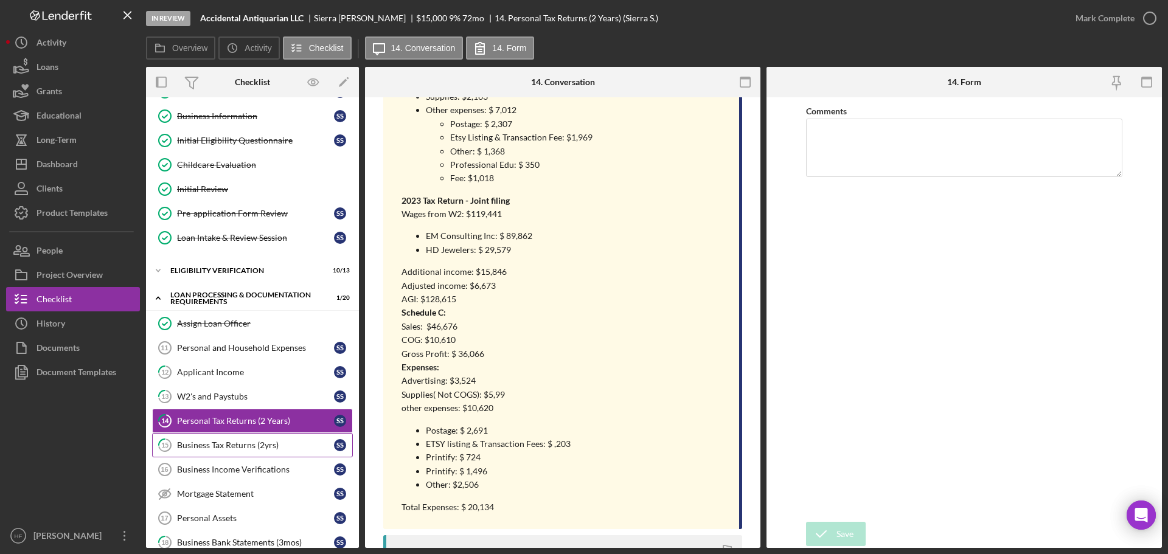
click at [253, 436] on link "15 Business Tax Returns (2yrs) S S" at bounding box center [252, 445] width 201 height 24
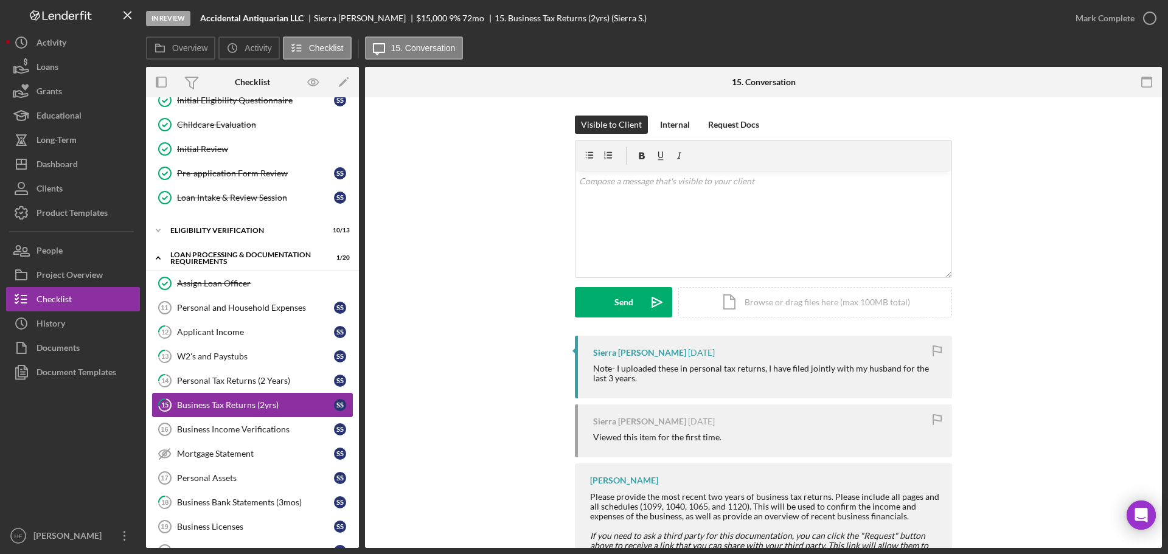
scroll to position [183, 0]
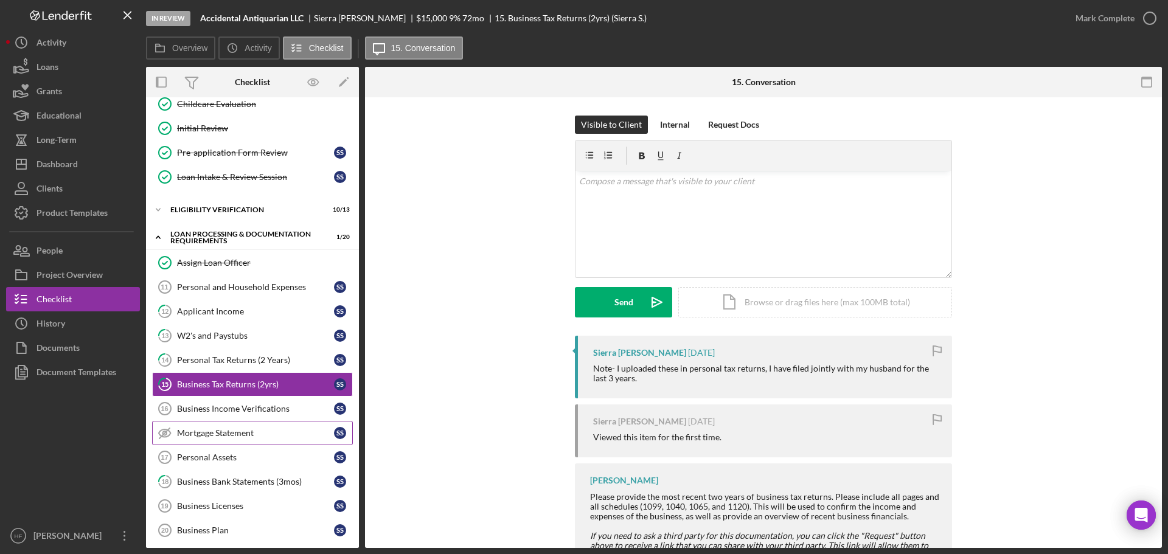
click at [240, 438] on div "Mortgage Statement" at bounding box center [255, 433] width 157 height 10
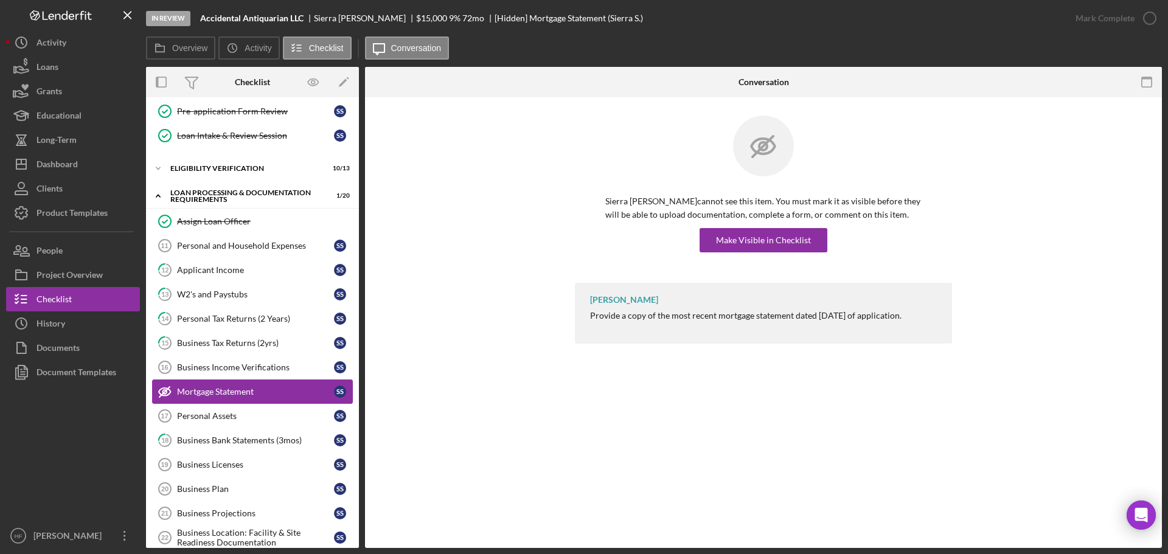
scroll to position [243, 0]
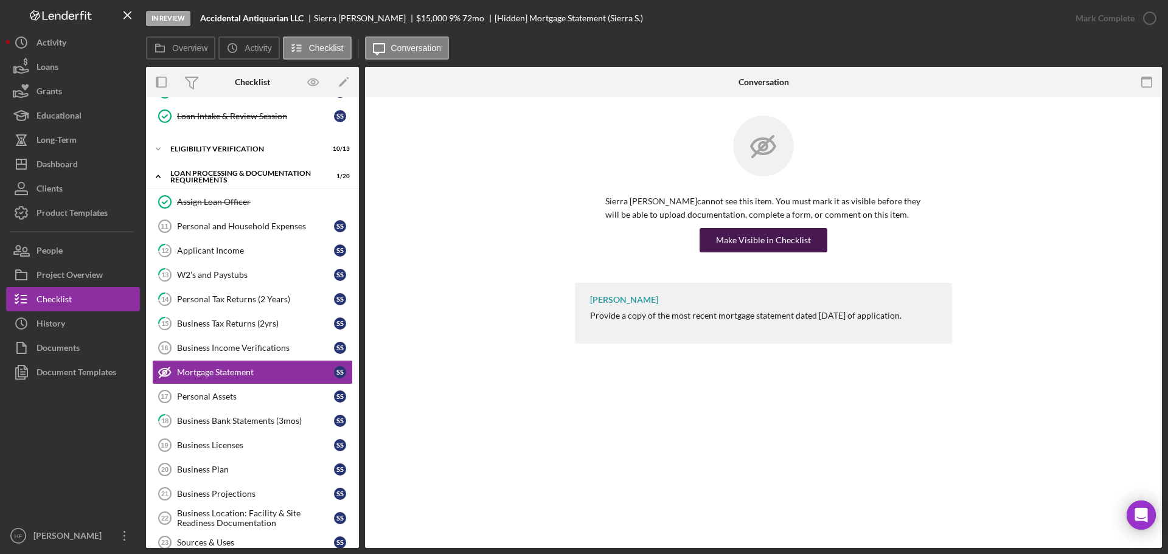
click at [786, 245] on div "Make Visible in Checklist" at bounding box center [763, 240] width 95 height 24
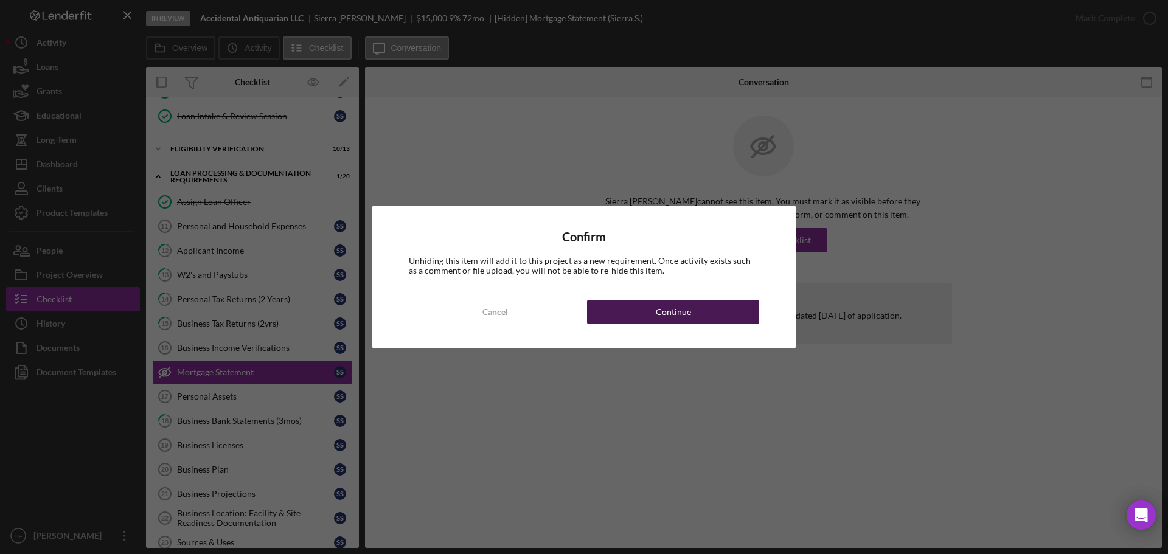
click at [633, 311] on button "Continue" at bounding box center [673, 312] width 172 height 24
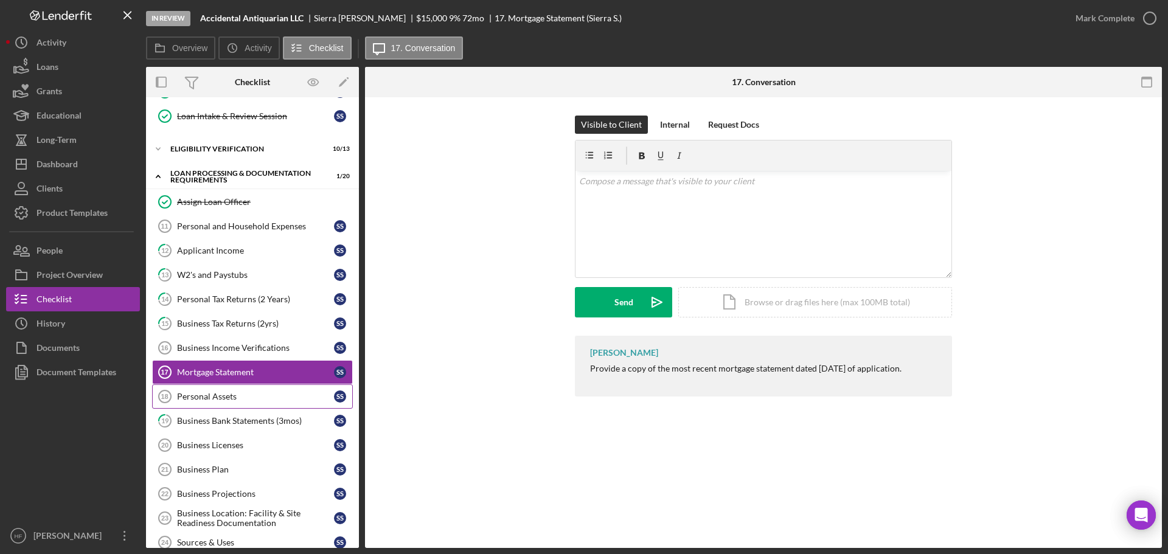
click at [256, 394] on div "Personal Assets" at bounding box center [255, 397] width 157 height 10
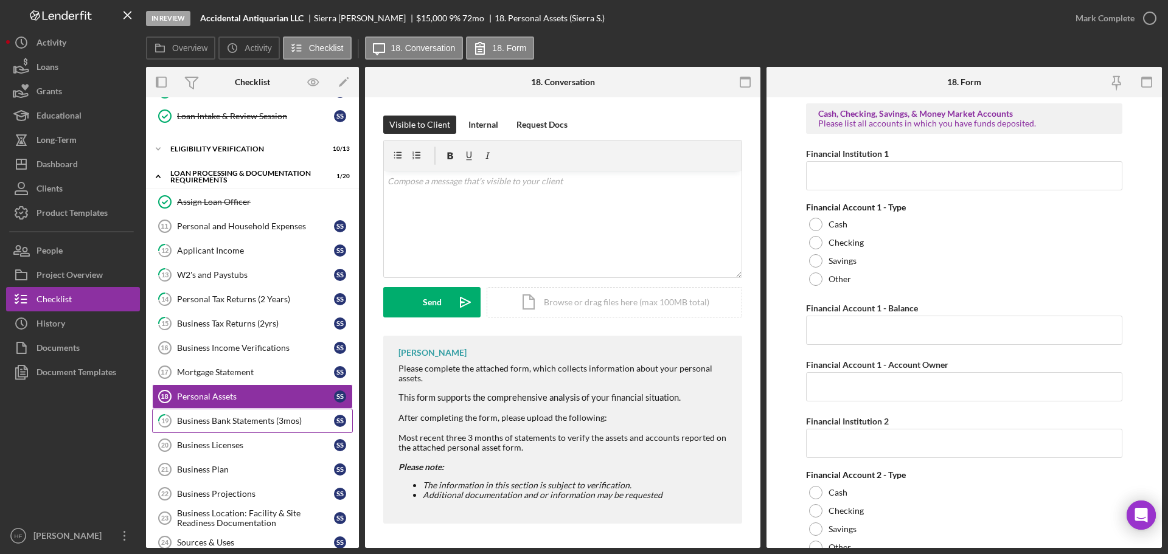
click at [254, 428] on link "19 Business Bank Statements (3mos) S S" at bounding box center [252, 421] width 201 height 24
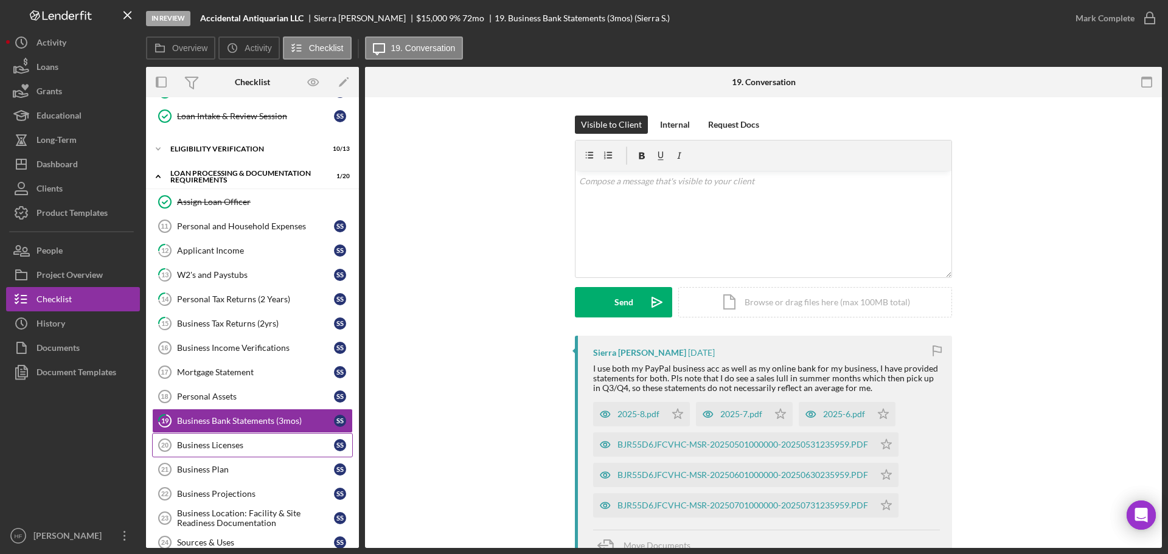
click at [281, 444] on div "Business Licenses" at bounding box center [255, 446] width 157 height 10
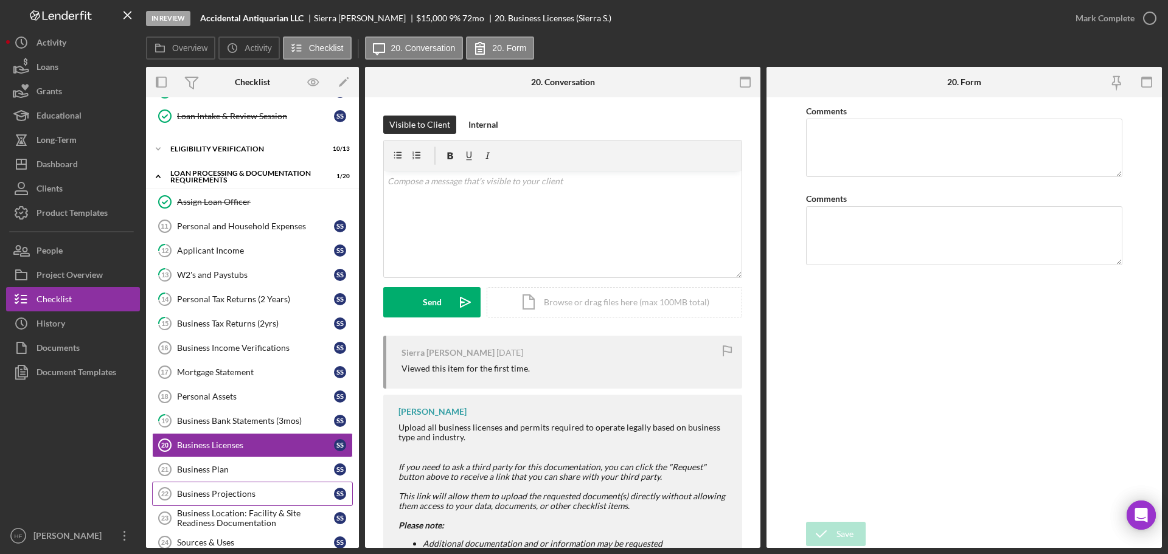
click at [204, 505] on link "Business Projections 22 Business Projections S S" at bounding box center [252, 494] width 201 height 24
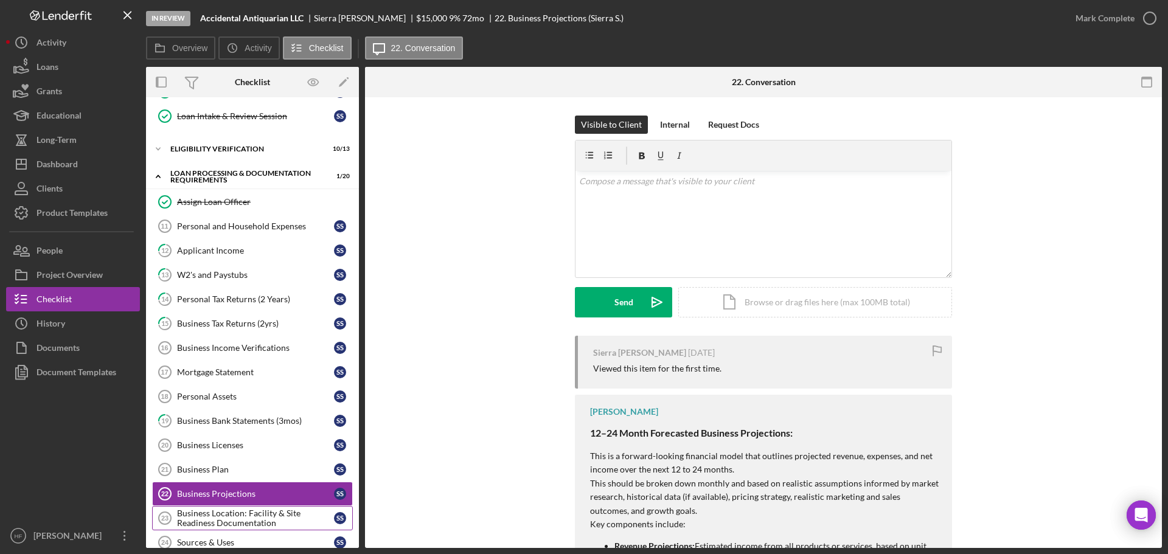
click at [209, 522] on div "Business Location: Facility & Site Readiness Documentation" at bounding box center [255, 518] width 157 height 19
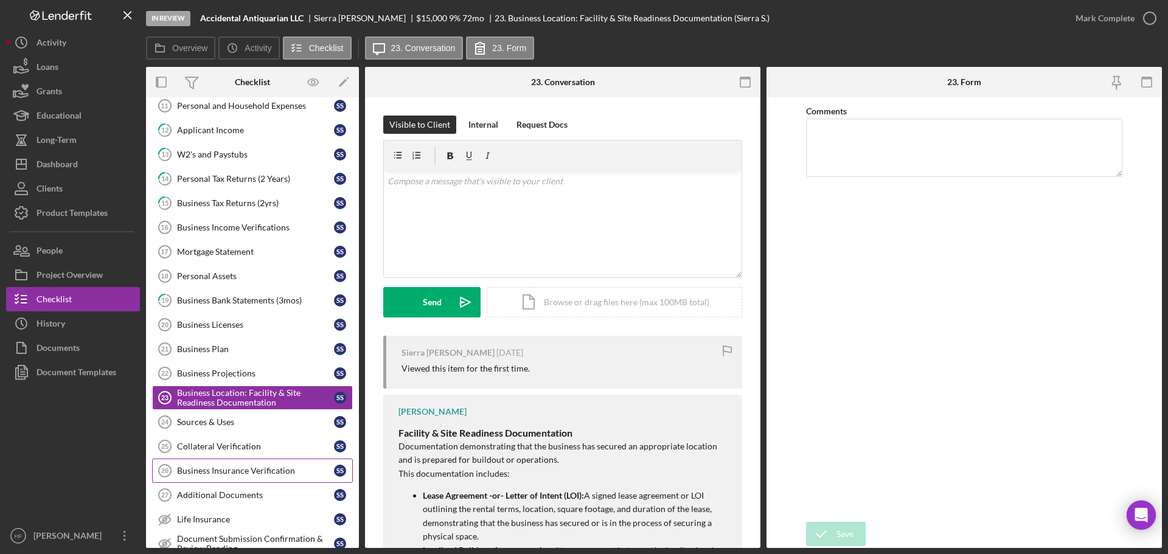
scroll to position [365, 0]
click at [217, 422] on div "Sources & Uses" at bounding box center [255, 421] width 157 height 10
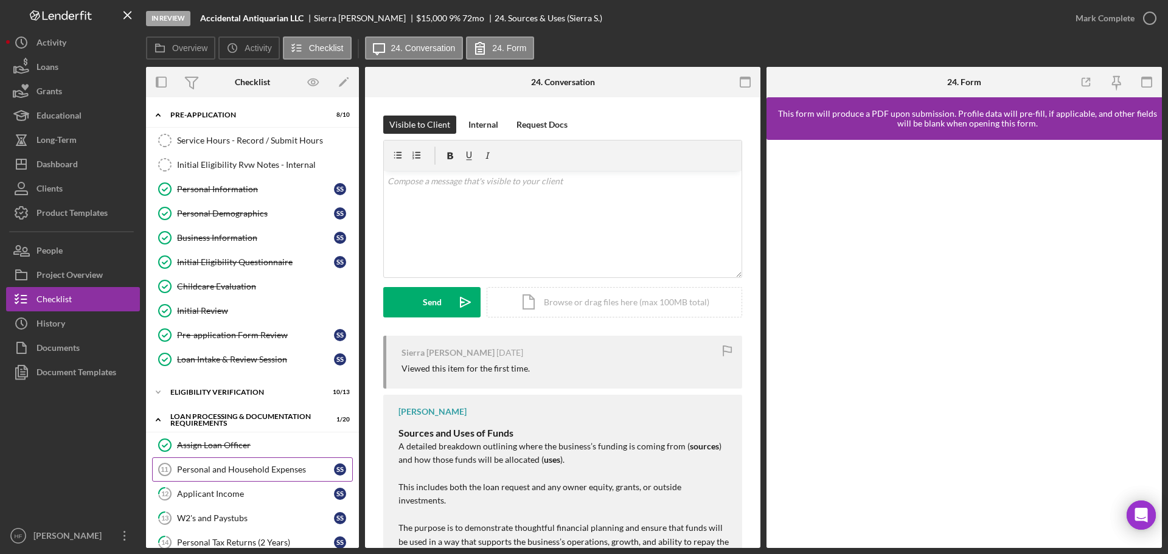
click at [236, 480] on link "Personal and Household Expenses 11 Personal and Household Expenses S S" at bounding box center [252, 470] width 201 height 24
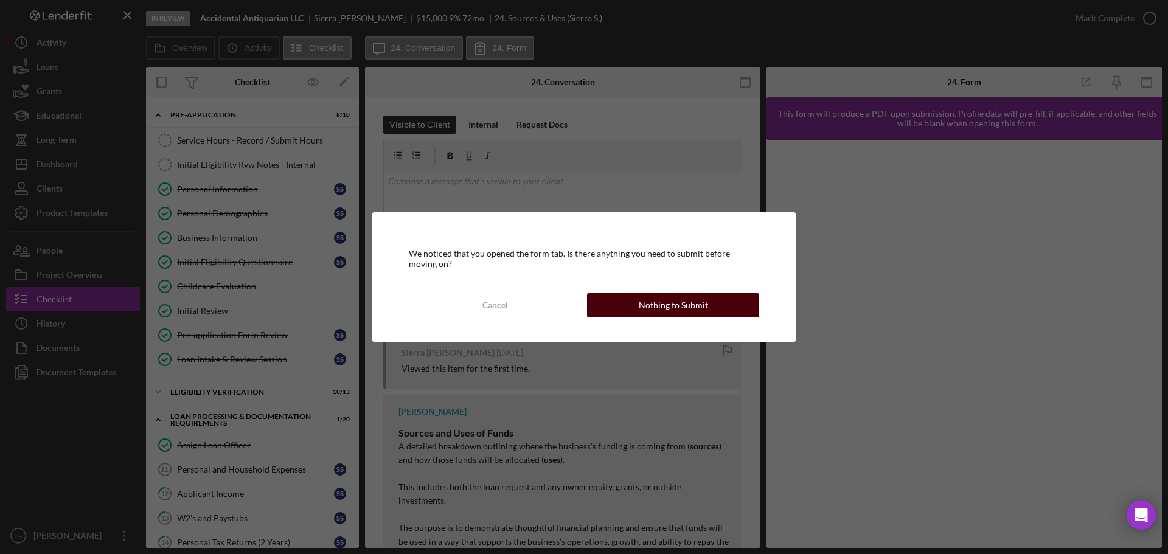
click at [653, 302] on div "Nothing to Submit" at bounding box center [673, 305] width 69 height 24
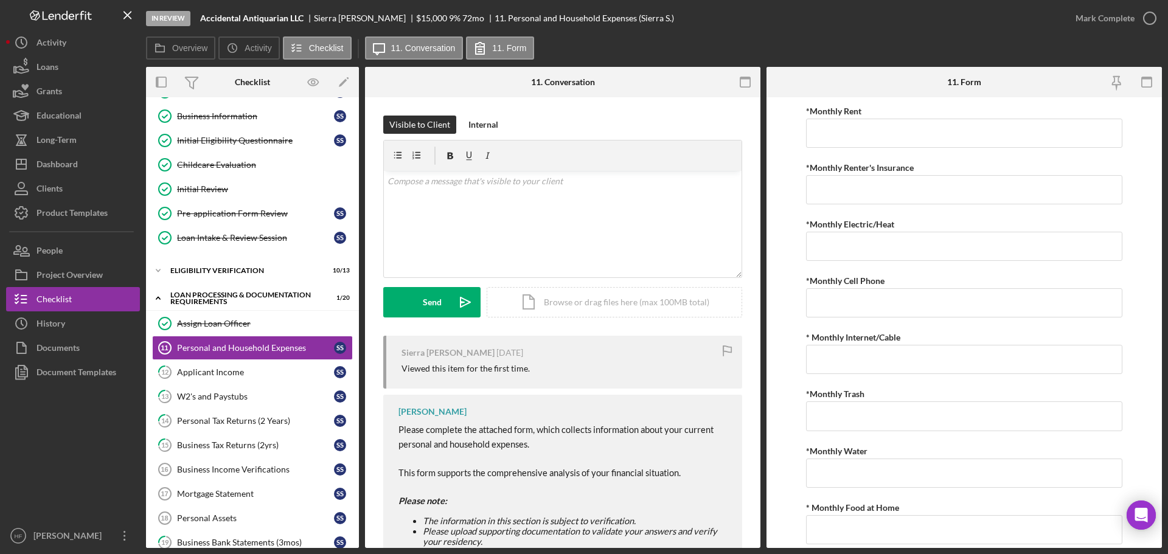
scroll to position [47, 0]
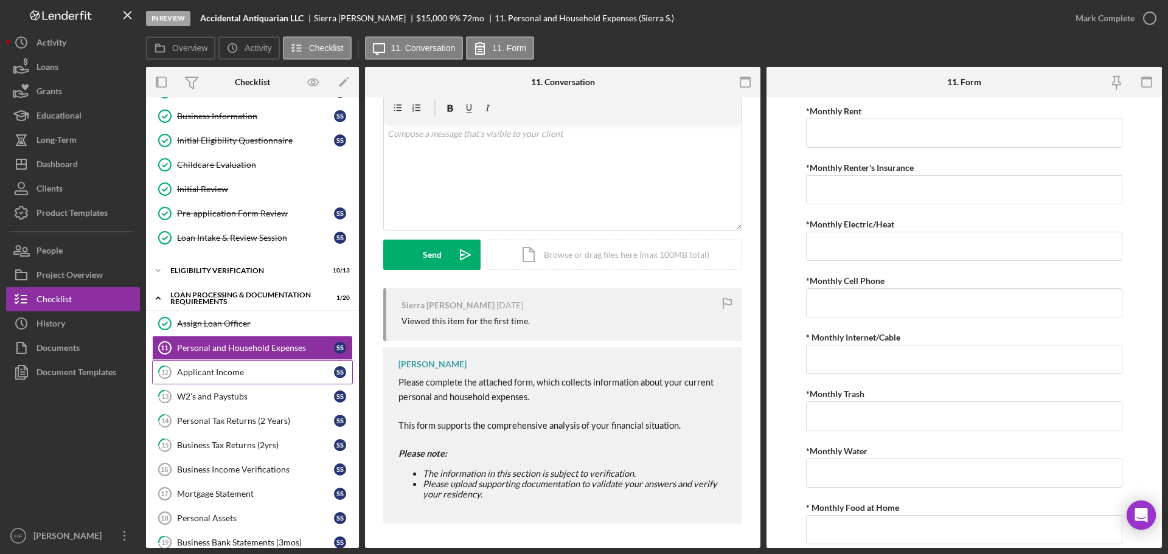
click at [217, 377] on div "Applicant Income" at bounding box center [255, 373] width 157 height 10
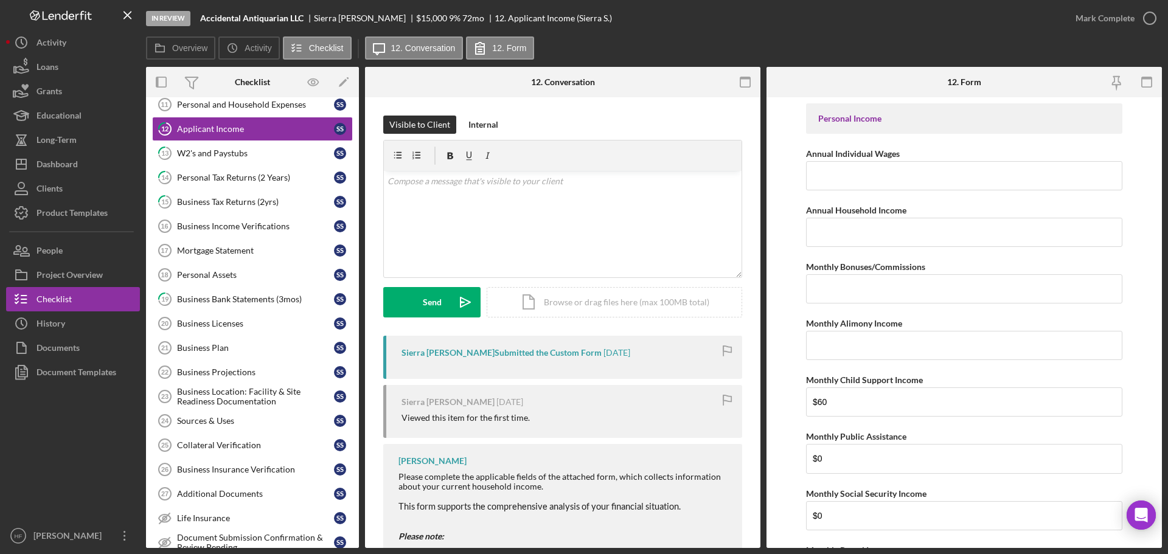
scroll to position [120, 0]
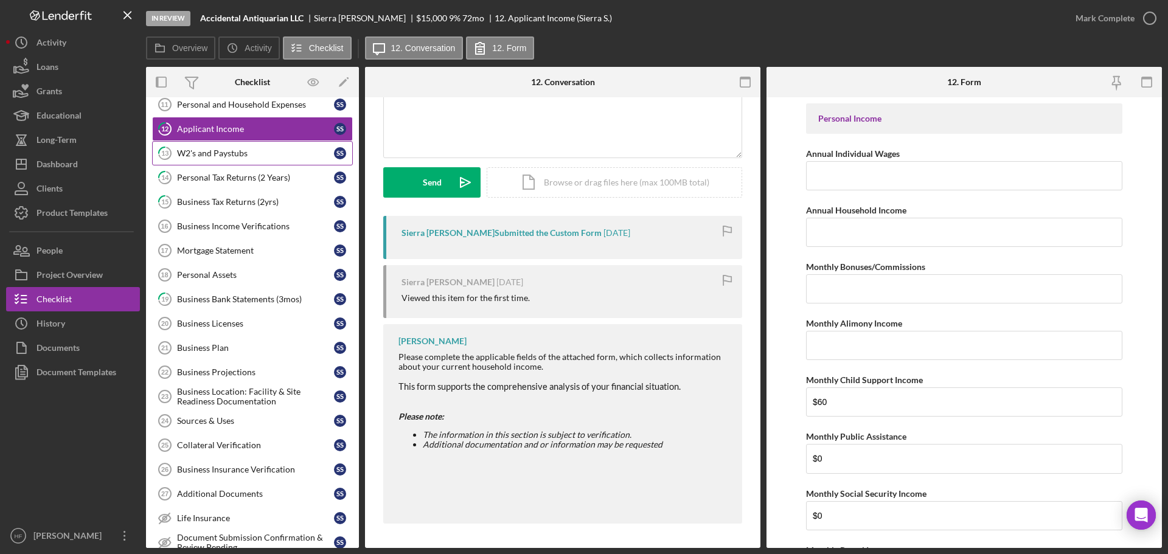
click at [276, 161] on link "13 W2's and Paystubs S S" at bounding box center [252, 153] width 201 height 24
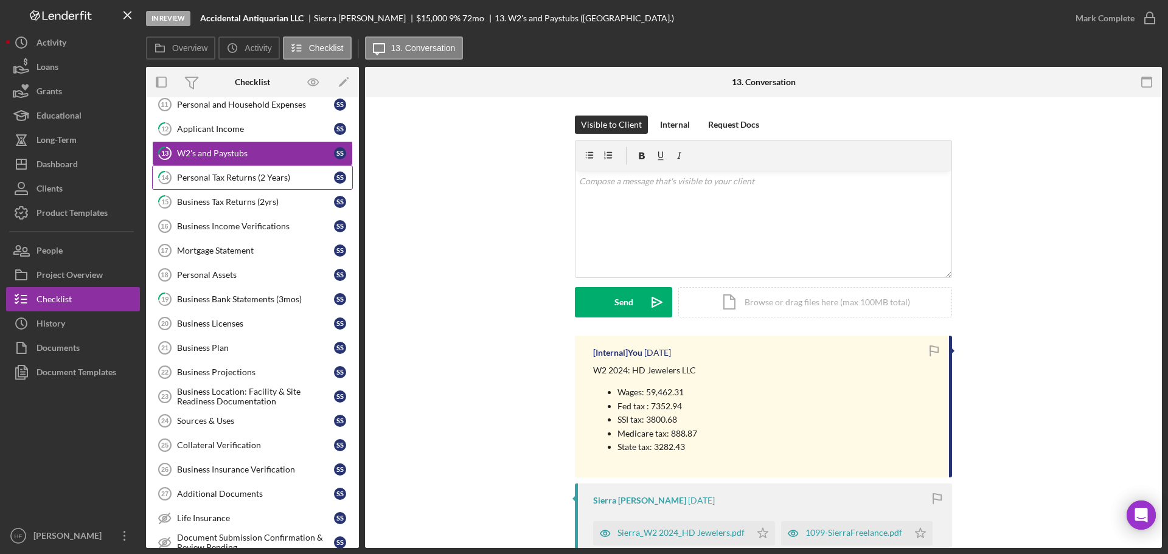
click at [274, 181] on div "Personal Tax Returns (2 Years)" at bounding box center [255, 178] width 157 height 10
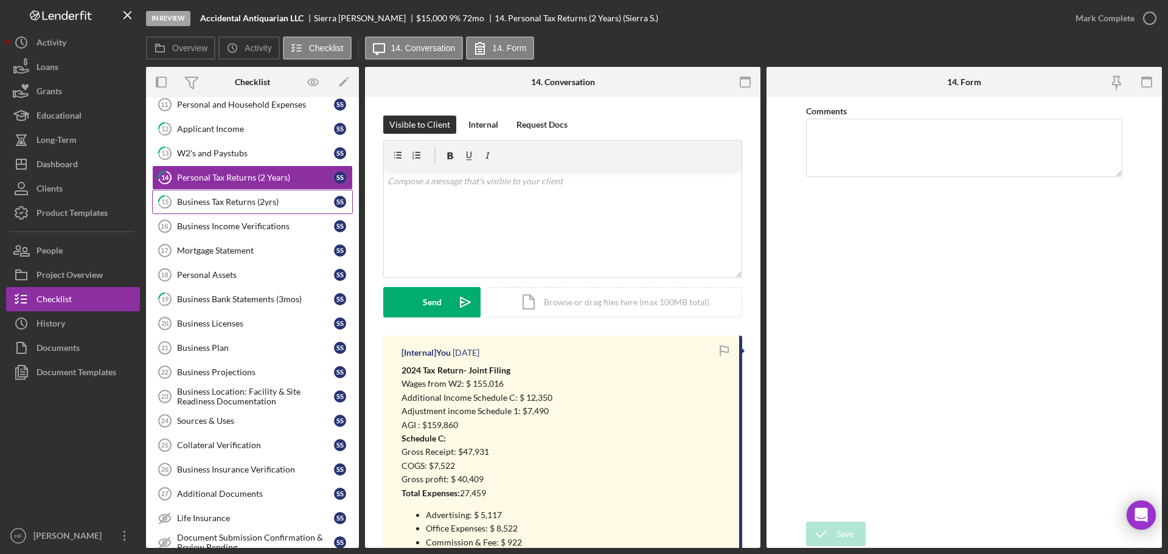
click at [272, 207] on div "Business Tax Returns (2yrs)" at bounding box center [255, 202] width 157 height 10
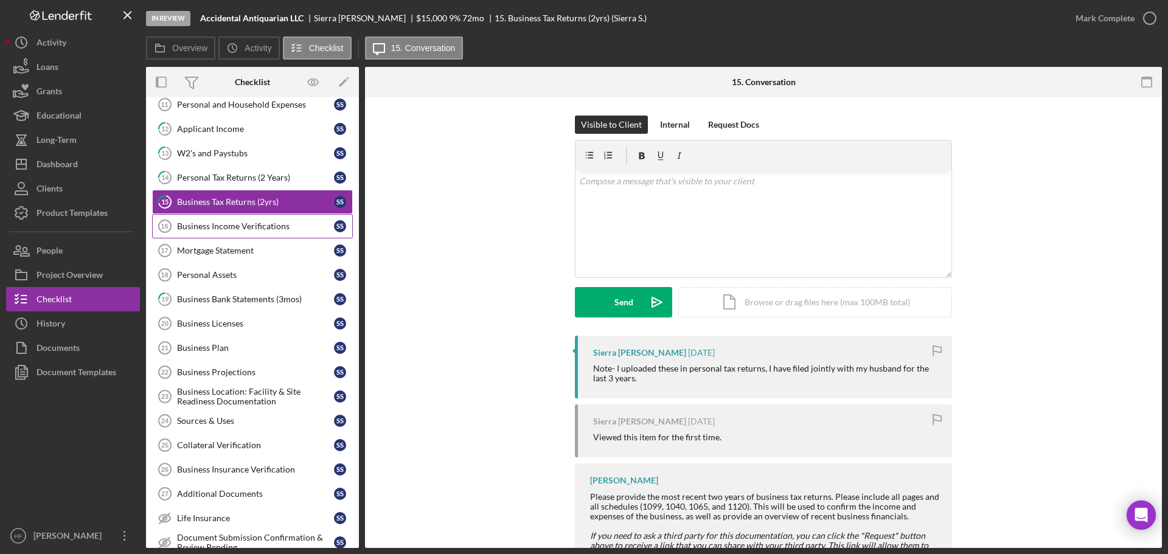
click at [273, 227] on div "Business Income Verifications" at bounding box center [255, 227] width 157 height 10
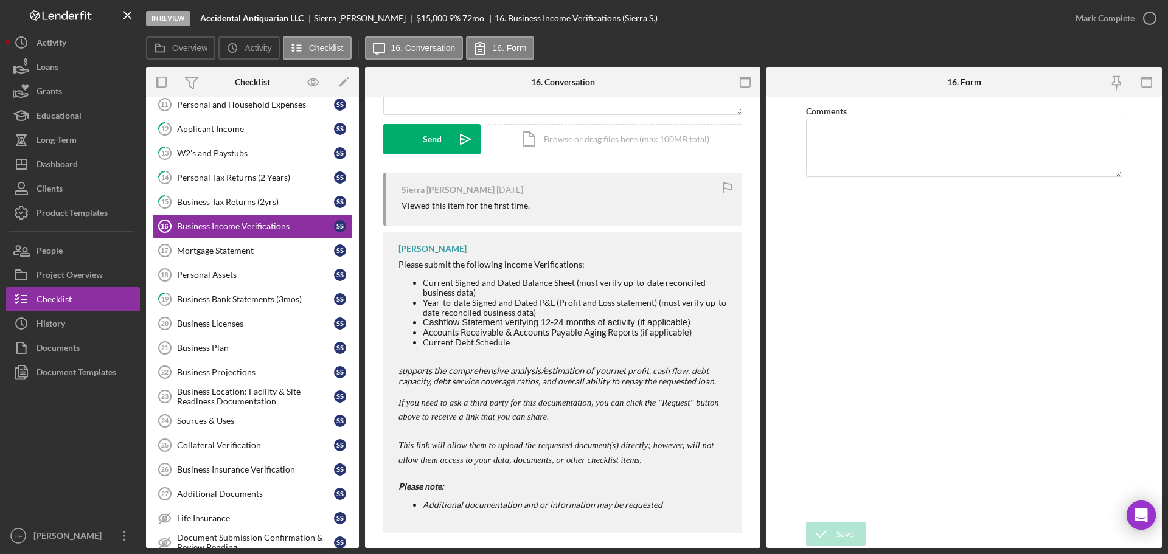
scroll to position [173, 0]
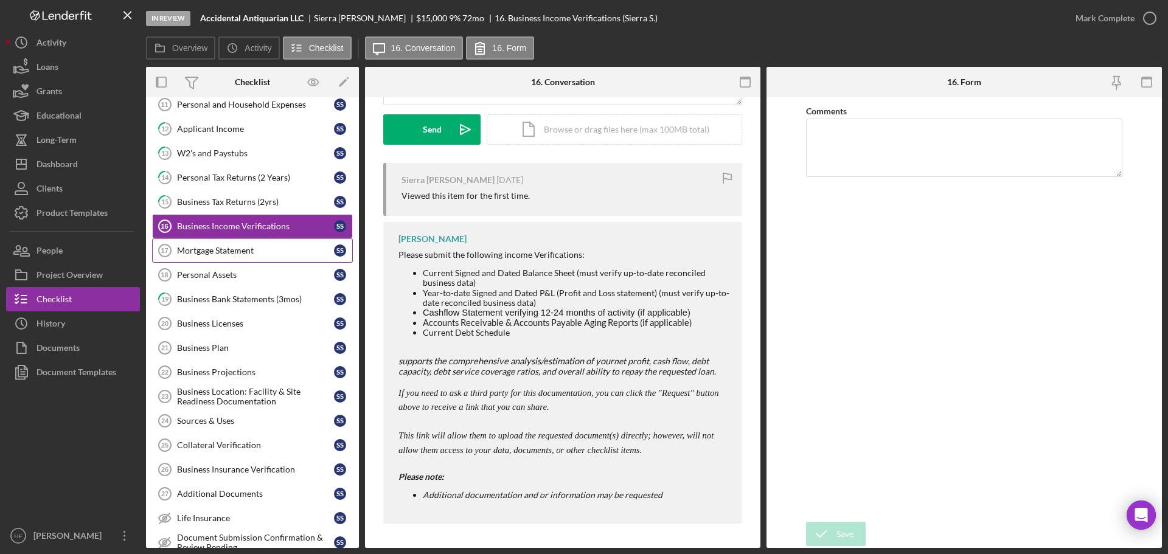
click at [261, 256] on div "Mortgage Statement" at bounding box center [255, 251] width 157 height 10
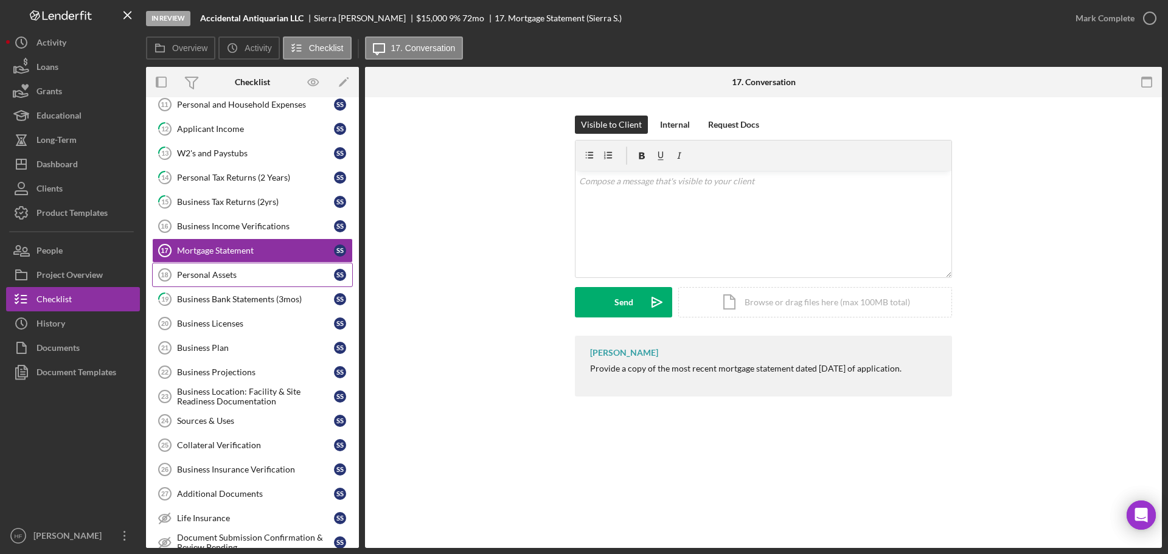
click at [261, 269] on link "Personal Assets 18 Personal Assets S S" at bounding box center [252, 275] width 201 height 24
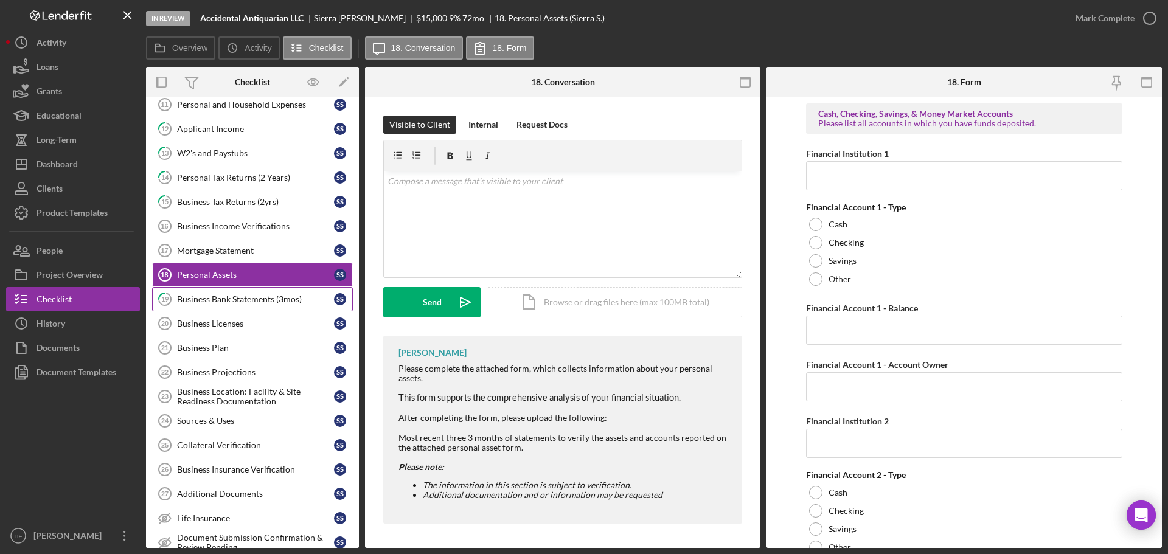
click at [275, 295] on div "Business Bank Statements (3mos)" at bounding box center [255, 300] width 157 height 10
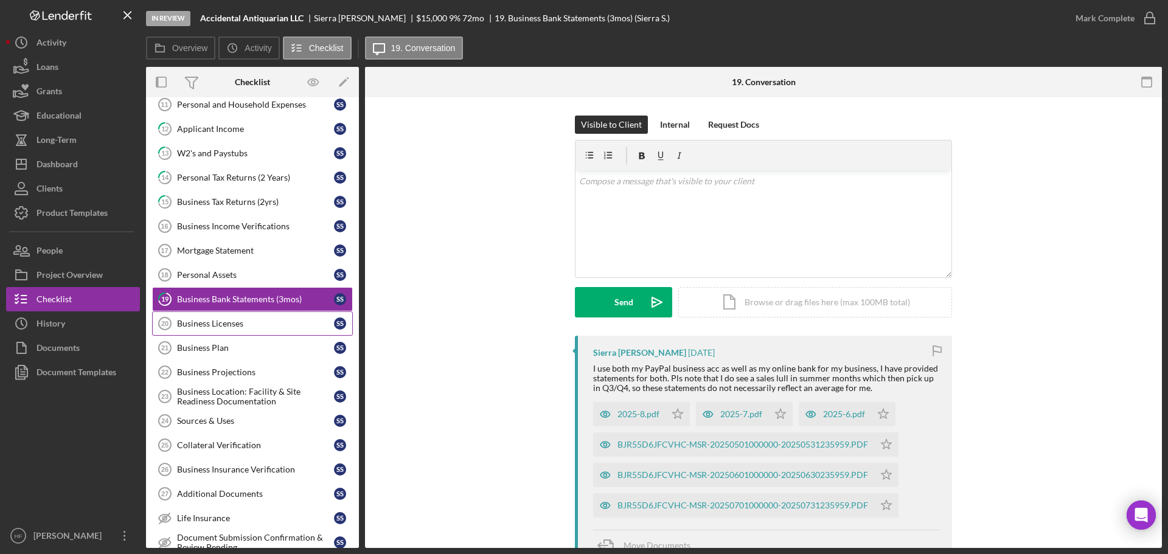
click at [293, 332] on link "Business Licenses 20 Business Licenses S S" at bounding box center [252, 324] width 201 height 24
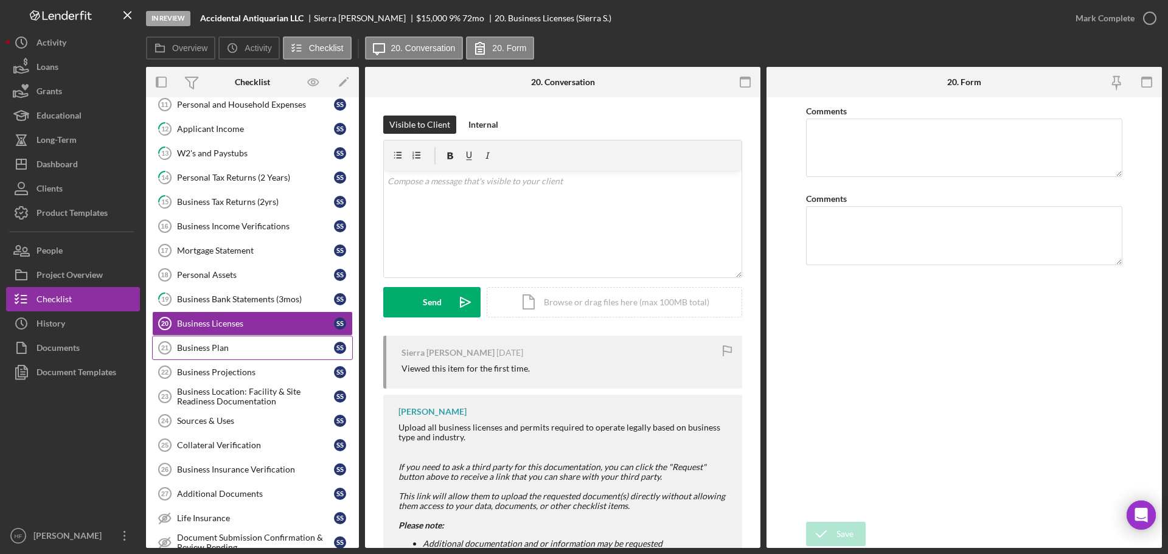
click at [271, 346] on div "Business Plan" at bounding box center [255, 348] width 157 height 10
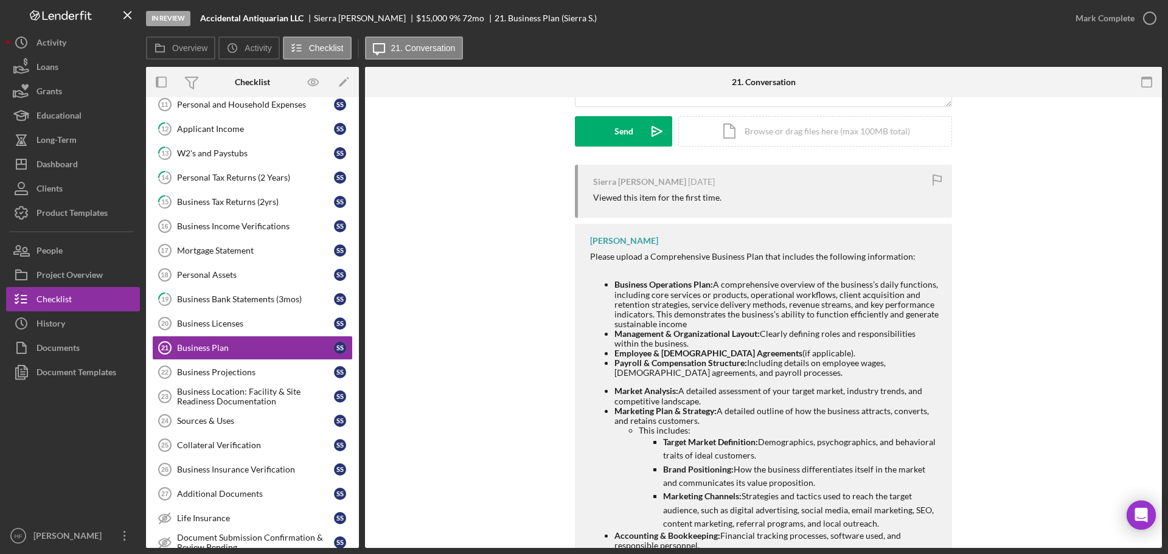
scroll to position [243, 0]
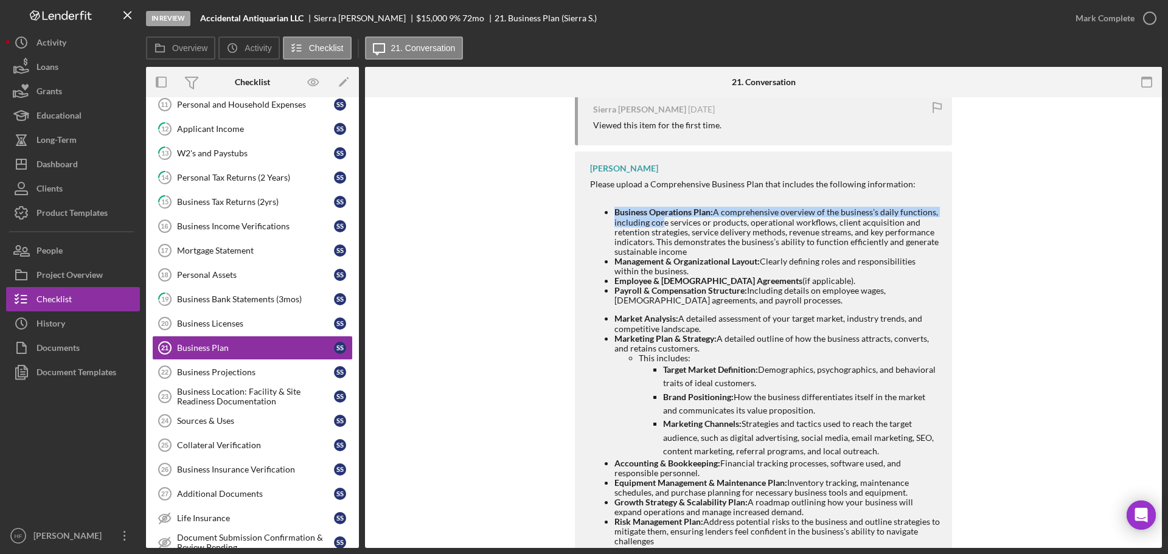
drag, startPoint x: 598, startPoint y: 208, endPoint x: 662, endPoint y: 220, distance: 65.6
click at [662, 220] on ul "Business Operations Plan: A comprehensive overview of the business’s daily func…" at bounding box center [765, 257] width 350 height 98
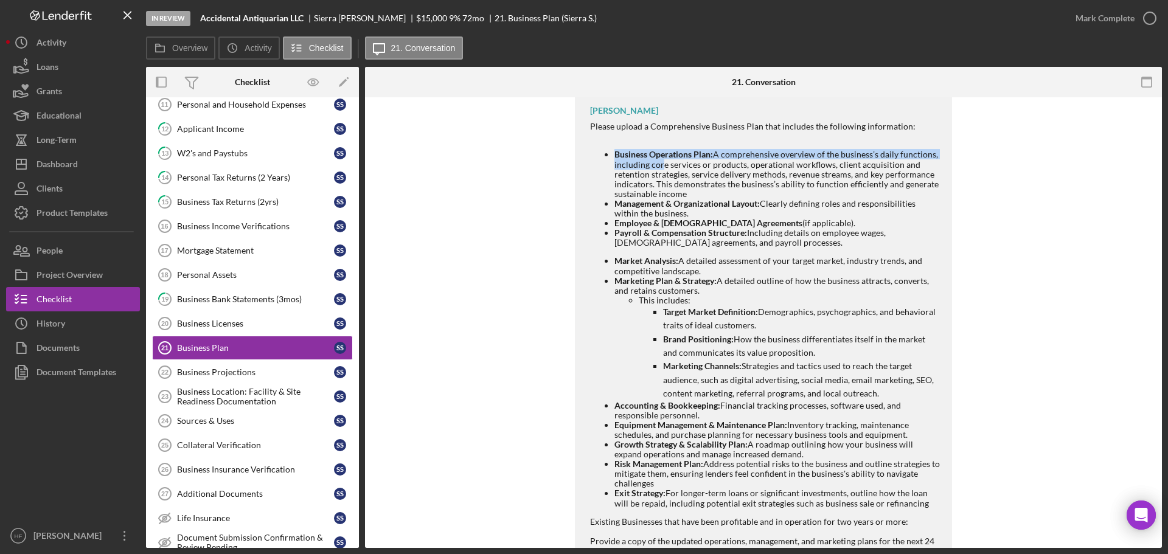
scroll to position [426, 0]
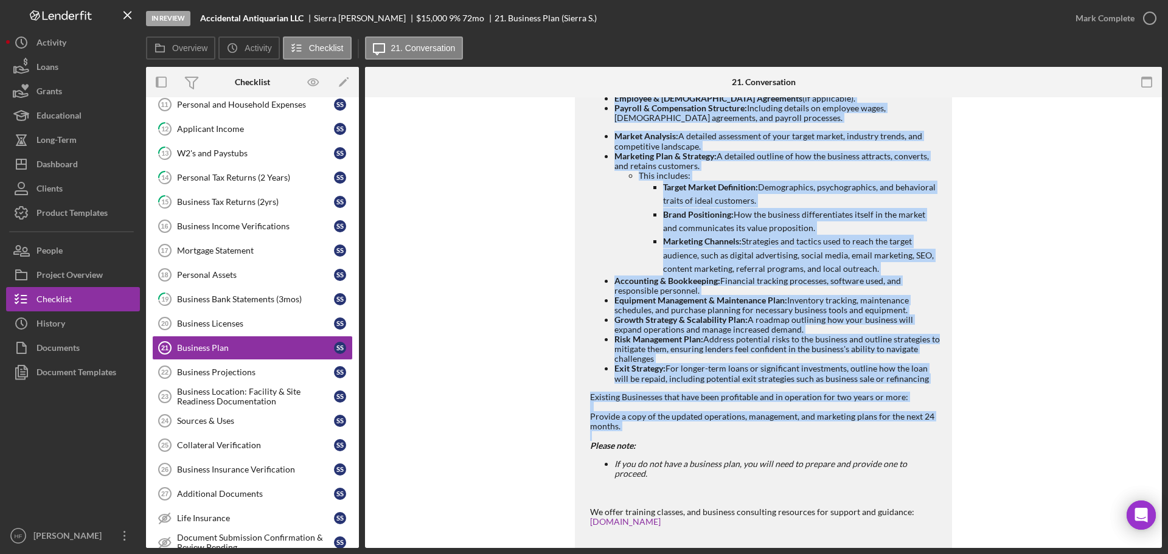
drag, startPoint x: 582, startPoint y: 183, endPoint x: 931, endPoint y: 433, distance: 429.1
click at [931, 433] on div "[PERSON_NAME] Please upload a Comprehensive Business Plan that includes the fol…" at bounding box center [763, 285] width 377 height 633
copy div "Loremi dolors a Consecteturad Elitsedd Eius temp incididu utl etdolorem aliquae…"
click at [217, 366] on link "Business Projections 22 Business Projections S S" at bounding box center [252, 372] width 201 height 24
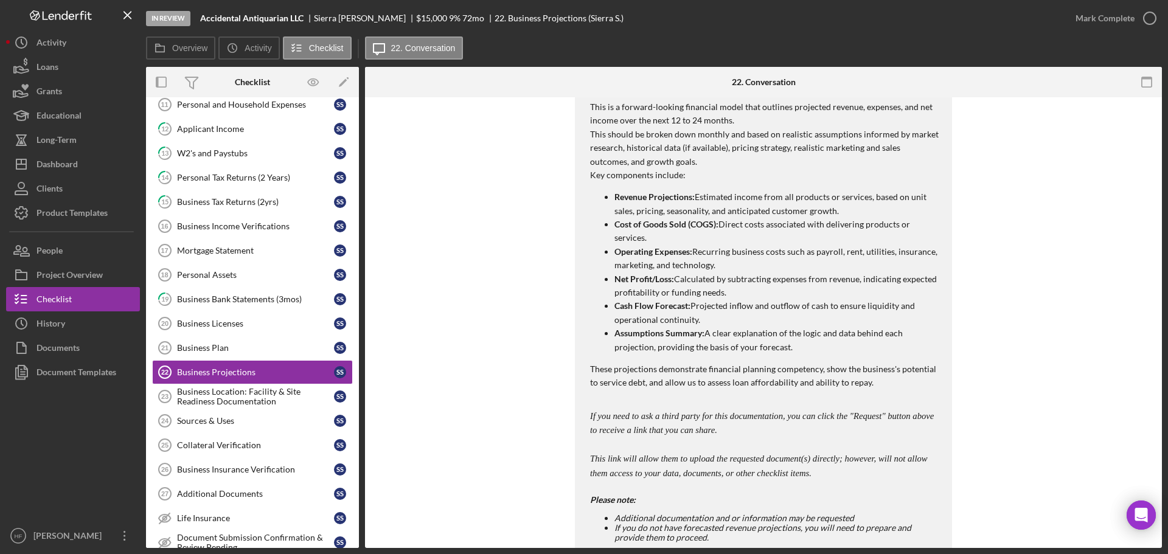
scroll to position [365, 0]
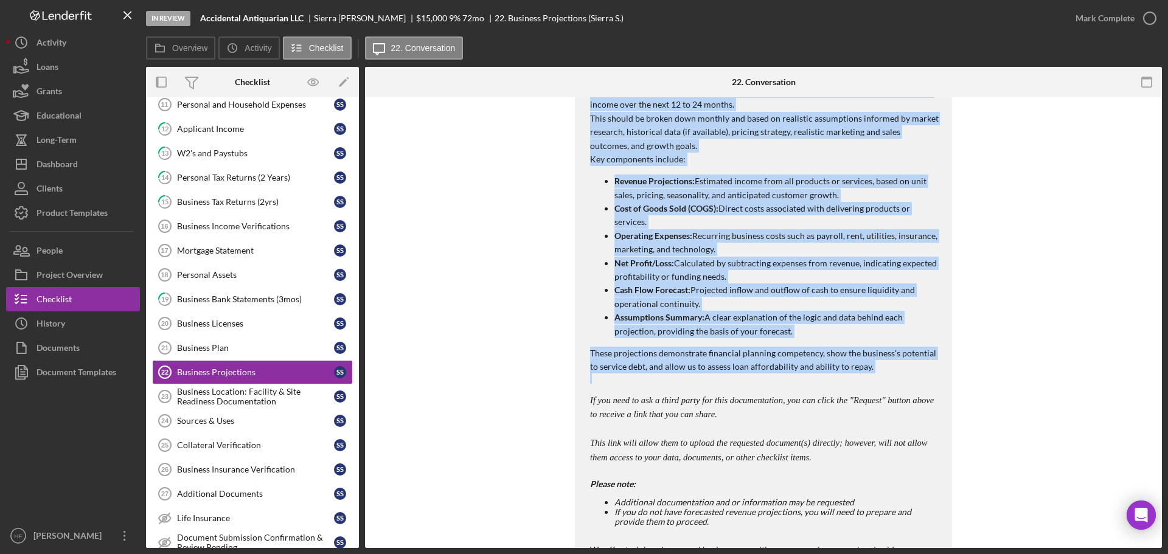
drag, startPoint x: 585, startPoint y: 368, endPoint x: 877, endPoint y: 379, distance: 291.7
click at [877, 379] on div "[PERSON_NAME] 12–24 Month Forecasted Business Projections: This is a forward-lo…" at bounding box center [763, 320] width 377 height 580
copy div "52–83 Lorem Ipsumdolor Sitametc Adipiscinge: Sedd ei t incidid-utlabor etdolore…"
click at [236, 403] on div "Business Location: Facility & Site Readiness Documentation" at bounding box center [255, 396] width 157 height 19
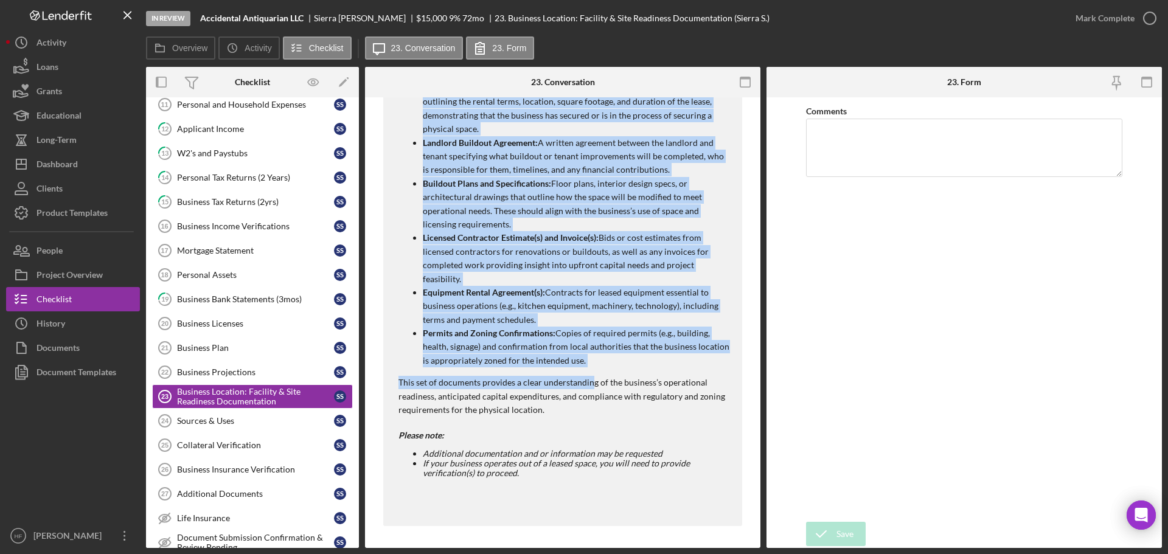
scroll to position [410, 0]
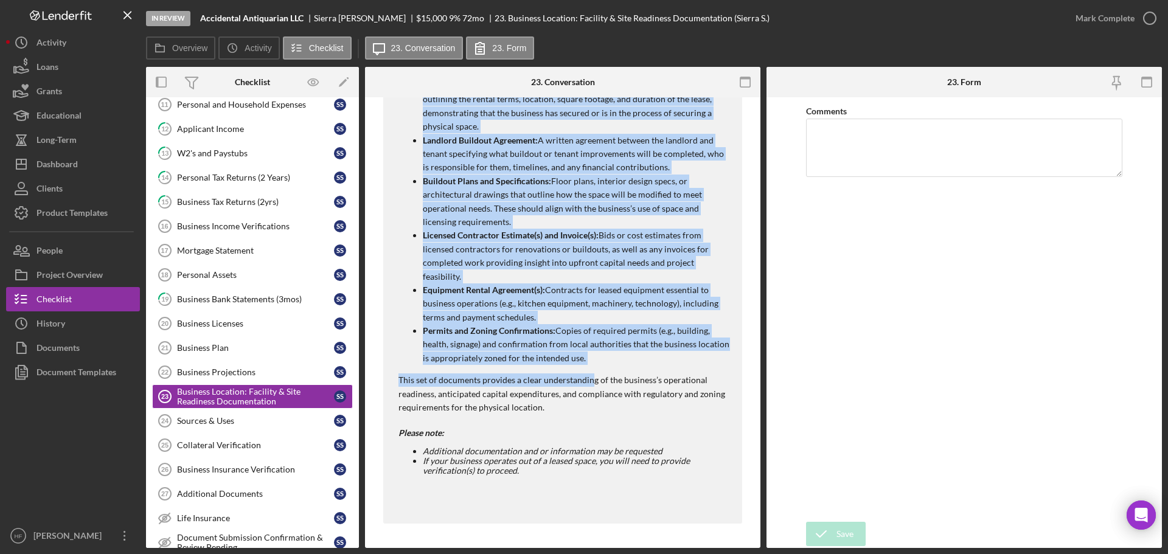
drag, startPoint x: 399, startPoint y: 309, endPoint x: 624, endPoint y: 364, distance: 231.9
click at [624, 364] on div "Facility & Site Readiness Documentation Documentation demonstrating that the bu…" at bounding box center [565, 221] width 332 height 416
copy div "Loremips & Dolo Sitametco Adipiscingeli Seddoeiusmodt incididuntutl etdo mag al…"
drag, startPoint x: 183, startPoint y: 421, endPoint x: 298, endPoint y: 380, distance: 121.7
click at [183, 421] on div "Sources & Uses" at bounding box center [255, 421] width 157 height 10
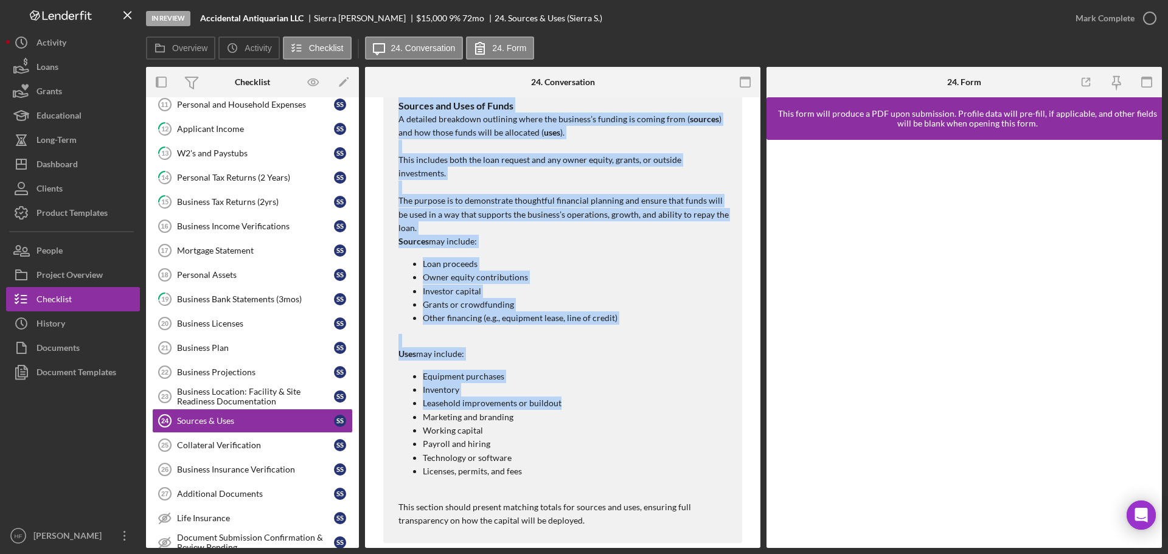
scroll to position [347, 0]
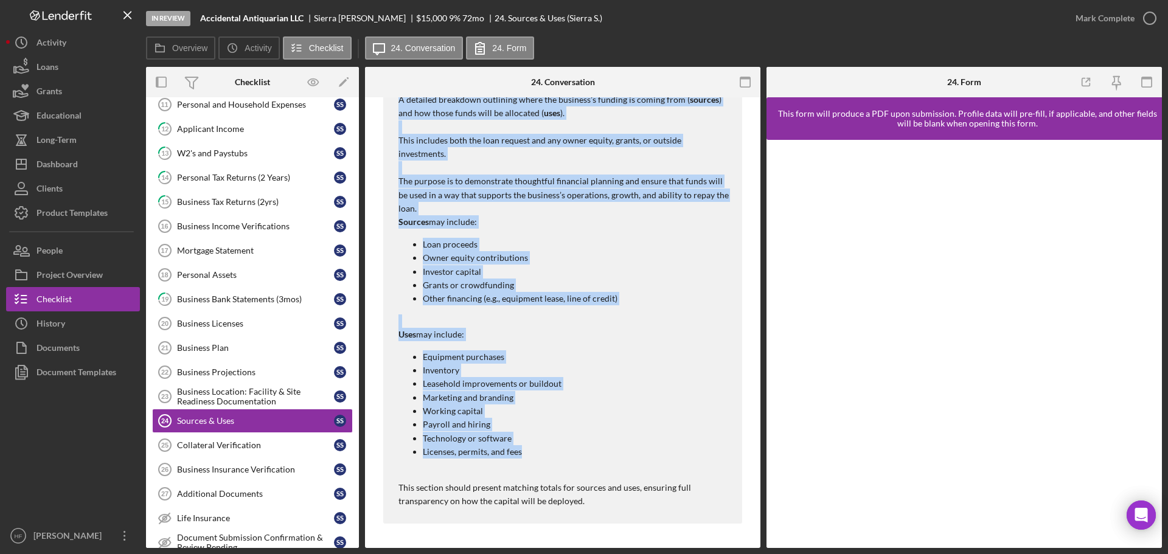
drag, startPoint x: 393, startPoint y: 300, endPoint x: 606, endPoint y: 447, distance: 258.6
click at [606, 447] on div "[PERSON_NAME] Sources and Uses of Funds A detailed breakdown outlining where th…" at bounding box center [562, 286] width 359 height 476
copy div "Sources and Uses of Funds A detailed breakdown outlining where the business’s f…"
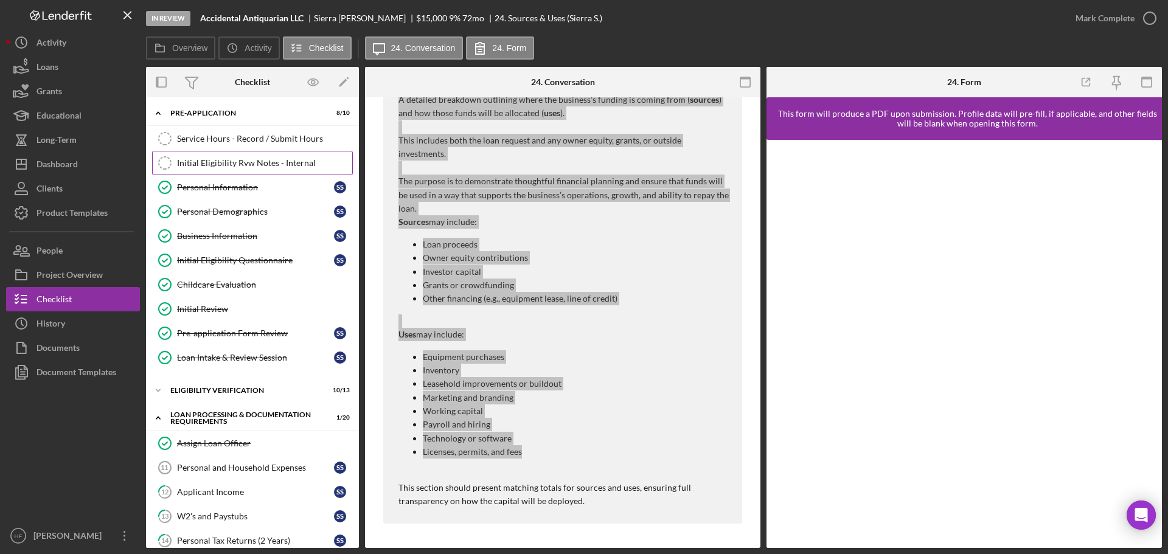
scroll to position [0, 0]
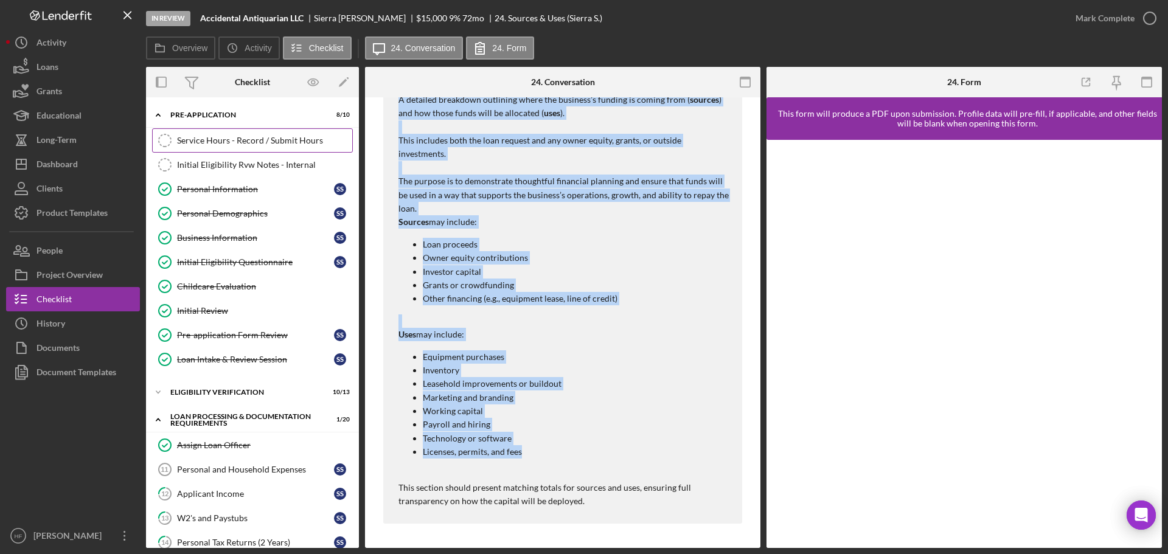
click at [220, 147] on link "Service Hours - Record / Submit Hours Service Hours - Record / Submit Hours" at bounding box center [252, 140] width 201 height 24
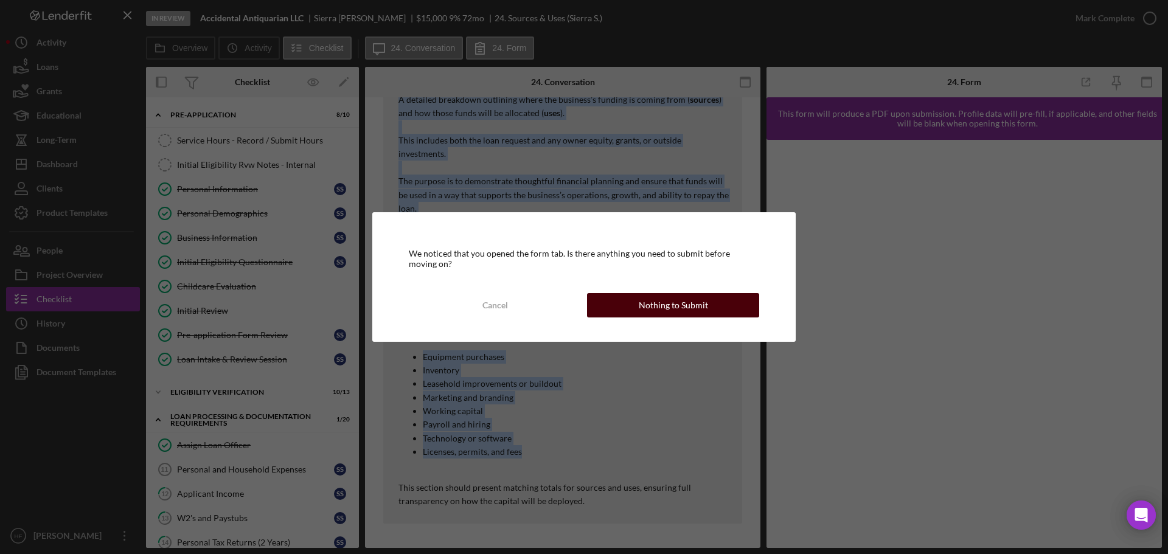
click at [682, 305] on div "Nothing to Submit" at bounding box center [673, 305] width 69 height 24
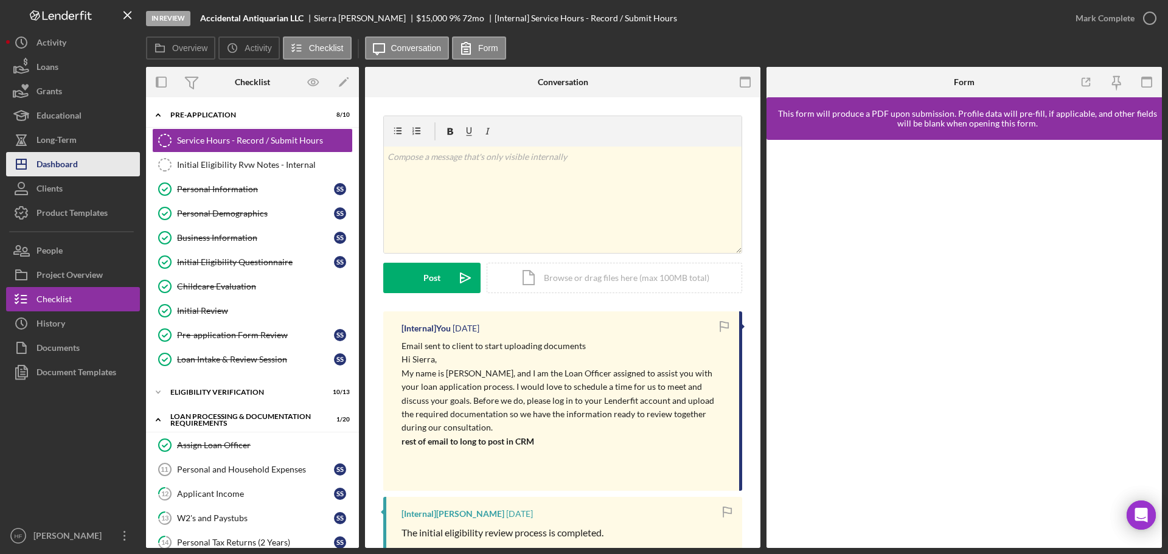
click at [66, 158] on div "Dashboard" at bounding box center [57, 165] width 41 height 27
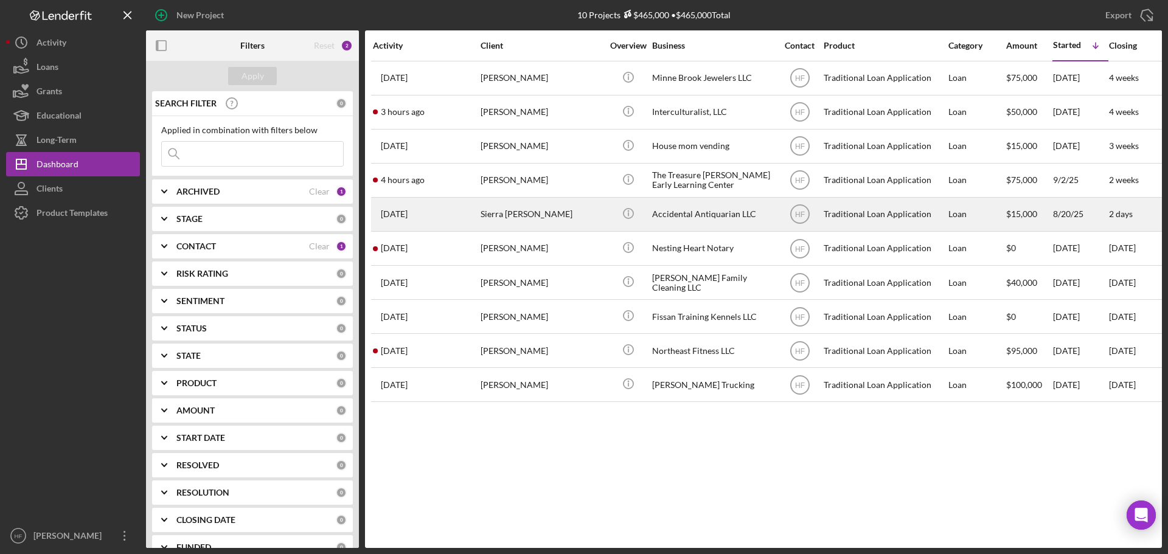
click at [528, 207] on div "Sierra [PERSON_NAME]" at bounding box center [542, 214] width 122 height 32
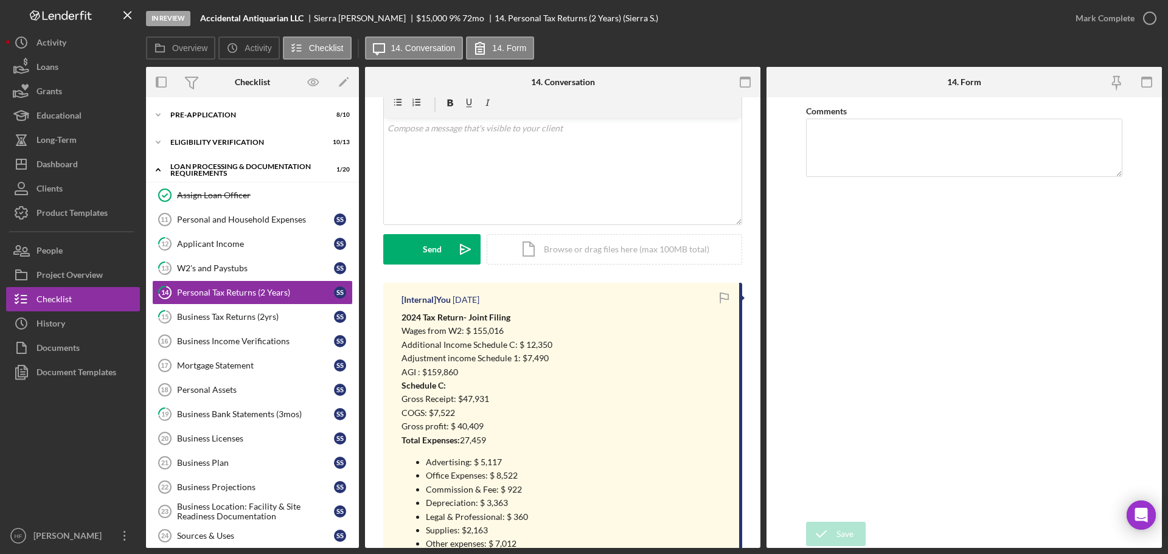
scroll to position [122, 0]
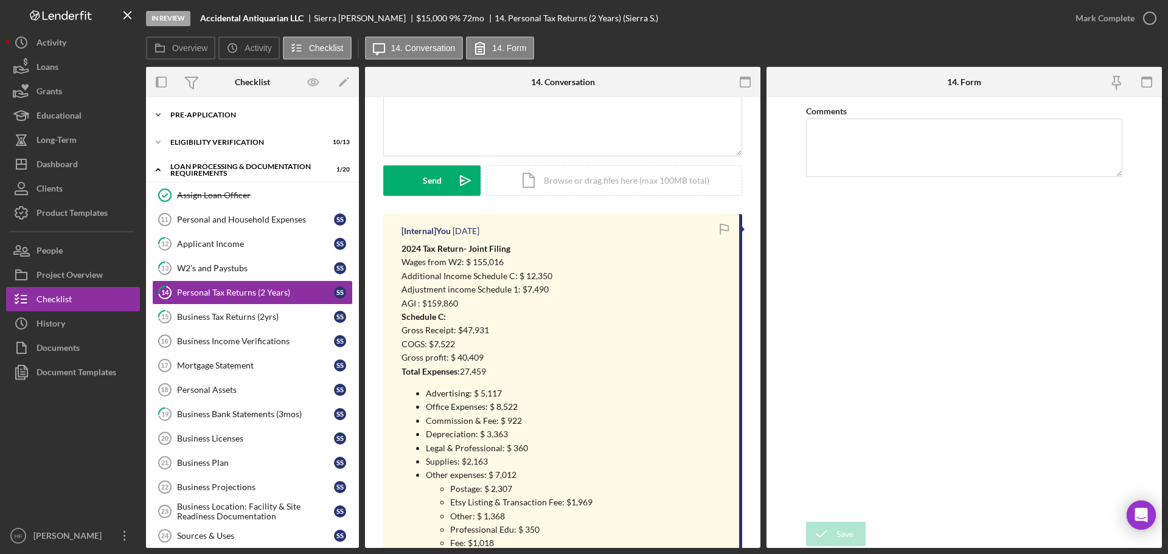
click at [249, 117] on div "Pre-Application" at bounding box center [256, 114] width 173 height 7
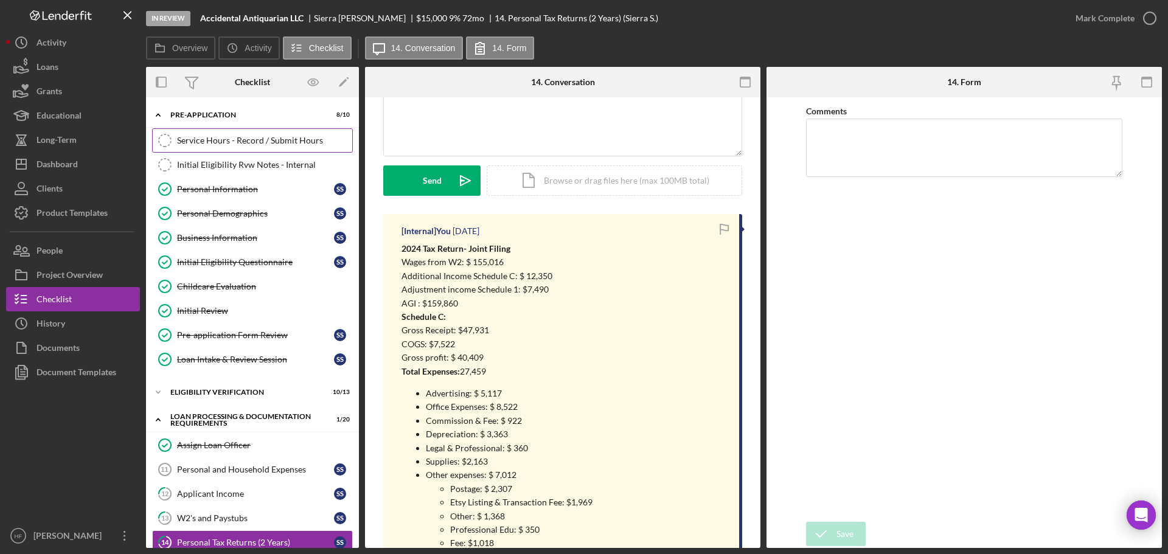
click at [243, 141] on div "Service Hours - Record / Submit Hours" at bounding box center [264, 141] width 175 height 10
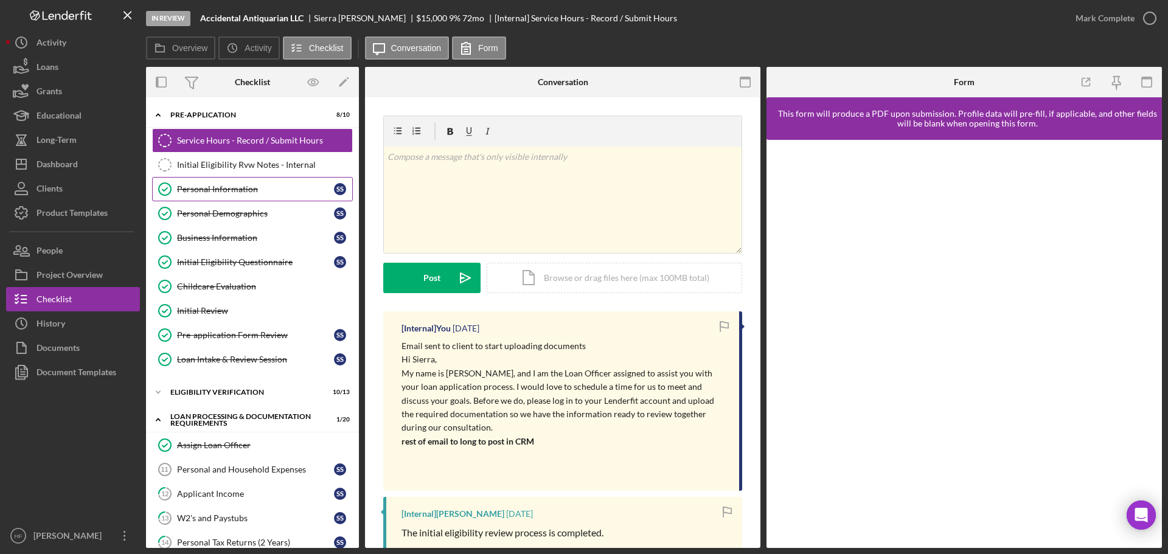
click at [254, 189] on div "Personal Information" at bounding box center [255, 189] width 157 height 10
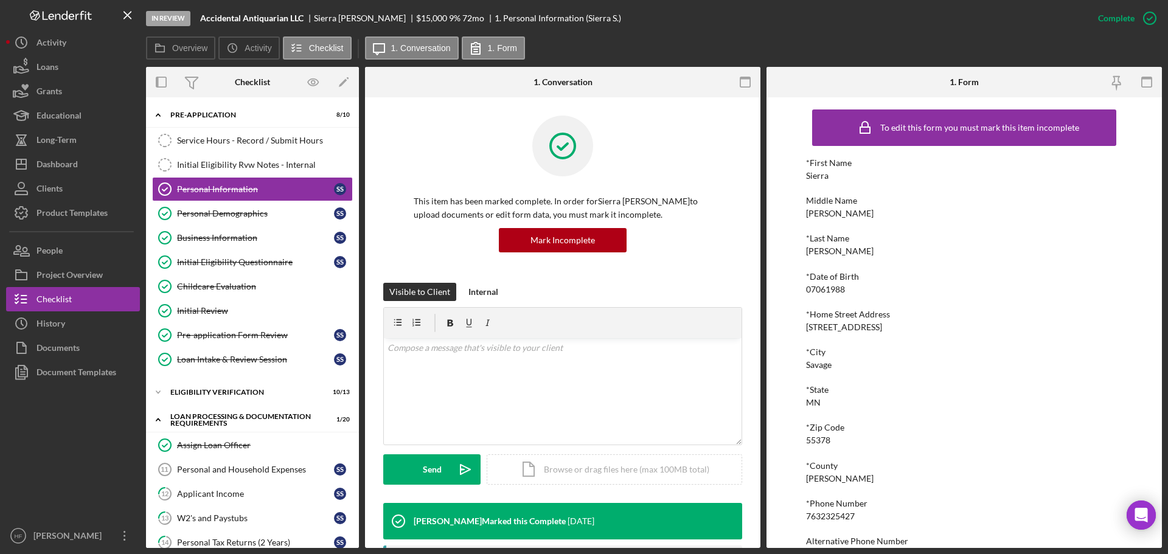
scroll to position [67, 0]
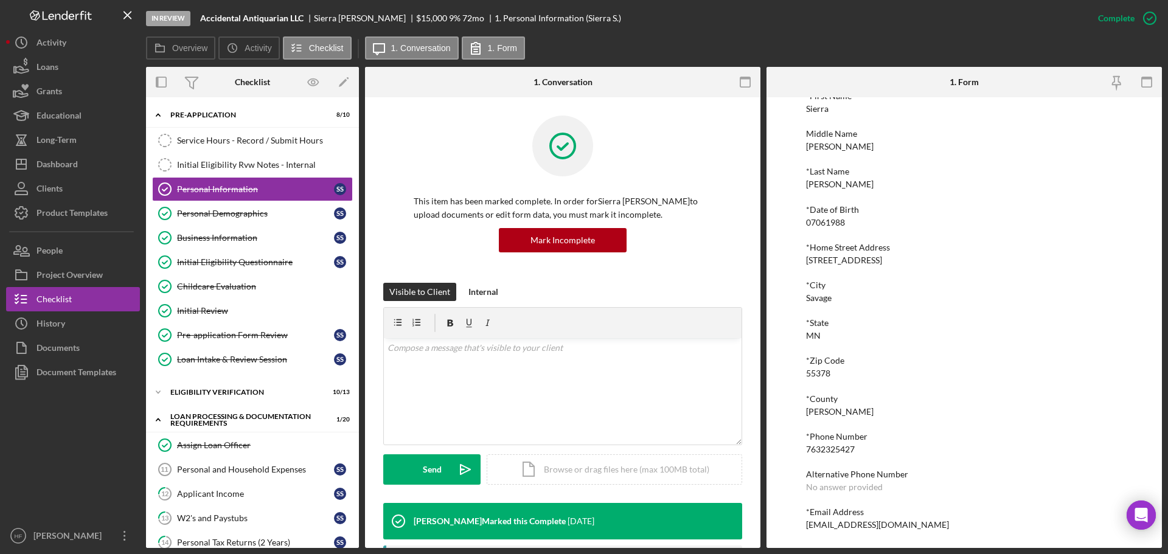
drag, startPoint x: 946, startPoint y: 527, endPoint x: 806, endPoint y: 532, distance: 140.1
click at [806, 532] on div "To edit this form you must mark this item incomplete *First Name Sierra Middle …" at bounding box center [964, 290] width 316 height 506
copy div "[EMAIL_ADDRESS][DOMAIN_NAME]"
drag, startPoint x: 268, startPoint y: 137, endPoint x: 306, endPoint y: 164, distance: 46.1
click at [268, 137] on div "Service Hours - Record / Submit Hours" at bounding box center [264, 141] width 175 height 10
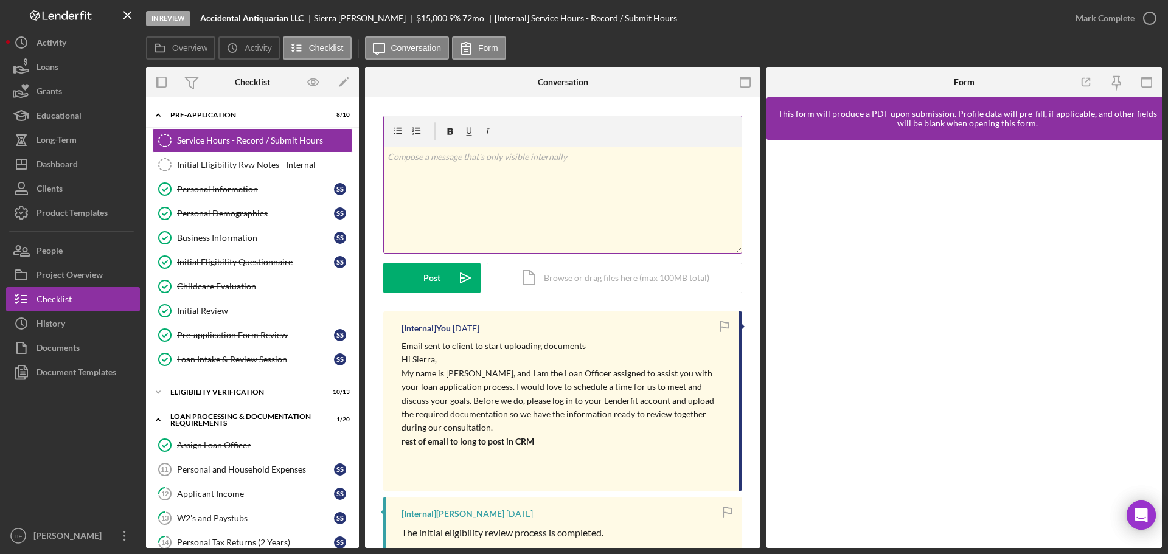
click at [523, 213] on div "v Color teal Color pink Remove color Add row above Add row below Add column bef…" at bounding box center [563, 200] width 358 height 107
click at [670, 152] on p "Client has been unresponsive - Multiple calls and three emails" at bounding box center [563, 156] width 351 height 13
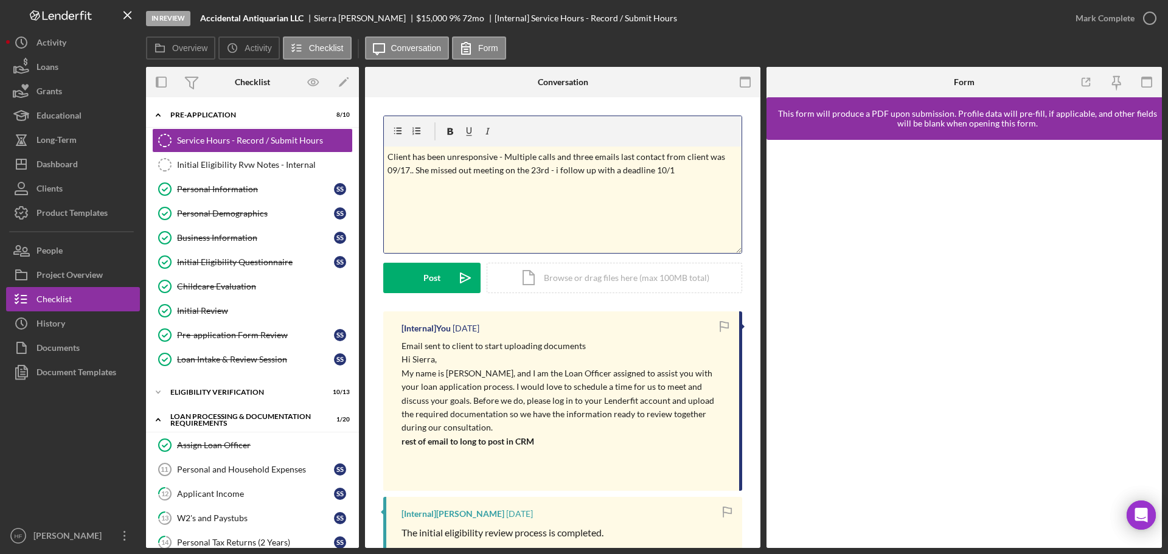
click at [503, 158] on p "Client has been unresponsive - Multiple calls and three emails last contact fro…" at bounding box center [563, 163] width 351 height 27
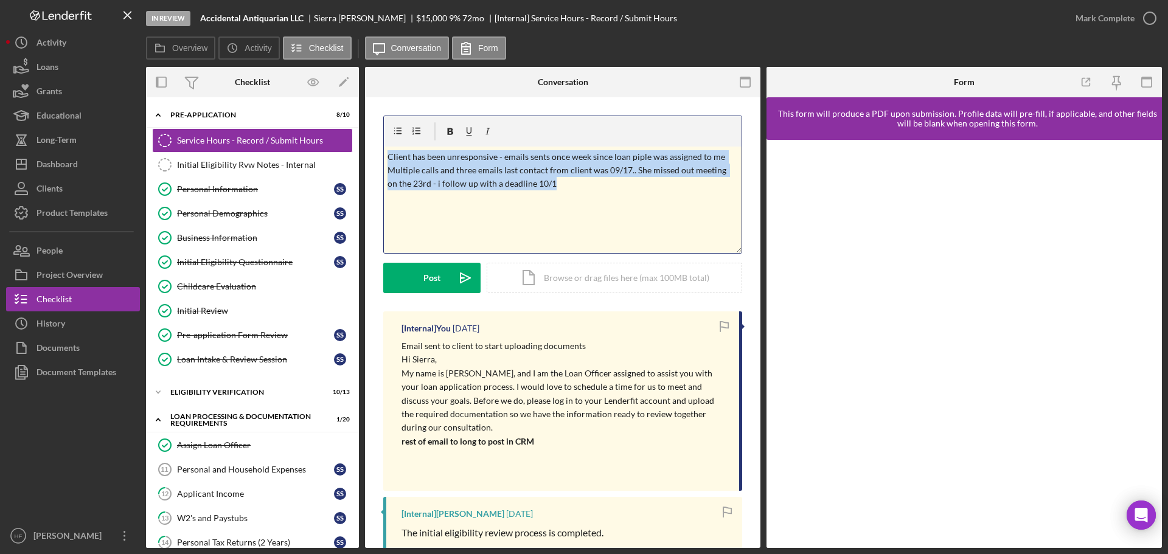
drag, startPoint x: 585, startPoint y: 185, endPoint x: 374, endPoint y: 151, distance: 213.9
click at [374, 151] on div "v Color teal Color pink Remove color Add row above Add row below Add column bef…" at bounding box center [563, 448] width 396 height 703
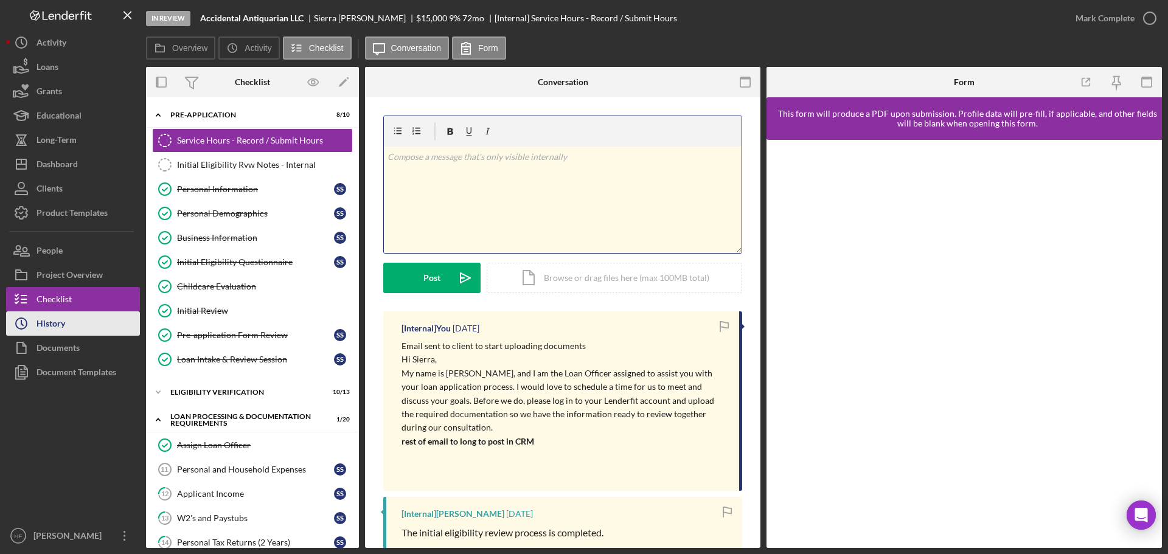
click at [89, 321] on button "Icon/History History" at bounding box center [73, 324] width 134 height 24
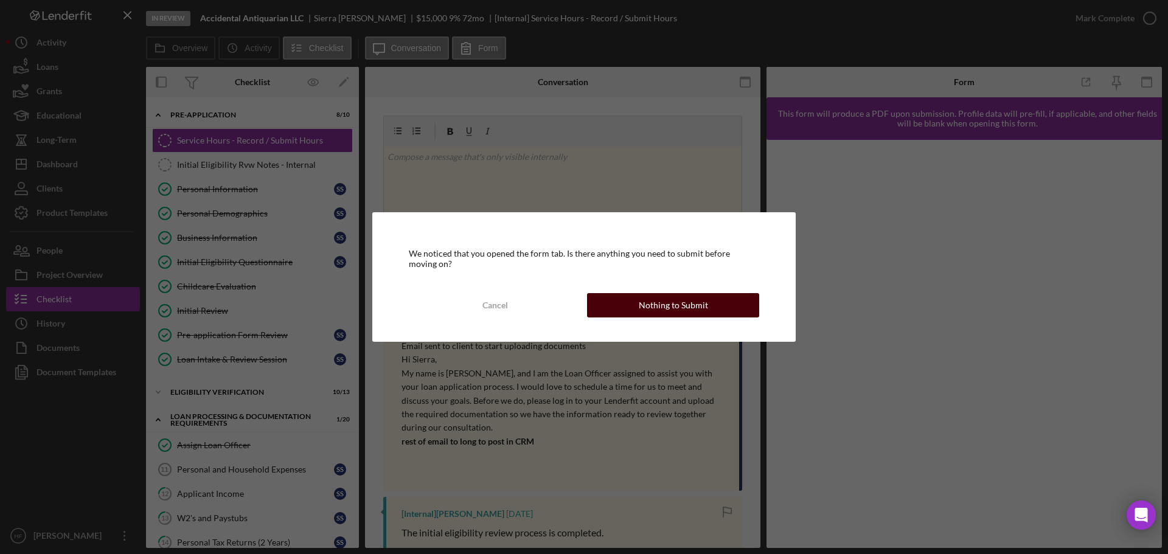
click at [620, 306] on button "Nothing to Submit" at bounding box center [673, 305] width 172 height 24
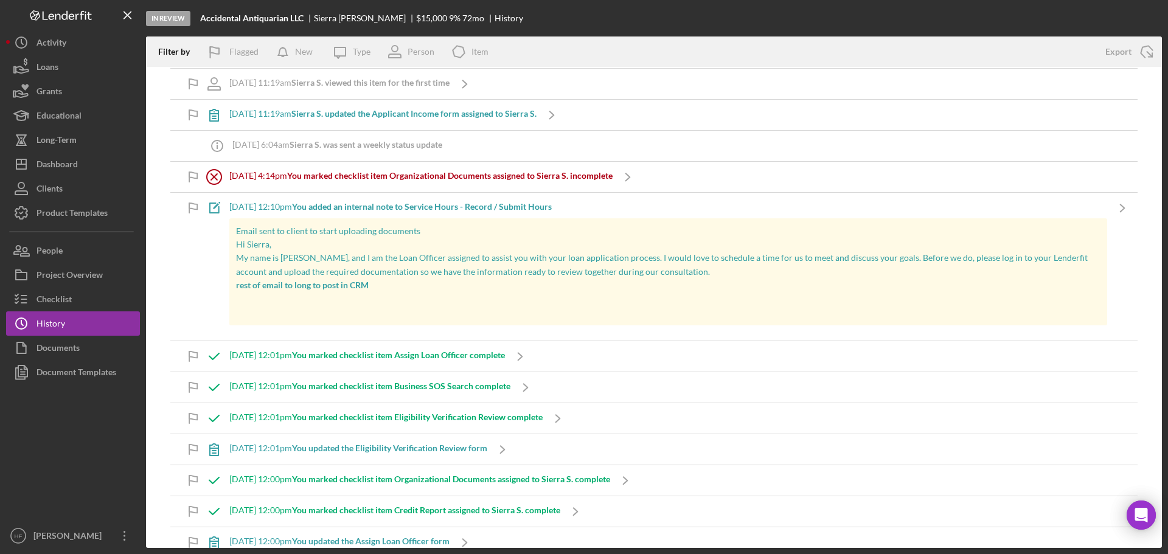
scroll to position [1765, 0]
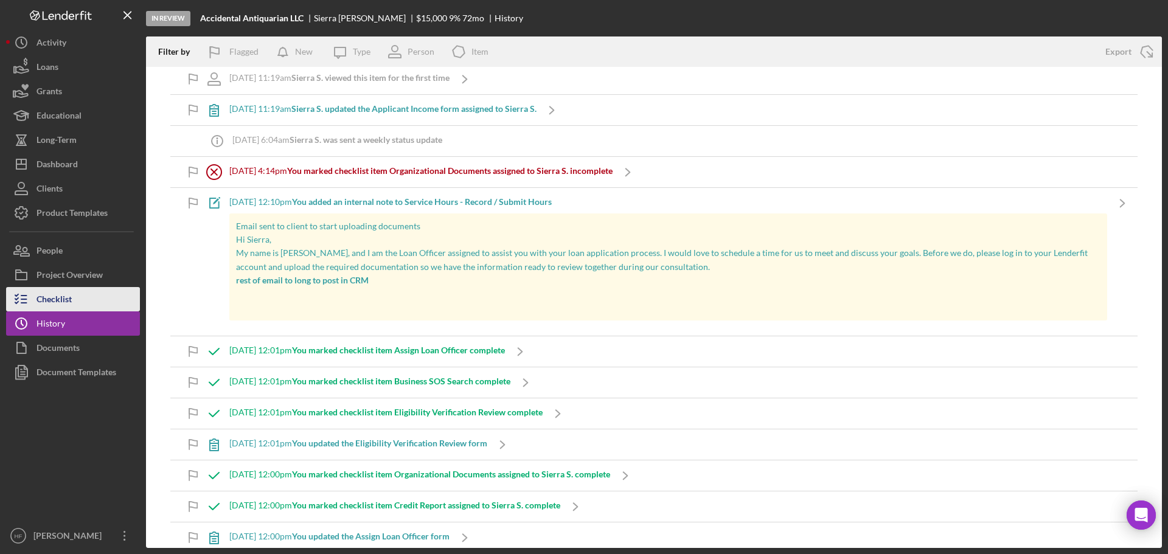
click at [120, 302] on button "Checklist" at bounding box center [73, 299] width 134 height 24
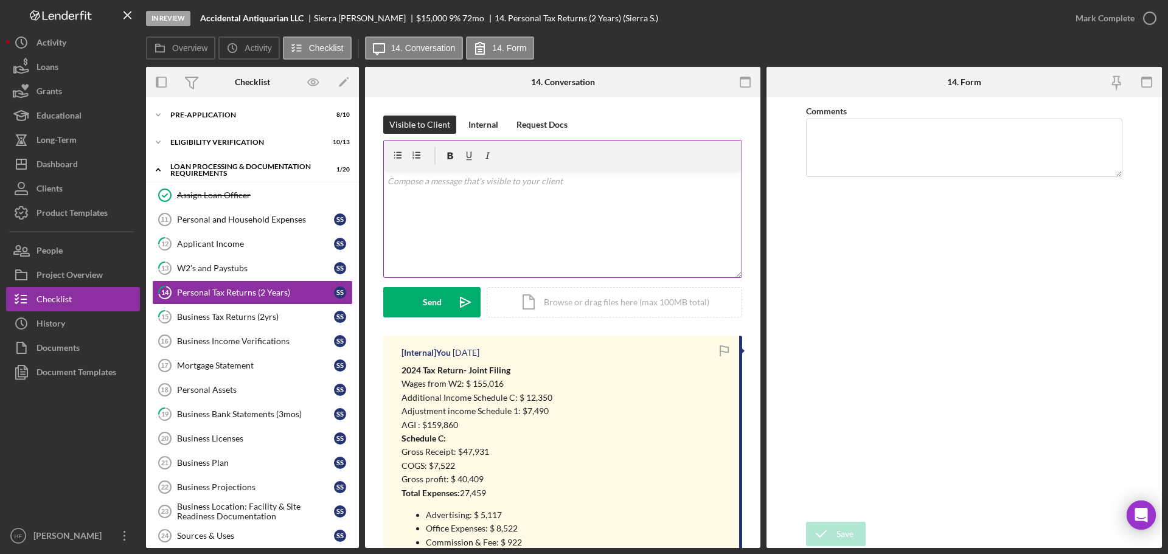
click at [493, 212] on div "v Color teal Color pink Remove color Add row above Add row below Add column bef…" at bounding box center [563, 224] width 358 height 107
click at [230, 114] on div "Pre-Application" at bounding box center [256, 114] width 173 height 7
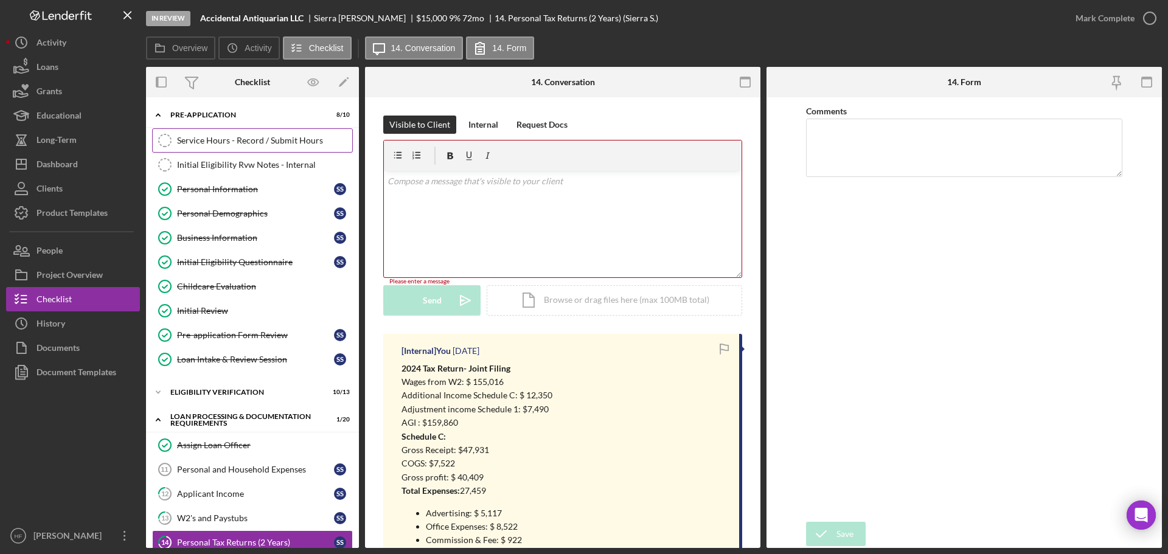
drag, startPoint x: 240, startPoint y: 136, endPoint x: 247, endPoint y: 142, distance: 9.5
click at [240, 138] on div "Service Hours - Record / Submit Hours" at bounding box center [264, 141] width 175 height 10
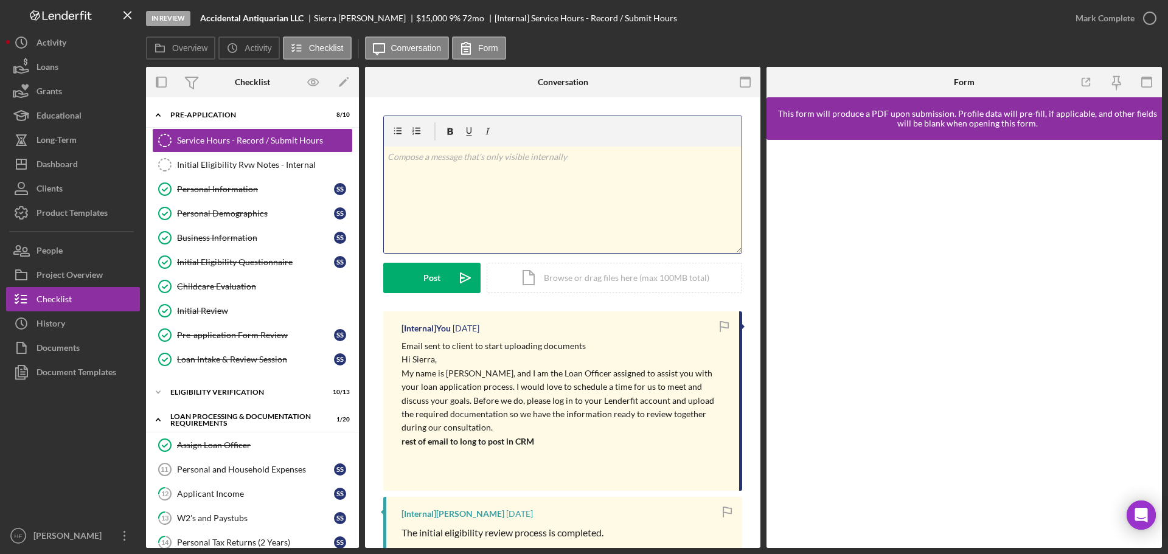
click at [505, 203] on div "v Color teal Color pink Remove color Add row above Add row below Add column bef…" at bounding box center [563, 200] width 358 height 107
paste div
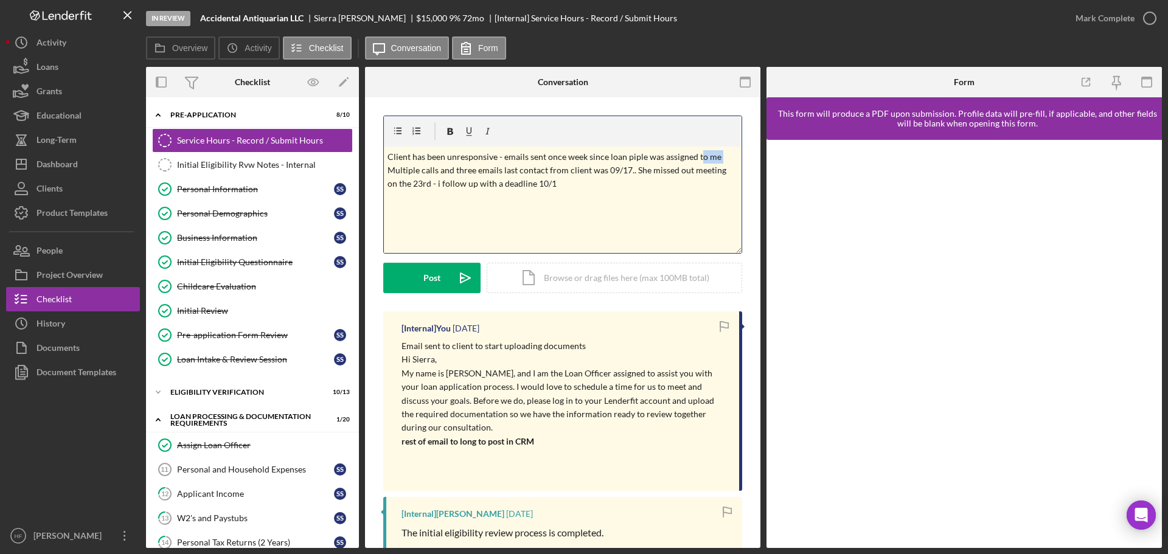
drag, startPoint x: 721, startPoint y: 156, endPoint x: 699, endPoint y: 158, distance: 22.0
click at [699, 158] on p "Client has been unresponsive - emails sent once week since loan piple was assig…" at bounding box center [563, 170] width 351 height 41
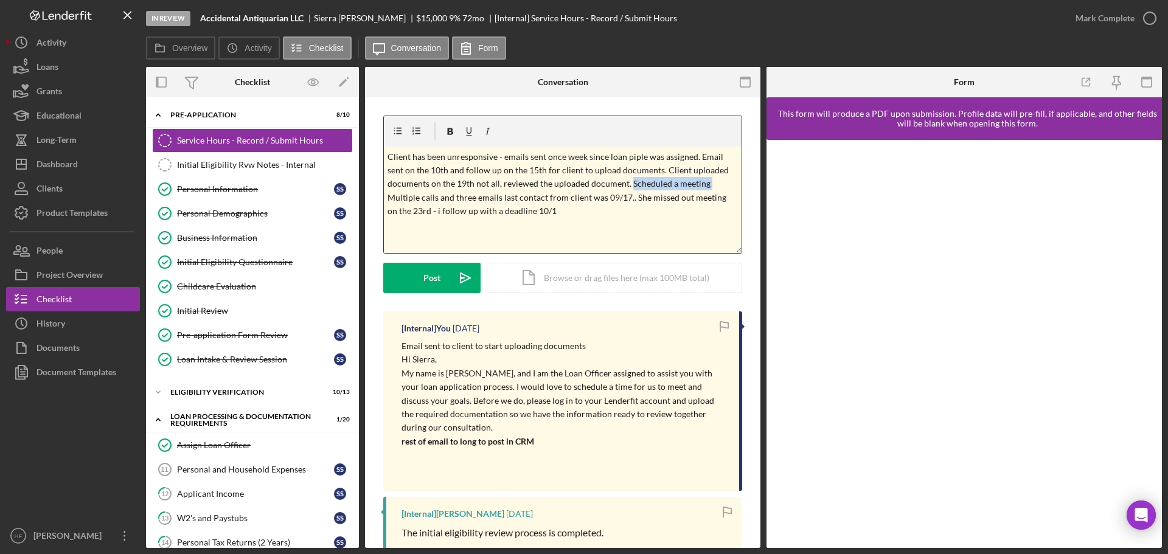
drag, startPoint x: 630, startPoint y: 184, endPoint x: 709, endPoint y: 180, distance: 79.2
click at [709, 180] on p "Client has been unresponsive - emails sent once week since loan piple was assig…" at bounding box center [563, 184] width 351 height 68
click at [678, 186] on p "Client has been unresponsive - emails sent once week since loan piple was assig…" at bounding box center [563, 184] width 351 height 68
click at [717, 184] on p "Client has been unresponsive - emails sent once week since loan piple was assig…" at bounding box center [563, 184] width 351 height 68
drag, startPoint x: 421, startPoint y: 196, endPoint x: 663, endPoint y: 200, distance: 242.9
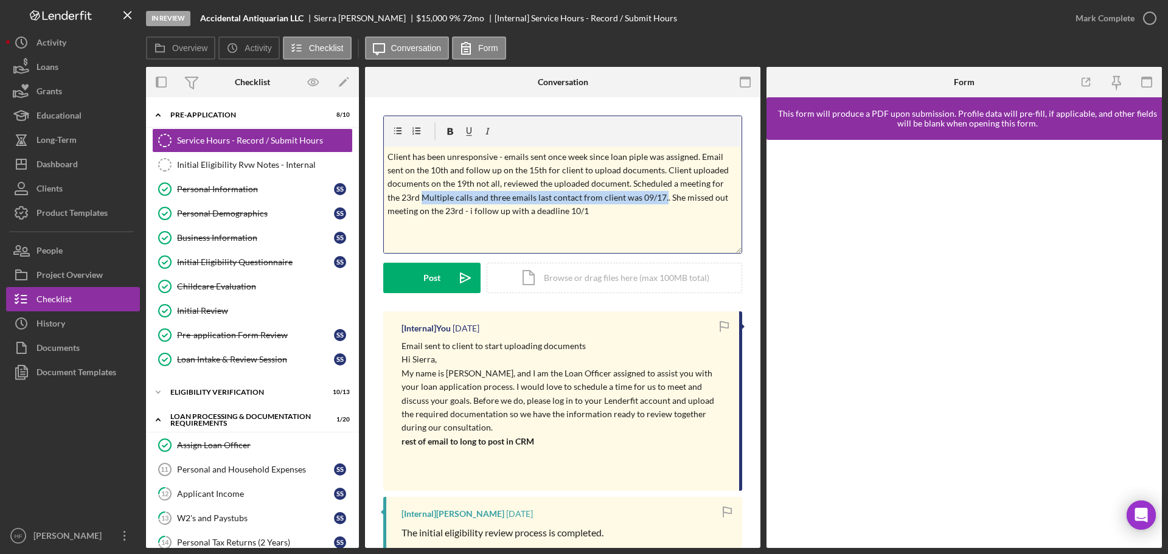
click at [663, 200] on p "Client has been unresponsive - emails sent once week since loan piple was assig…" at bounding box center [563, 184] width 351 height 68
drag, startPoint x: 515, startPoint y: 197, endPoint x: 561, endPoint y: 198, distance: 46.3
click at [561, 198] on p "Client has been unresponsive - emails sent once week since loan piple was assig…" at bounding box center [563, 177] width 351 height 55
click at [678, 199] on p "Client has been unresponsive - emails sent once week since loan piple was assig…" at bounding box center [563, 177] width 351 height 55
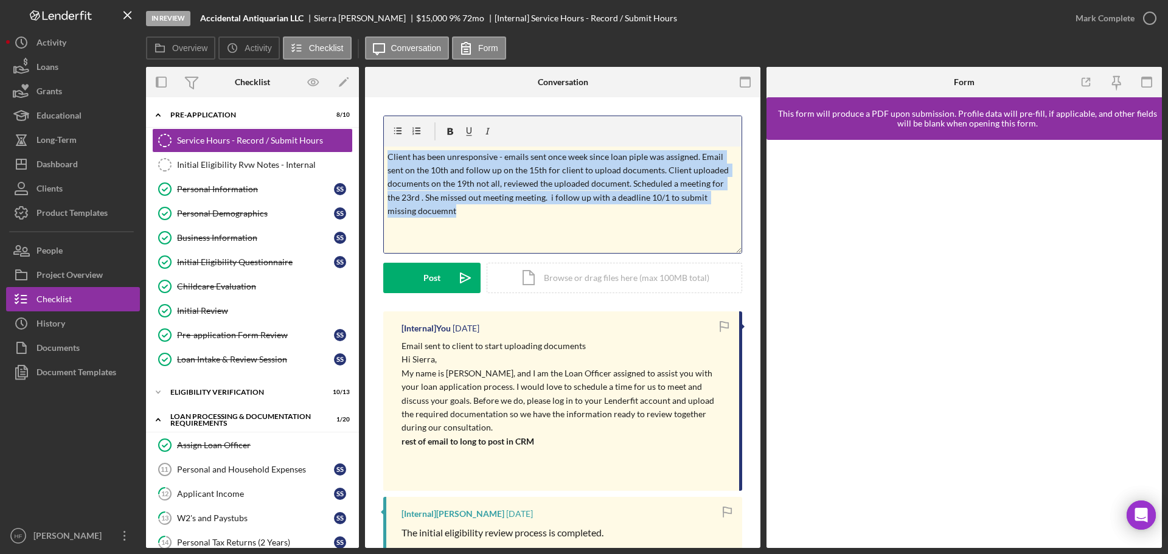
drag, startPoint x: 468, startPoint y: 214, endPoint x: 386, endPoint y: 148, distance: 104.4
click at [386, 148] on div "v Color teal Color pink Remove color Add row above Add row below Add column bef…" at bounding box center [563, 200] width 358 height 107
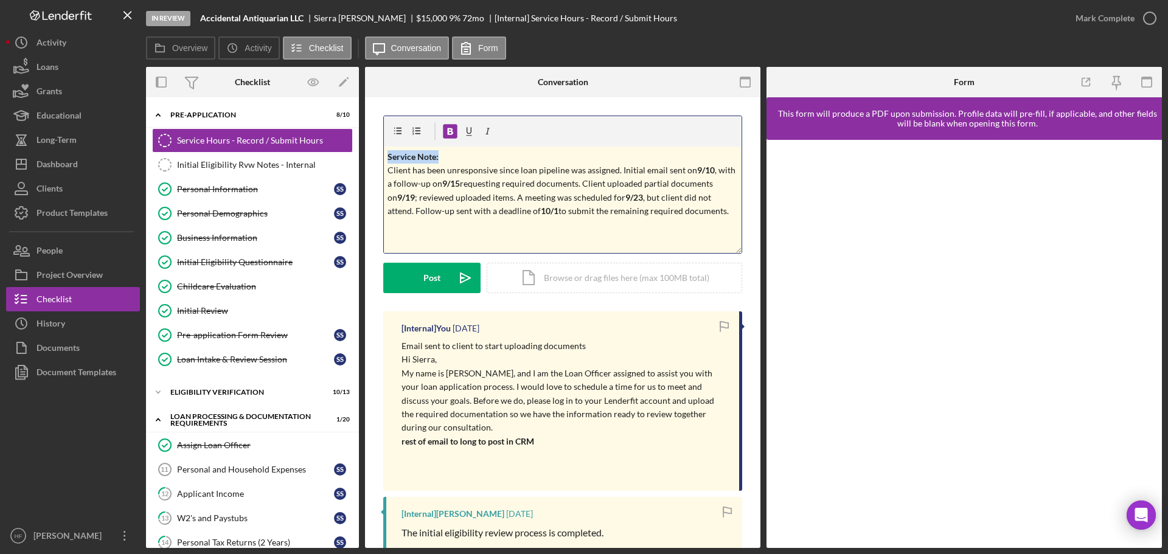
drag, startPoint x: 467, startPoint y: 156, endPoint x: 378, endPoint y: 157, distance: 88.9
click at [378, 157] on div "v Color teal Color pink Remove color Add row above Add row below Add column bef…" at bounding box center [563, 448] width 396 height 703
drag, startPoint x: 385, startPoint y: 168, endPoint x: 733, endPoint y: 224, distance: 352.0
click at [733, 224] on div "v Color teal Color pink Remove color Add row above Add row below Add column bef…" at bounding box center [563, 200] width 358 height 107
click at [436, 278] on div "Post" at bounding box center [432, 278] width 17 height 30
